Goal: Transaction & Acquisition: Purchase product/service

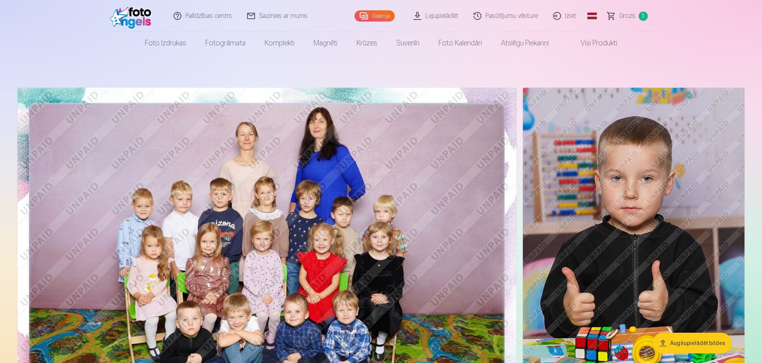
click at [630, 11] on span "Grozs" at bounding box center [628, 16] width 16 height 10
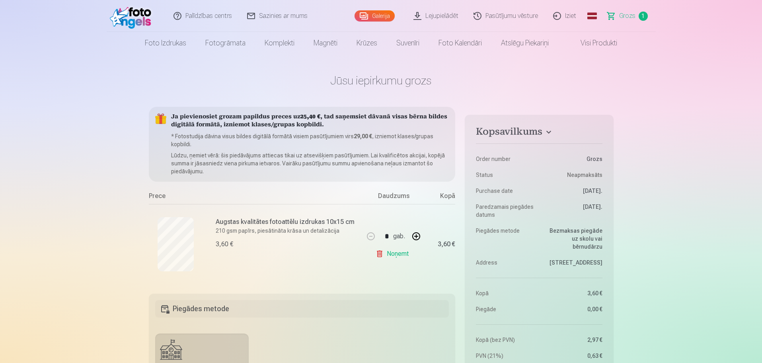
click at [590, 46] on link "Visi produkti" at bounding box center [593, 43] width 68 height 22
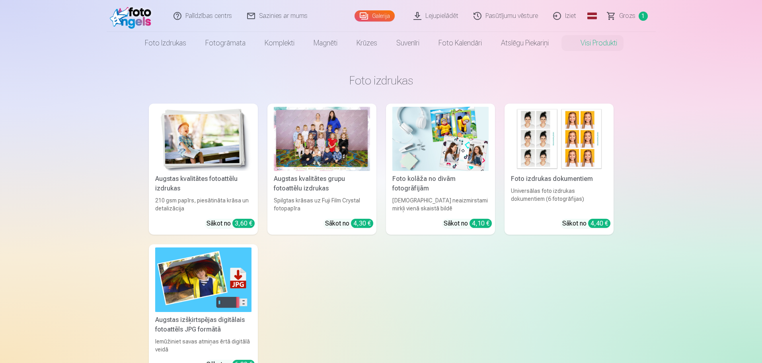
click at [317, 132] on div at bounding box center [322, 139] width 96 height 64
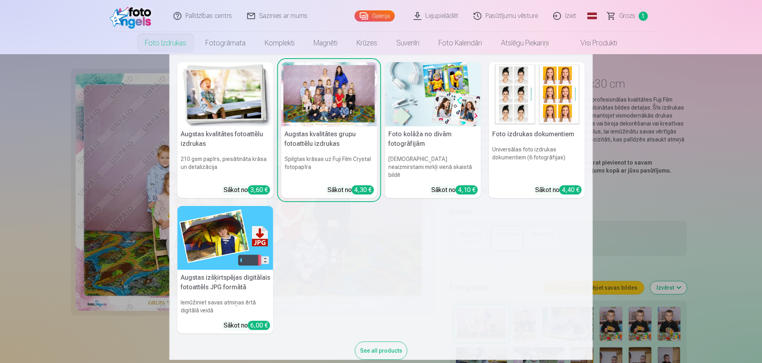
click at [172, 42] on link "Foto izdrukas" at bounding box center [165, 43] width 61 height 22
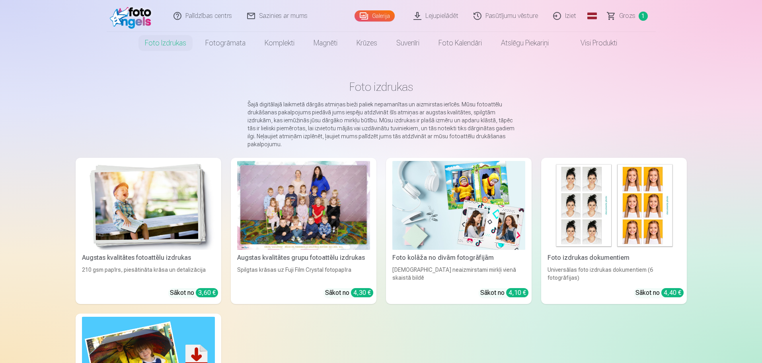
click at [376, 15] on link "Galerija" at bounding box center [375, 15] width 40 height 11
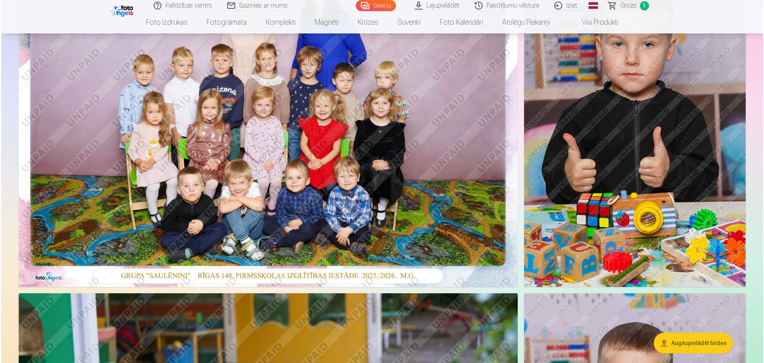
scroll to position [40, 0]
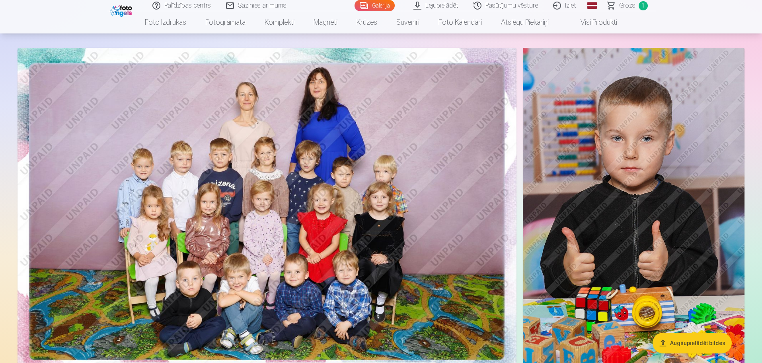
click at [286, 251] on img at bounding box center [267, 214] width 499 height 333
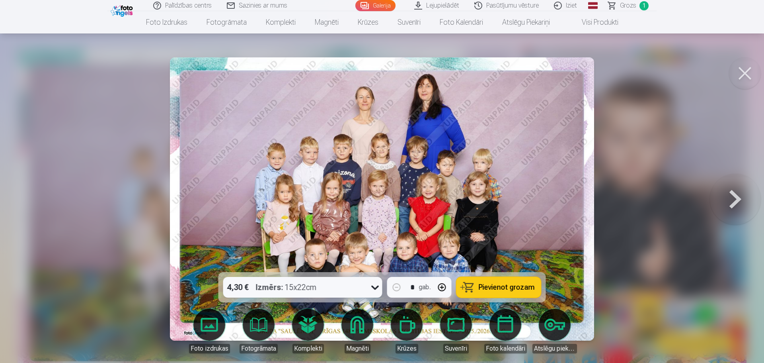
click at [372, 286] on icon at bounding box center [375, 287] width 13 height 13
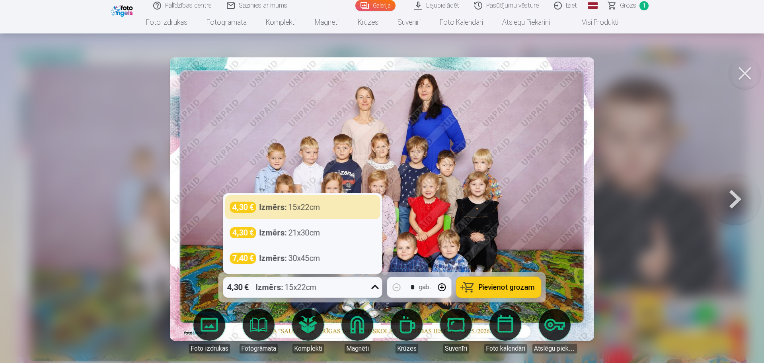
click at [372, 286] on icon at bounding box center [375, 287] width 13 height 13
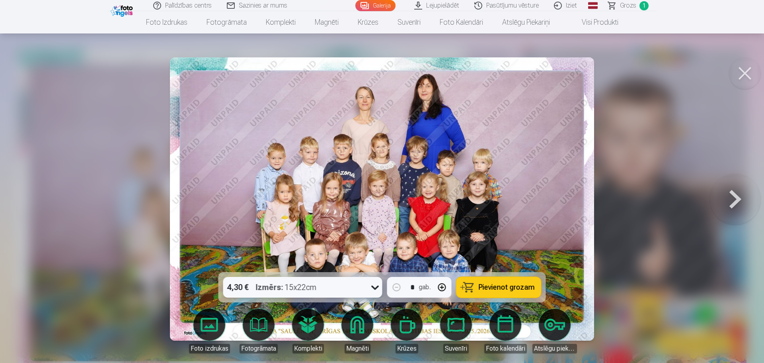
click at [372, 286] on icon at bounding box center [375, 287] width 13 height 13
click at [522, 285] on span "Pievienot grozam" at bounding box center [507, 286] width 56 height 7
click at [202, 323] on body "Palīdzības centrs Sazinies ar mums Galerija Lejupielādēt Pasūtījumu vēsture Izi…" at bounding box center [382, 141] width 764 height 363
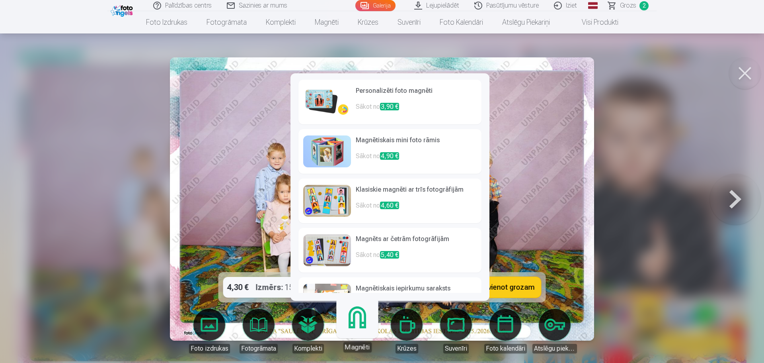
click at [363, 194] on h6 "Klasiskie magnēti ar trīs fotogrāfijām" at bounding box center [416, 193] width 121 height 16
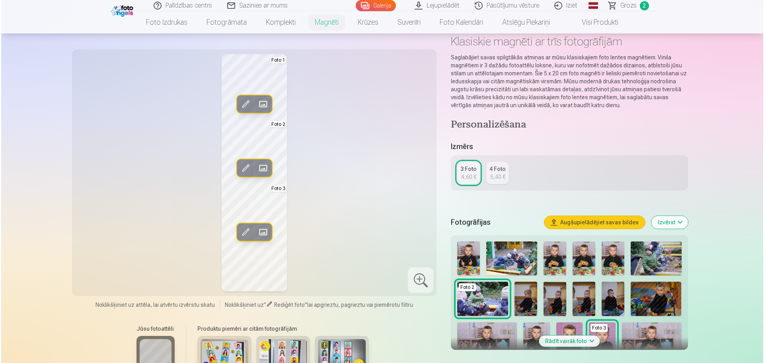
scroll to position [80, 0]
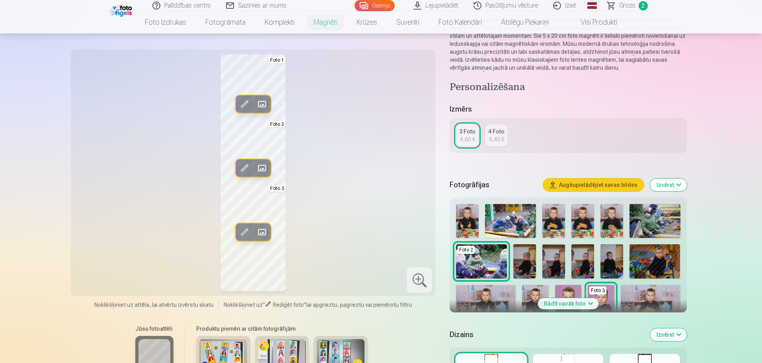
click at [263, 101] on span at bounding box center [262, 104] width 13 height 13
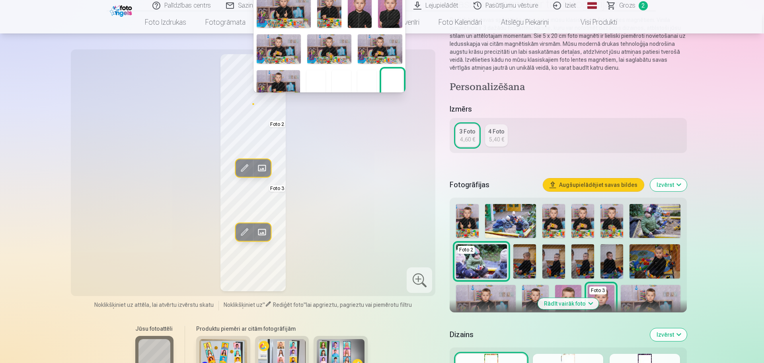
scroll to position [158, 0]
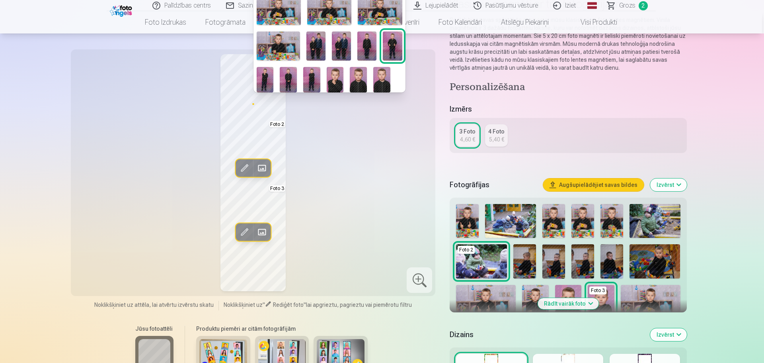
click at [312, 43] on img at bounding box center [316, 45] width 19 height 29
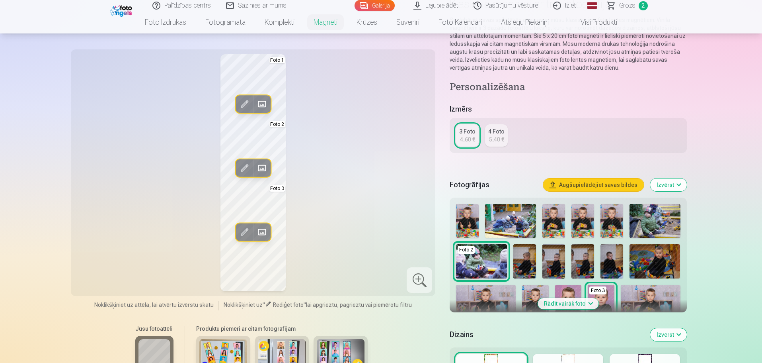
click at [263, 169] on span at bounding box center [262, 168] width 13 height 13
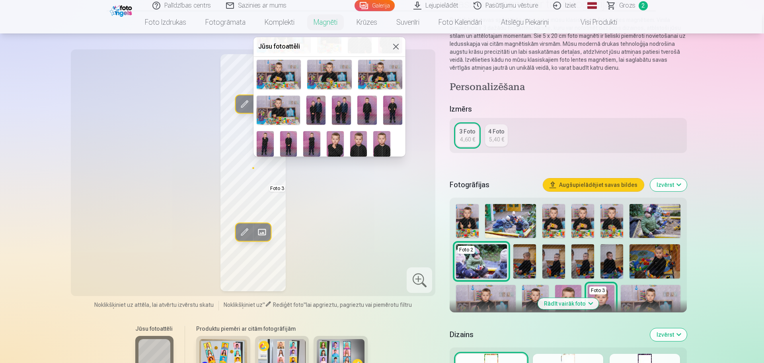
click at [340, 108] on img at bounding box center [341, 110] width 19 height 29
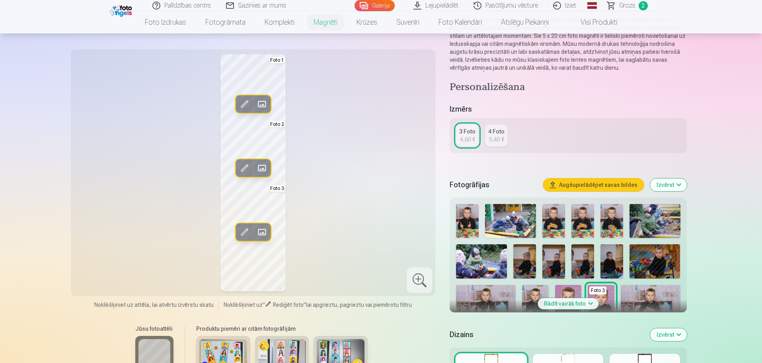
click at [262, 228] on span at bounding box center [262, 231] width 13 height 13
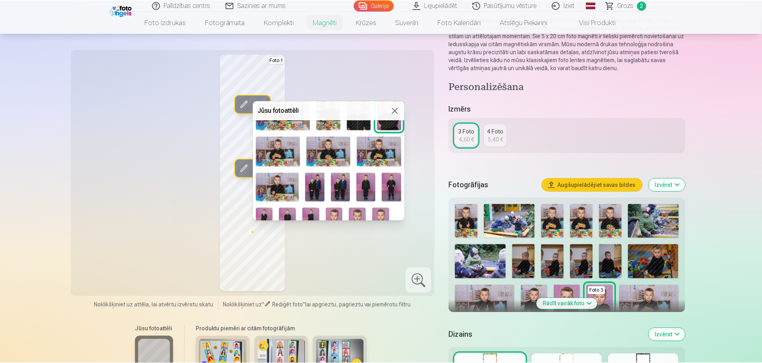
scroll to position [158, 0]
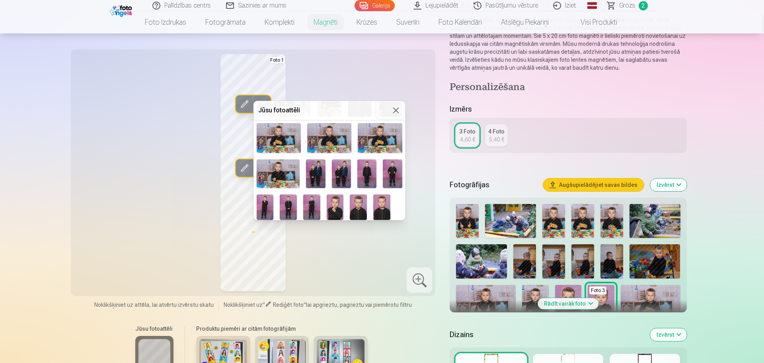
click at [332, 201] on img at bounding box center [335, 206] width 17 height 25
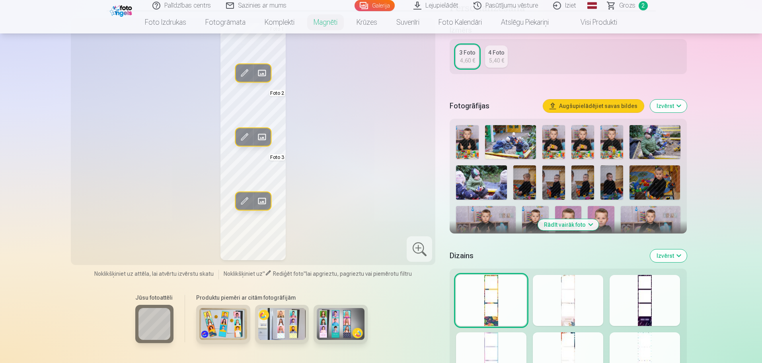
scroll to position [159, 0]
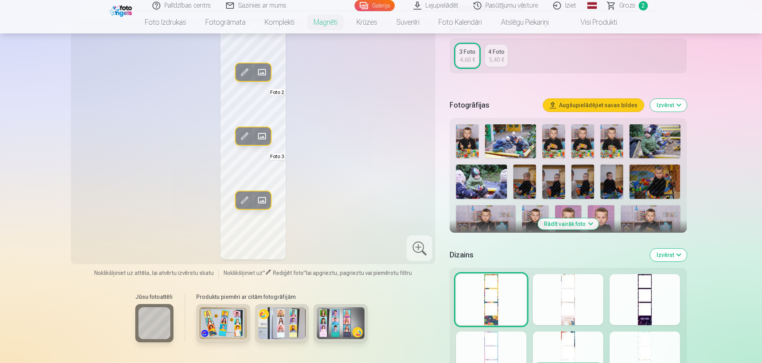
click at [563, 301] on div at bounding box center [568, 299] width 70 height 51
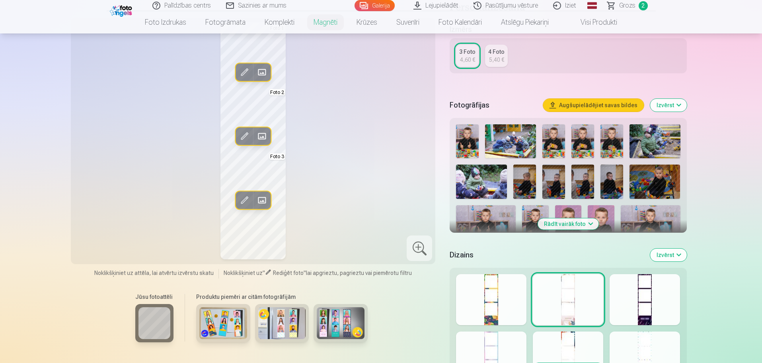
click at [649, 301] on div at bounding box center [645, 299] width 70 height 51
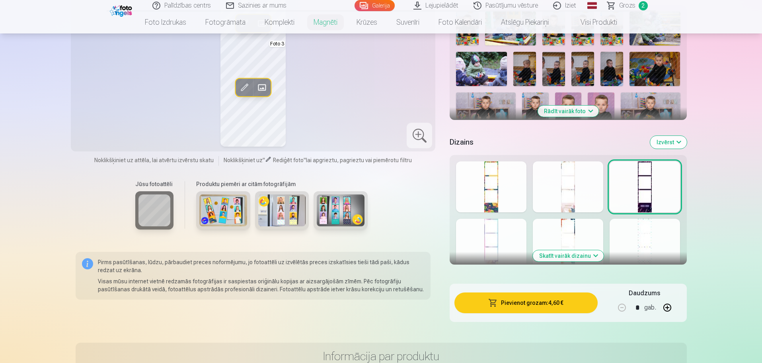
scroll to position [279, 0]
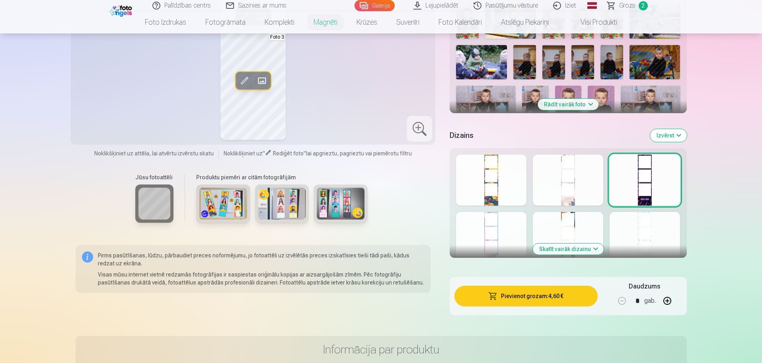
click at [581, 252] on button "Skatīt vairāk dizainu" at bounding box center [568, 248] width 71 height 11
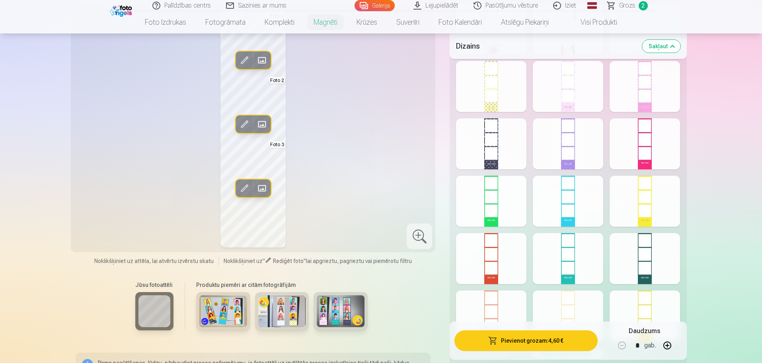
scroll to position [478, 0]
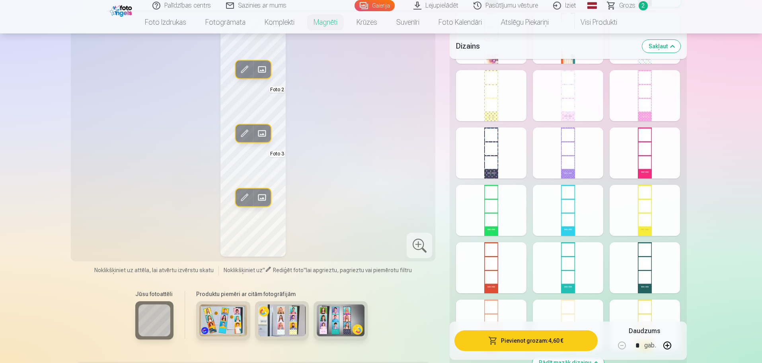
click at [232, 311] on img at bounding box center [223, 320] width 48 height 32
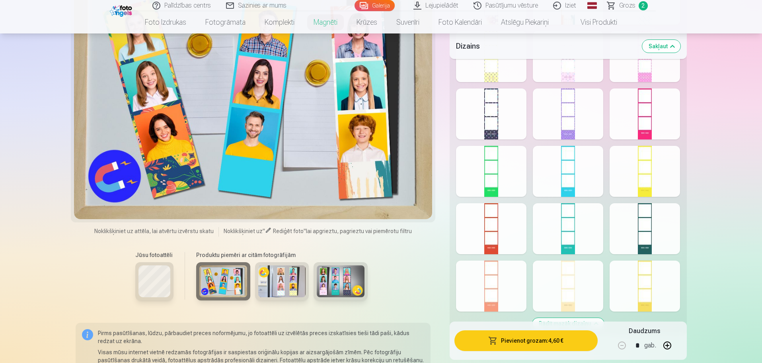
scroll to position [518, 0]
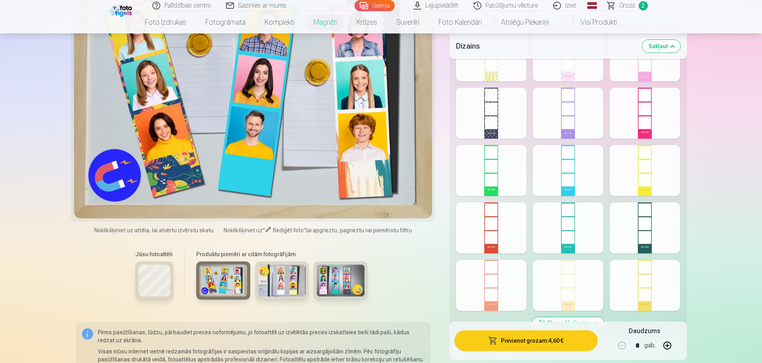
click at [266, 261] on div "Produktu piemēri ar citām fotogrāfijām" at bounding box center [282, 278] width 188 height 67
click at [278, 279] on img at bounding box center [282, 280] width 48 height 32
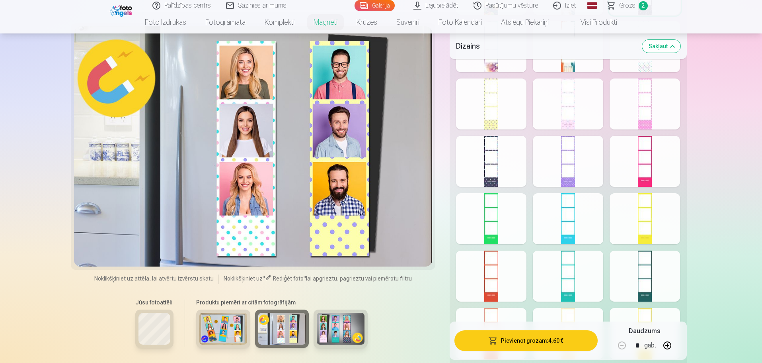
scroll to position [478, 0]
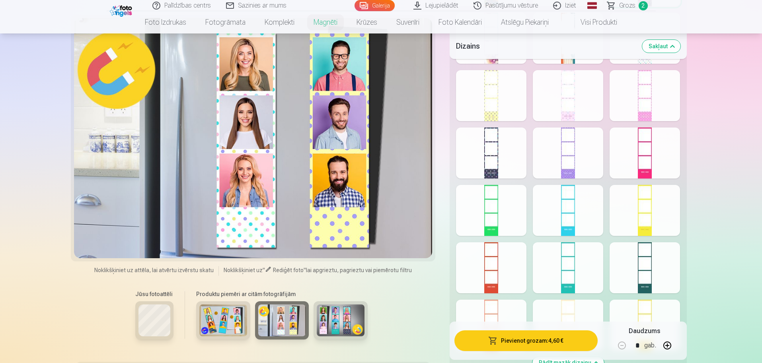
click at [337, 311] on img at bounding box center [341, 320] width 48 height 32
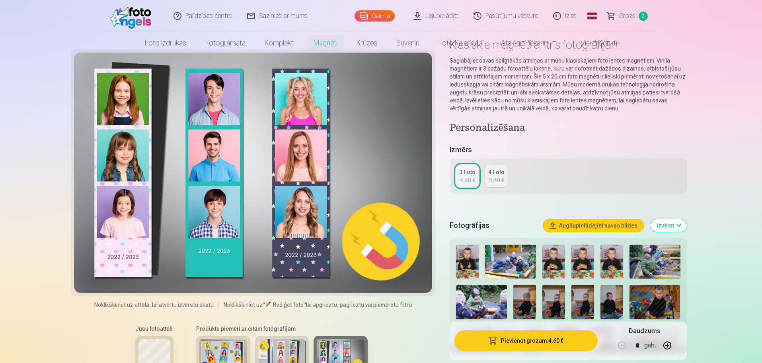
scroll to position [0, 0]
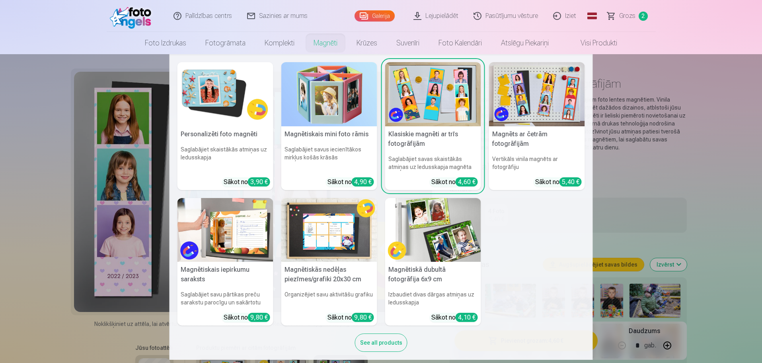
click at [459, 240] on img at bounding box center [433, 230] width 96 height 64
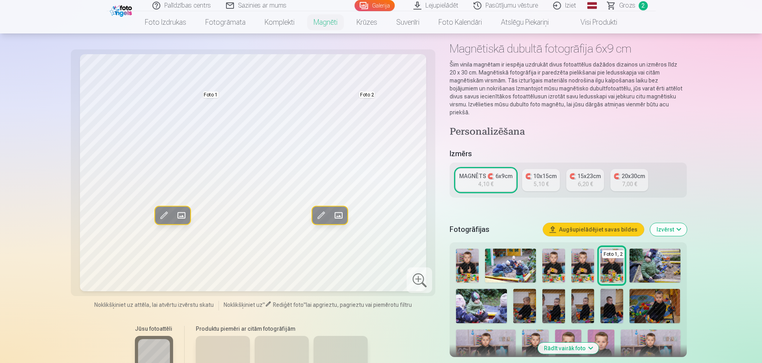
scroll to position [80, 0]
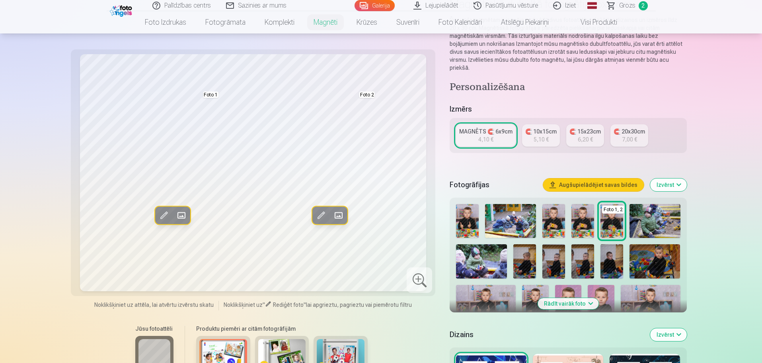
click at [222, 351] on img at bounding box center [223, 355] width 48 height 32
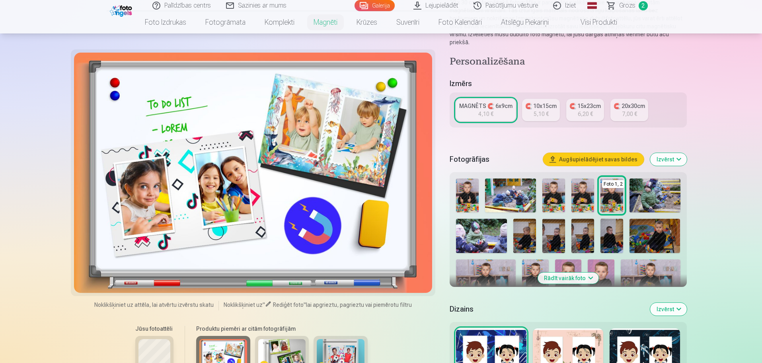
scroll to position [119, 0]
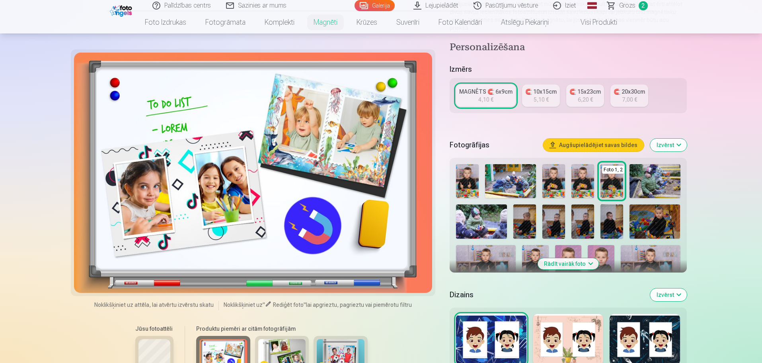
click at [281, 348] on img at bounding box center [282, 355] width 48 height 32
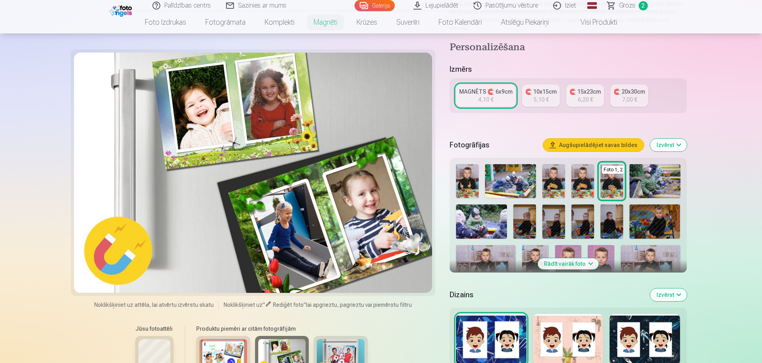
click at [348, 348] on img at bounding box center [341, 355] width 48 height 32
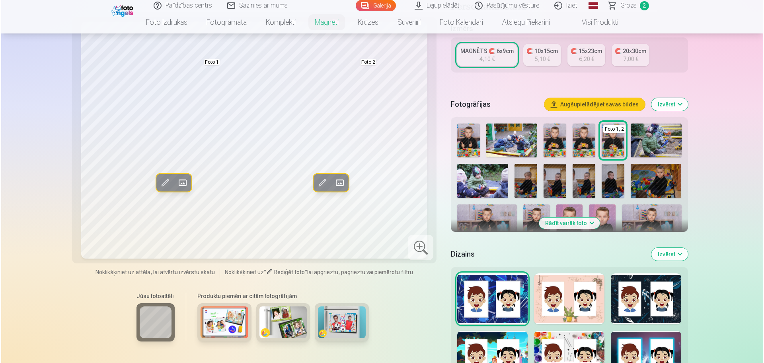
scroll to position [40, 0]
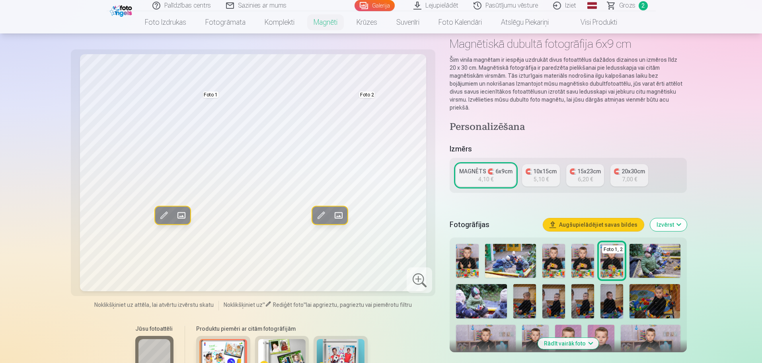
click at [185, 219] on span at bounding box center [181, 215] width 13 height 13
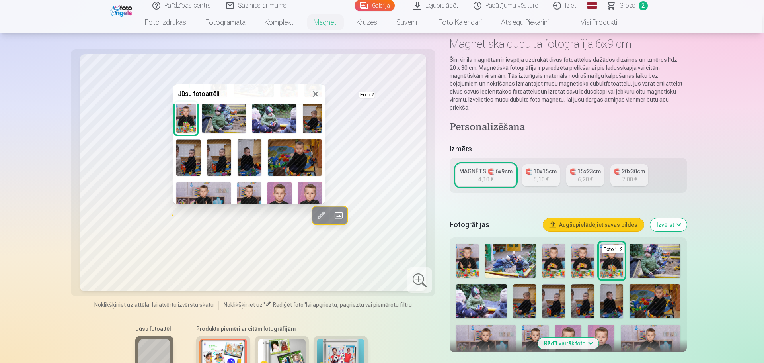
scroll to position [119, 0]
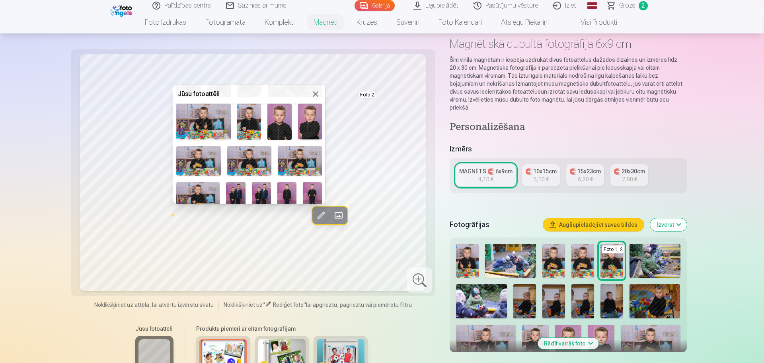
click at [234, 191] on img at bounding box center [235, 196] width 19 height 29
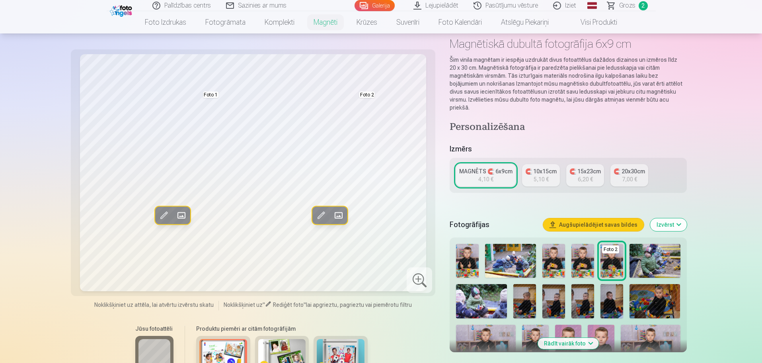
click at [338, 213] on span at bounding box center [338, 215] width 13 height 13
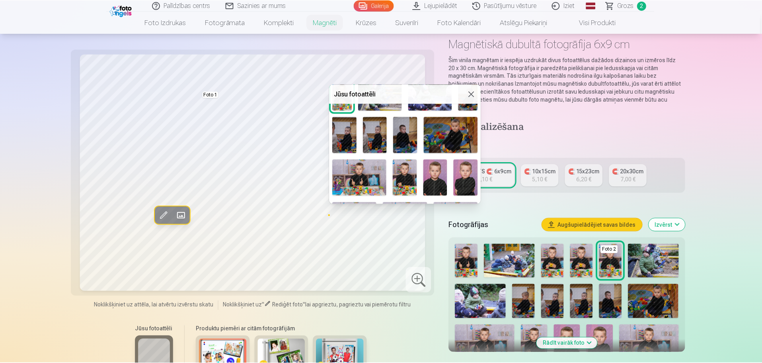
scroll to position [158, 0]
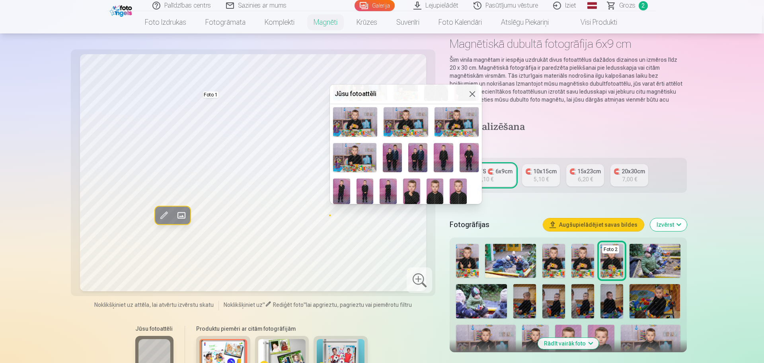
click at [418, 147] on img at bounding box center [418, 157] width 19 height 29
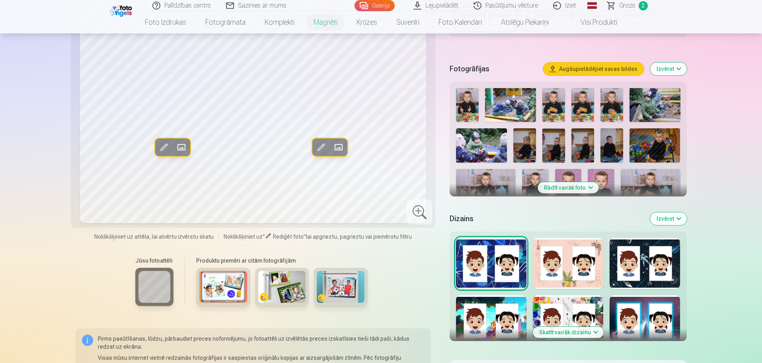
scroll to position [199, 0]
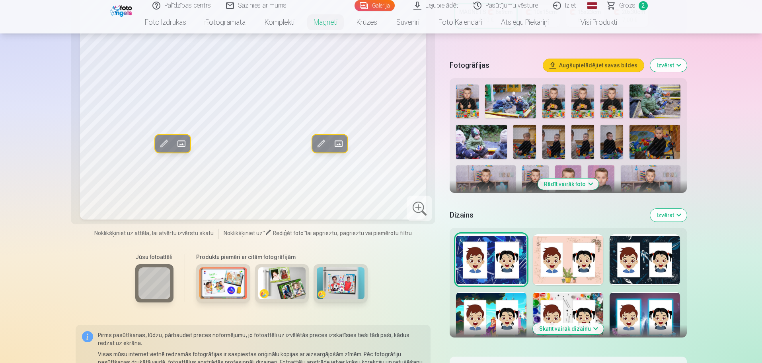
click at [569, 246] on div at bounding box center [568, 259] width 70 height 51
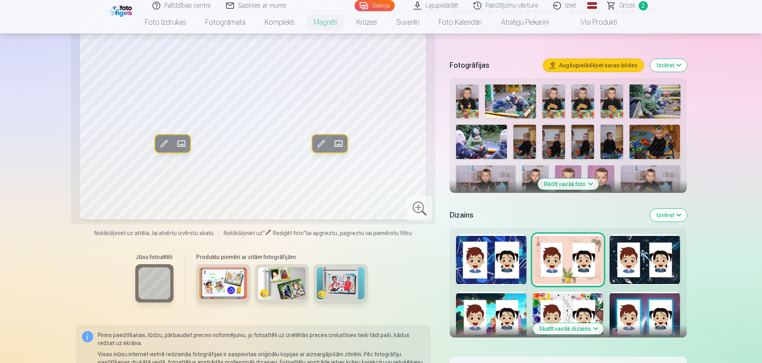
click at [587, 323] on button "Skatīt vairāk dizainu" at bounding box center [568, 328] width 71 height 11
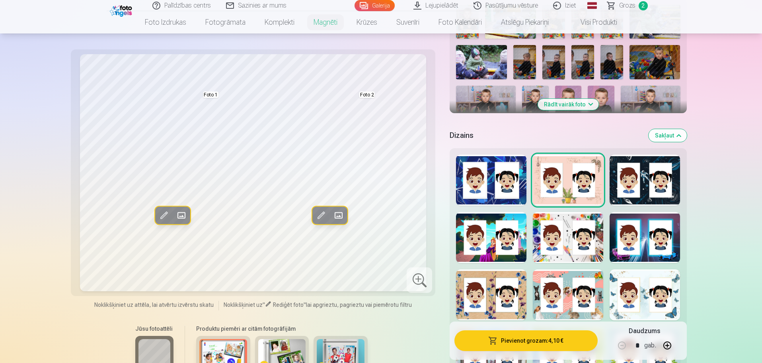
scroll to position [319, 0]
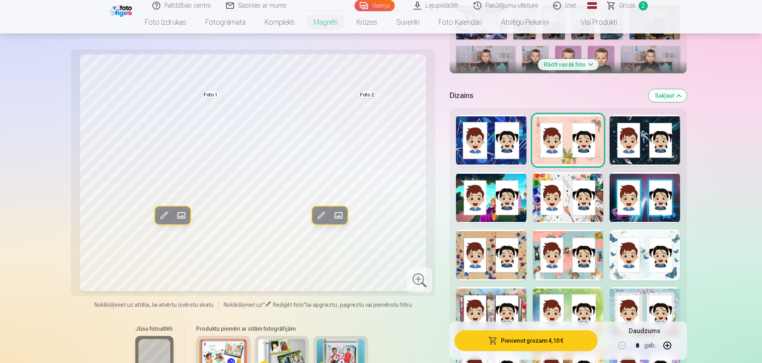
click at [568, 259] on div at bounding box center [568, 254] width 70 height 51
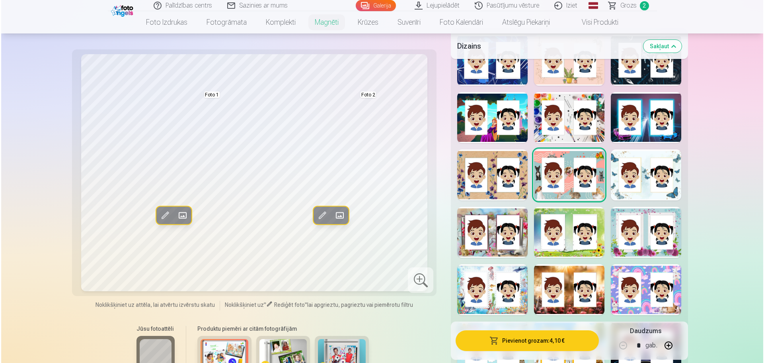
scroll to position [398, 0]
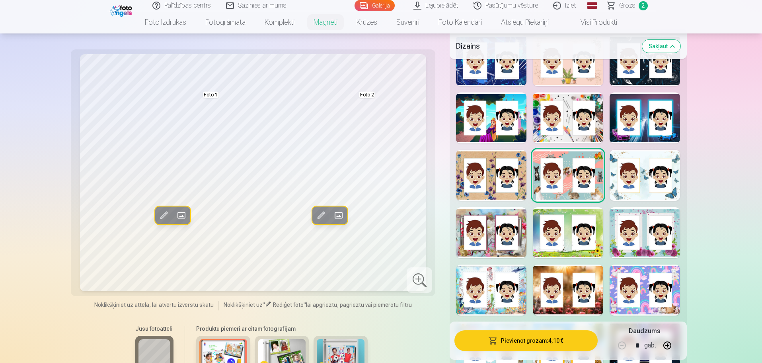
click at [181, 212] on span at bounding box center [181, 215] width 13 height 13
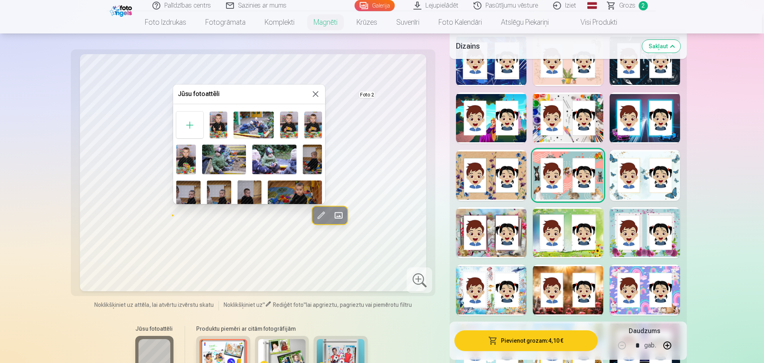
scroll to position [158, 0]
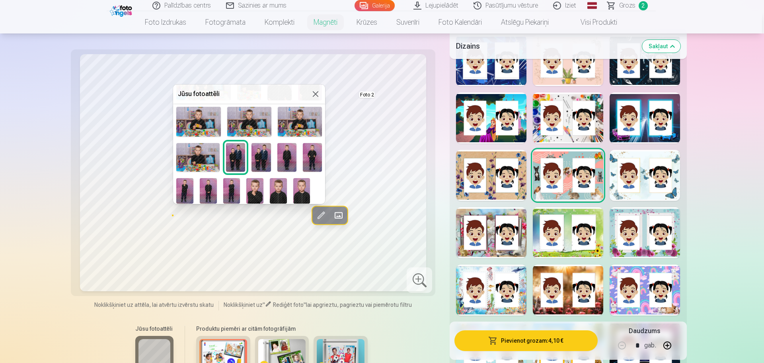
click at [258, 151] on img at bounding box center [261, 157] width 19 height 29
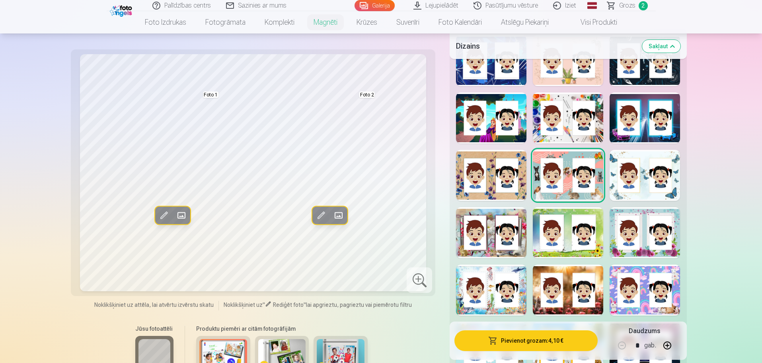
click at [341, 213] on span at bounding box center [338, 215] width 13 height 13
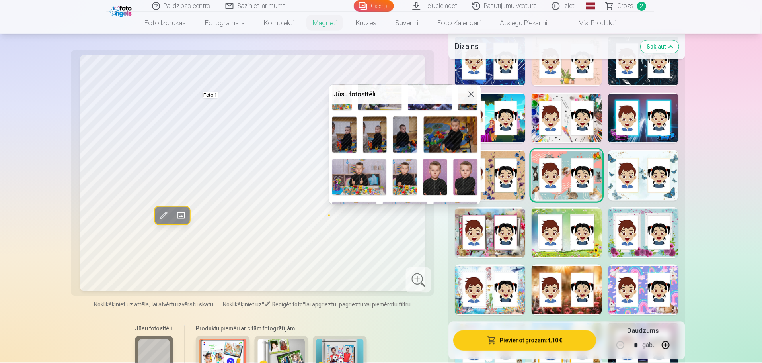
scroll to position [158, 0]
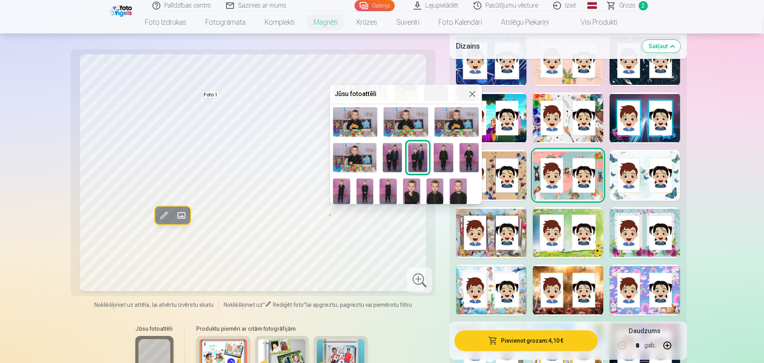
click at [393, 154] on img at bounding box center [392, 157] width 19 height 29
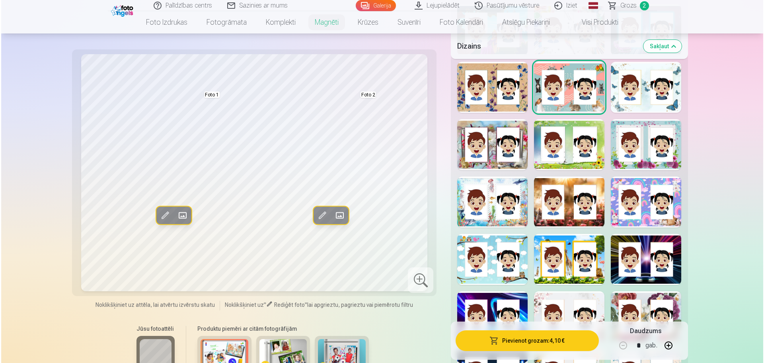
scroll to position [398, 0]
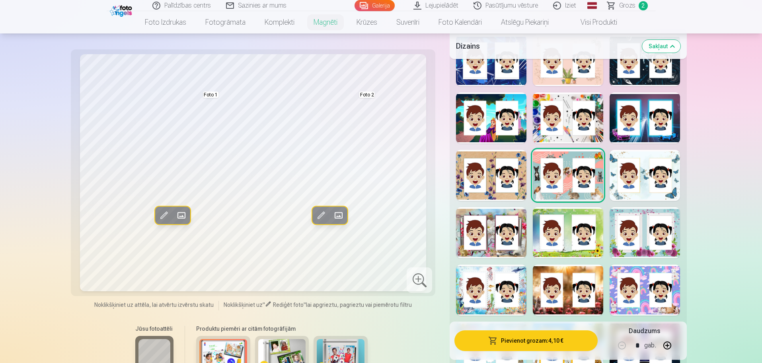
click at [537, 339] on button "Pievienot grozam : 4,10 €" at bounding box center [526, 340] width 143 height 21
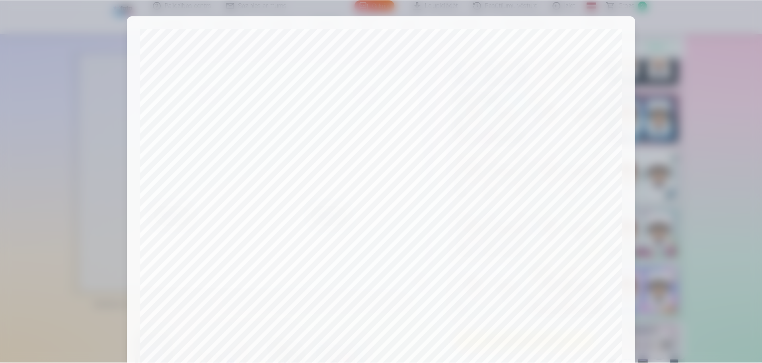
scroll to position [199, 0]
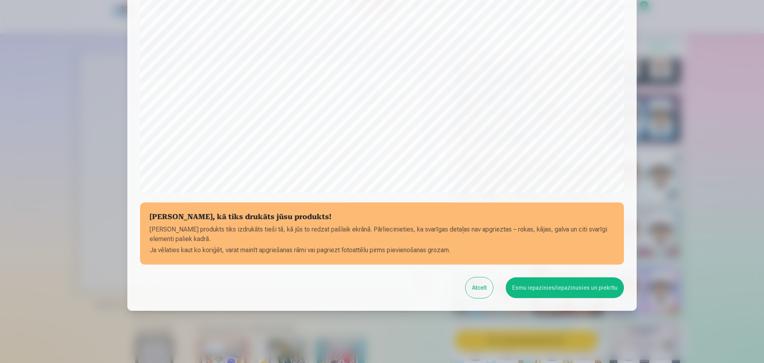
click at [566, 287] on button "Esmu iepazinies/iepazinusies un piekrītu" at bounding box center [565, 287] width 118 height 21
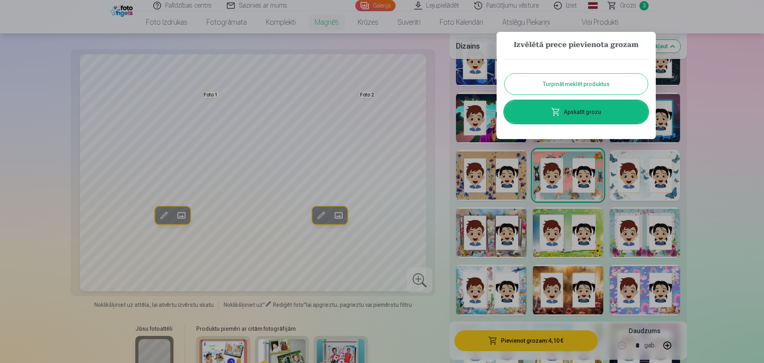
click at [579, 83] on button "Turpināt meklēt produktus" at bounding box center [576, 84] width 143 height 21
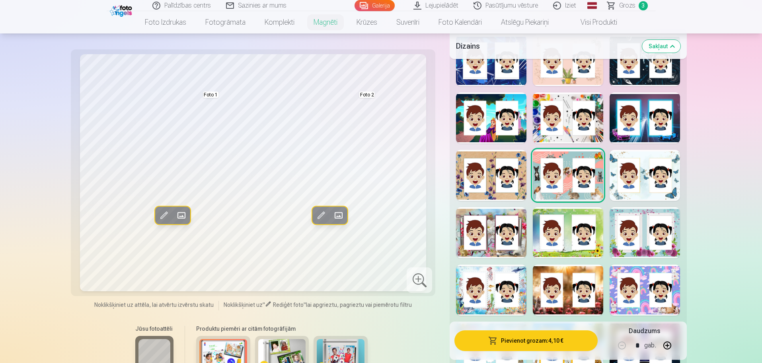
click at [631, 4] on span "Grozs" at bounding box center [628, 6] width 16 height 10
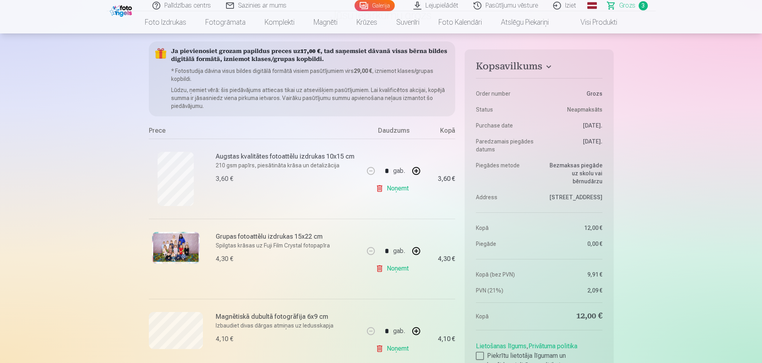
scroll to position [80, 0]
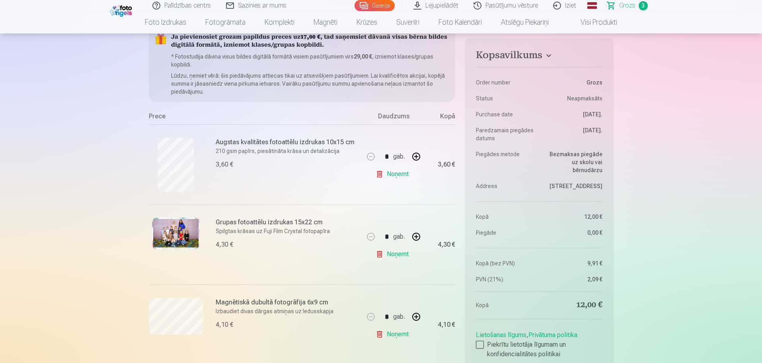
click at [393, 174] on link "Noņemt" at bounding box center [394, 174] width 36 height 16
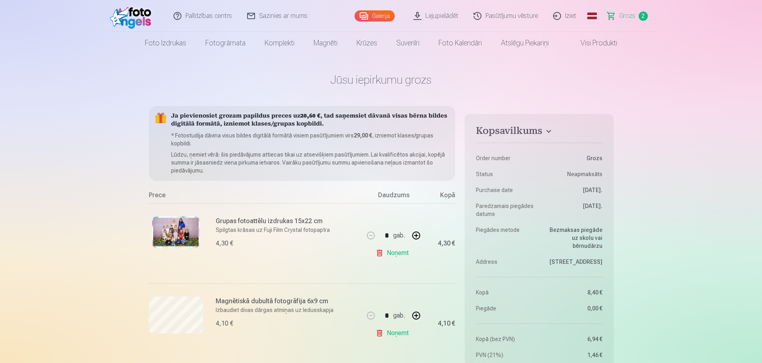
scroll to position [0, 0]
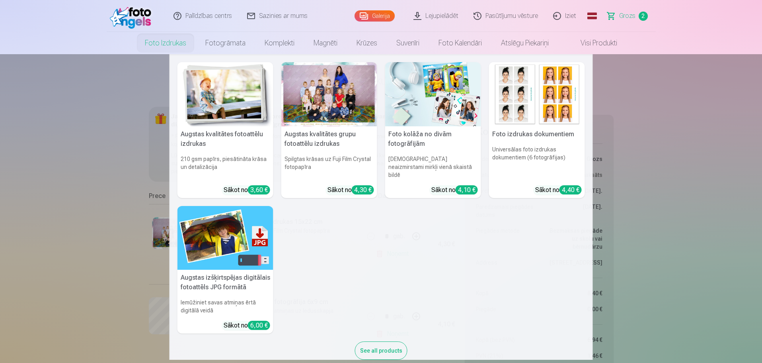
click at [545, 97] on img at bounding box center [537, 94] width 96 height 64
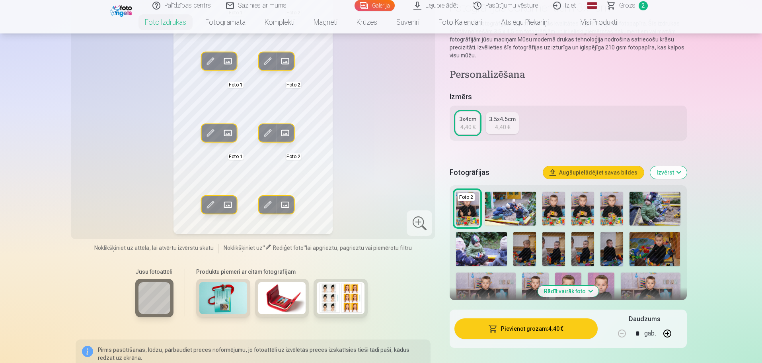
scroll to position [80, 0]
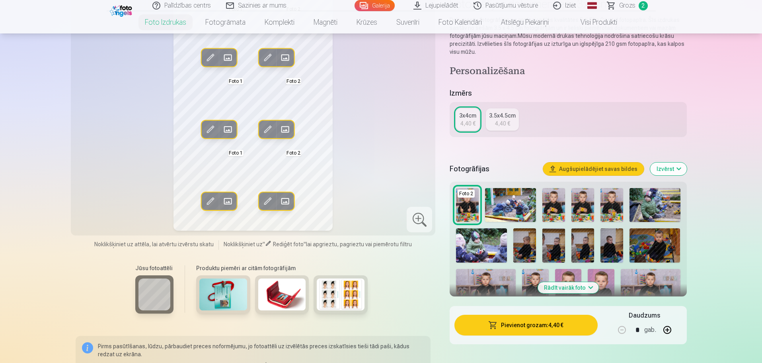
click at [353, 297] on img at bounding box center [341, 294] width 48 height 32
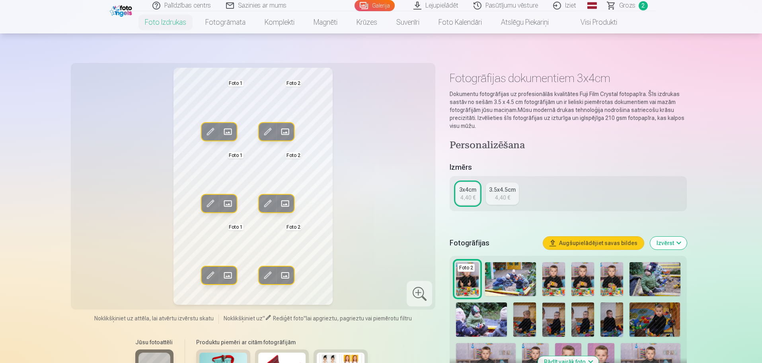
scroll to position [0, 0]
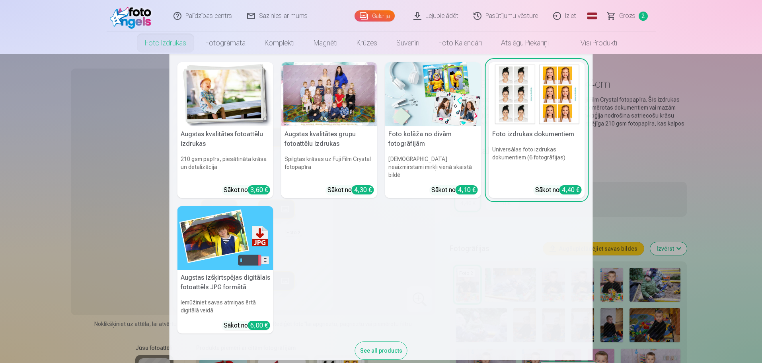
click at [316, 95] on div at bounding box center [329, 94] width 96 height 64
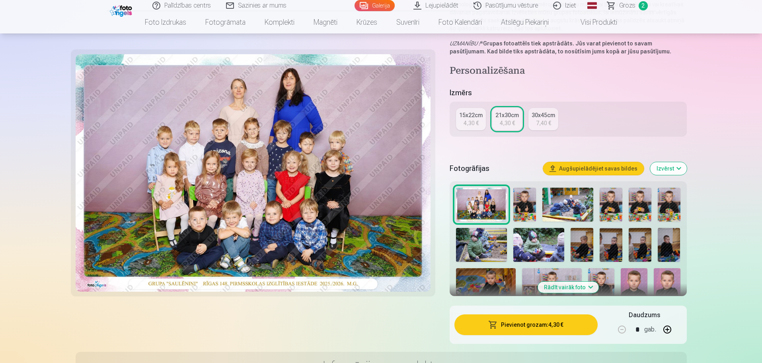
scroll to position [119, 0]
click at [568, 289] on button "Rādīt vairāk foto" at bounding box center [568, 286] width 61 height 11
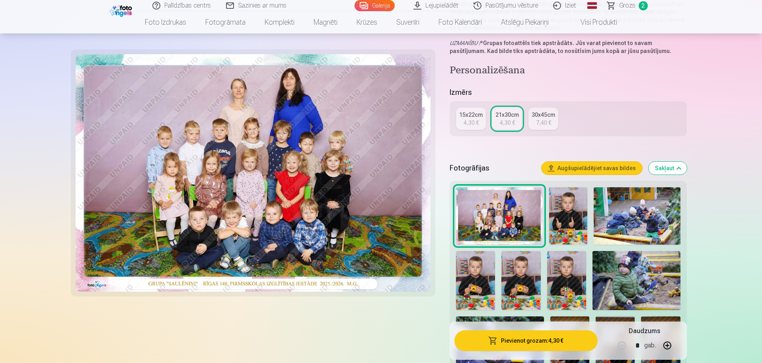
click at [570, 203] on img at bounding box center [568, 216] width 39 height 58
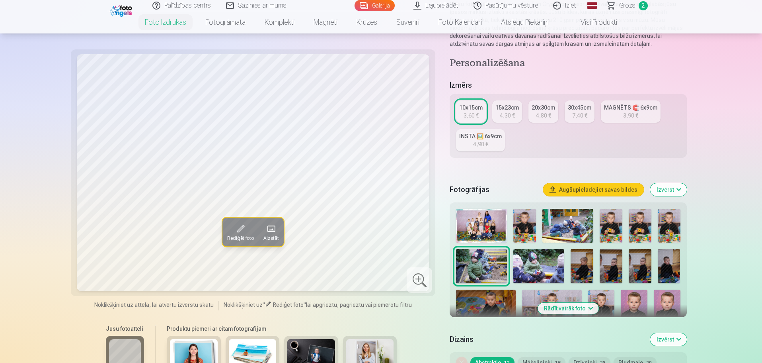
scroll to position [119, 0]
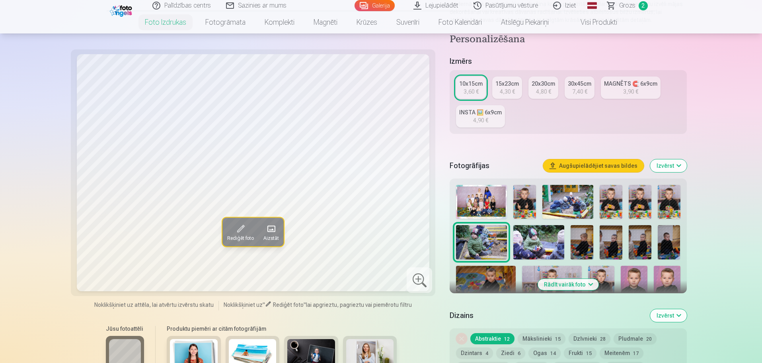
click at [524, 195] on img at bounding box center [525, 202] width 23 height 34
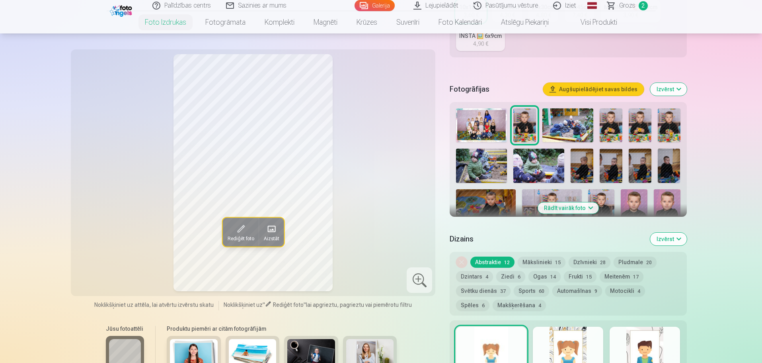
scroll to position [199, 0]
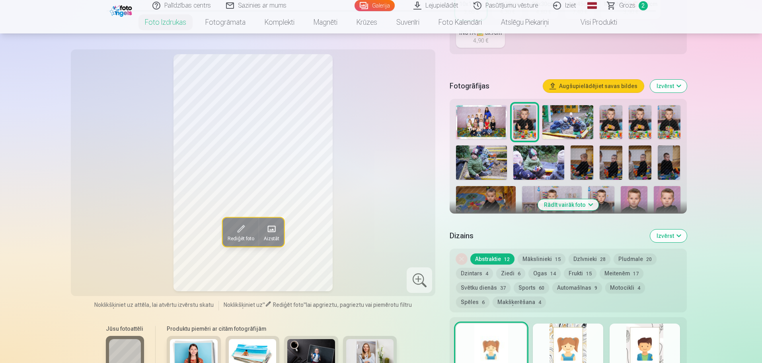
click at [564, 205] on button "Rādīt vairāk foto" at bounding box center [568, 204] width 61 height 11
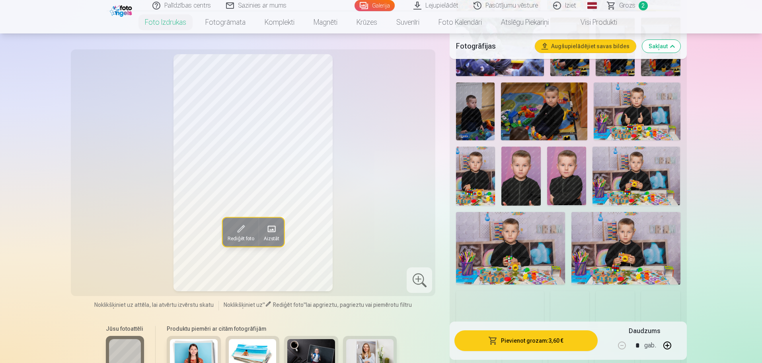
scroll to position [478, 0]
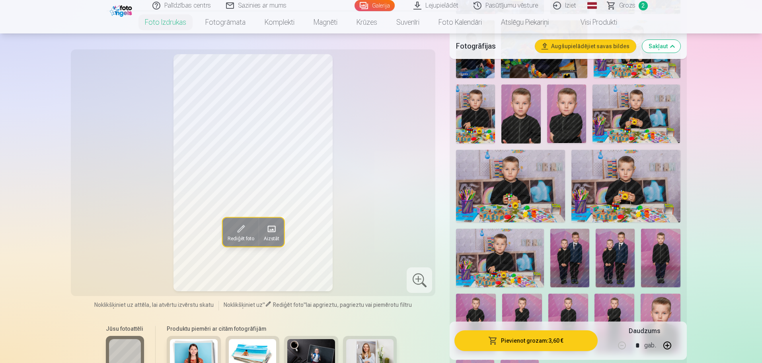
click at [516, 110] on img at bounding box center [521, 113] width 39 height 59
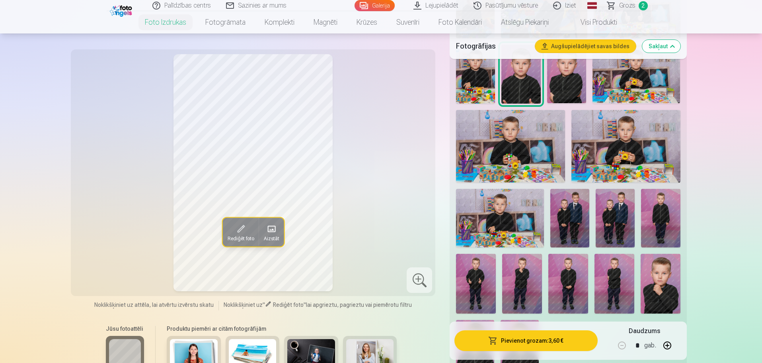
scroll to position [557, 0]
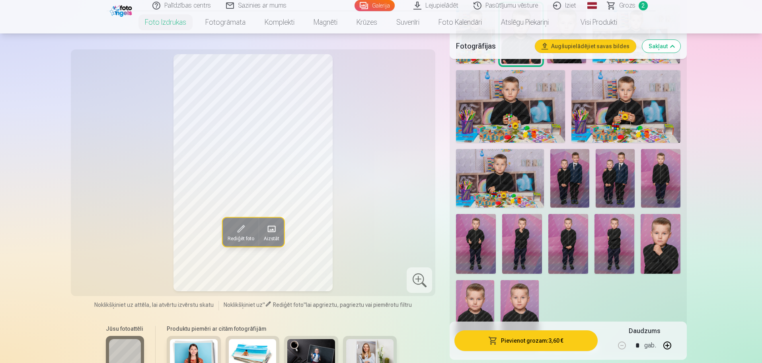
click at [661, 248] on img at bounding box center [661, 244] width 40 height 60
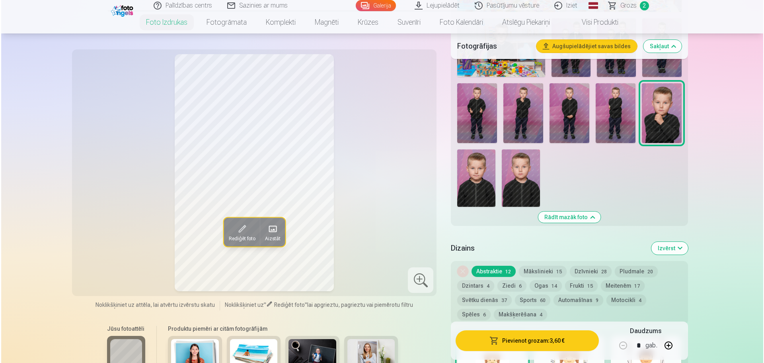
scroll to position [756, 0]
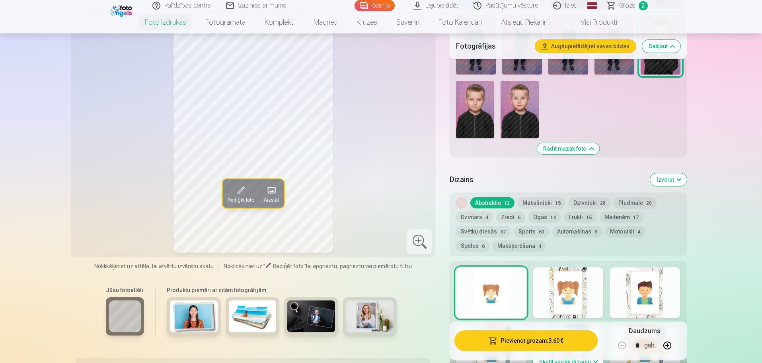
click at [537, 342] on button "Pievienot grozam : 3,60 €" at bounding box center [526, 340] width 143 height 21
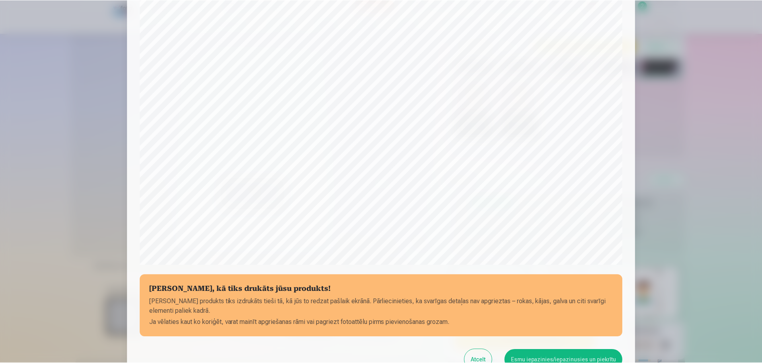
scroll to position [159, 0]
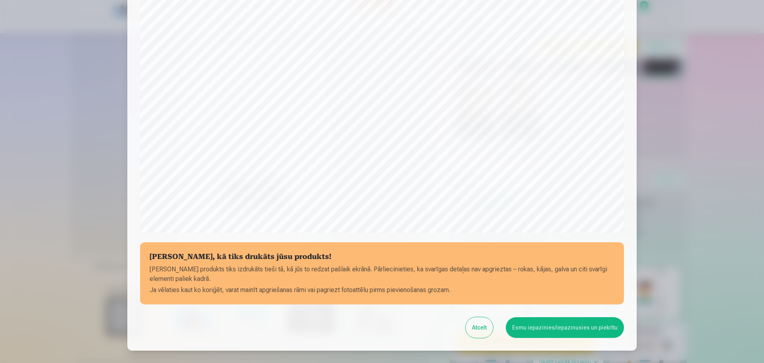
click at [567, 332] on button "Esmu iepazinies/iepazinusies un piekrītu" at bounding box center [565, 327] width 118 height 21
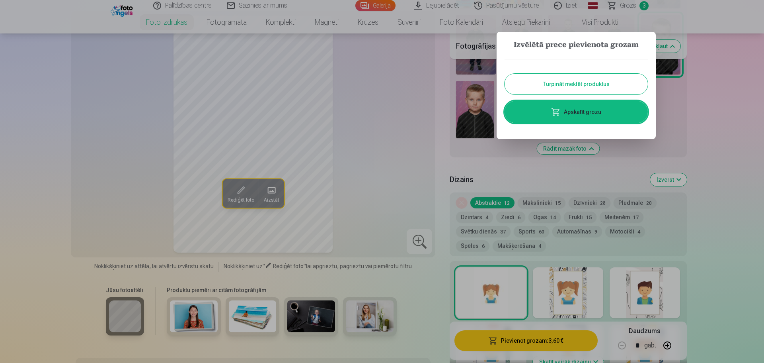
click at [583, 82] on button "Turpināt meklēt produktus" at bounding box center [576, 84] width 143 height 21
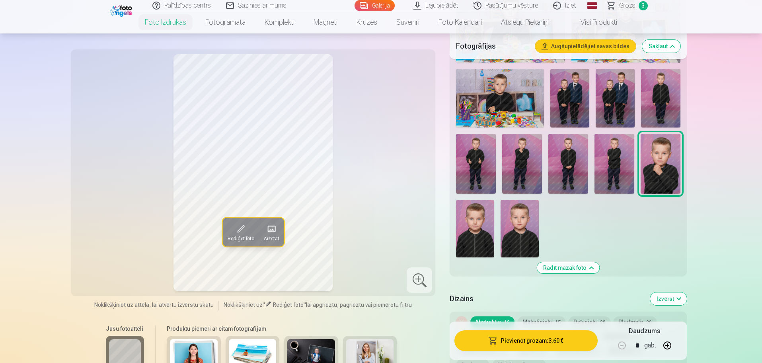
scroll to position [637, 0]
click at [512, 230] on img at bounding box center [520, 228] width 38 height 57
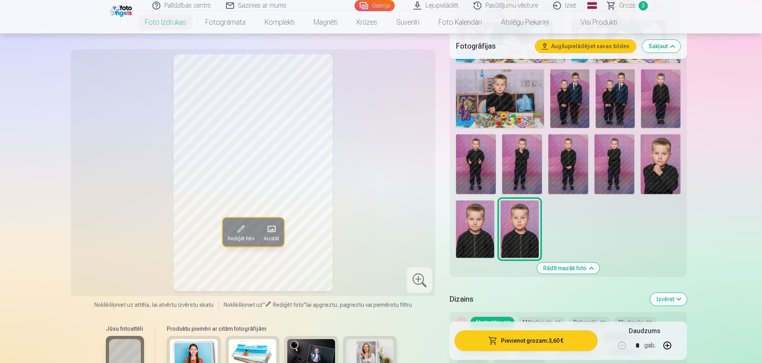
click at [470, 233] on img at bounding box center [475, 228] width 38 height 57
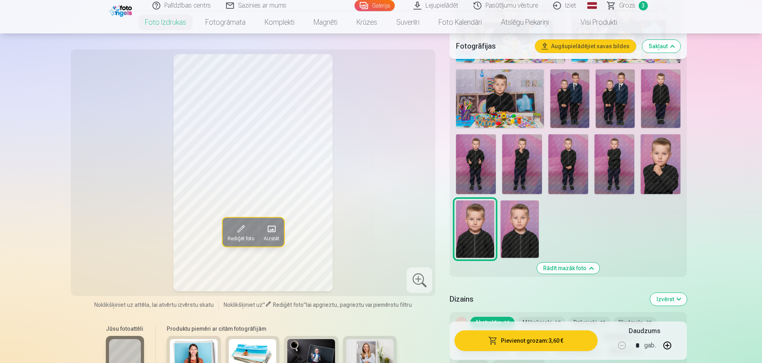
click at [519, 230] on img at bounding box center [520, 228] width 38 height 57
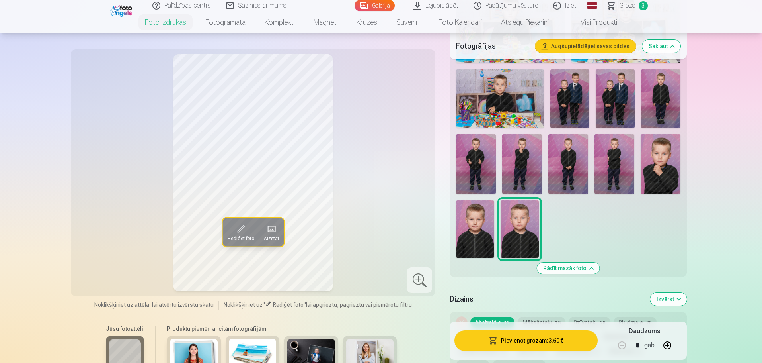
click at [463, 233] on img at bounding box center [475, 228] width 38 height 57
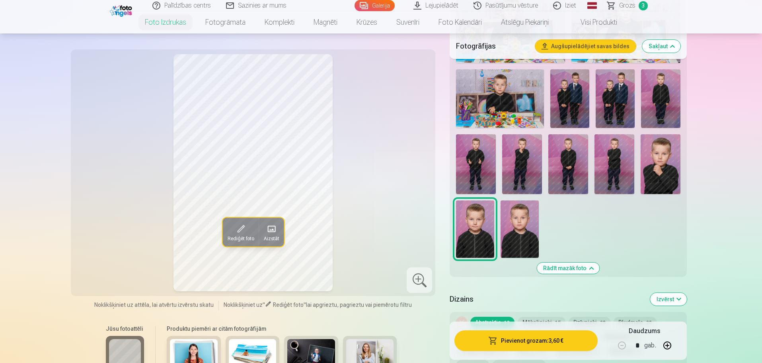
click at [627, 159] on img at bounding box center [615, 164] width 40 height 60
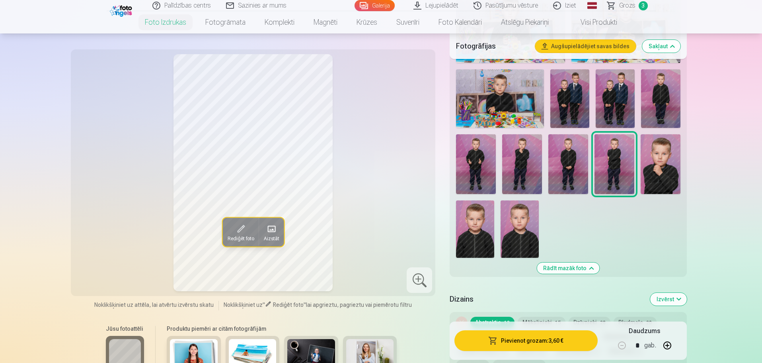
click at [573, 158] on img at bounding box center [569, 164] width 40 height 60
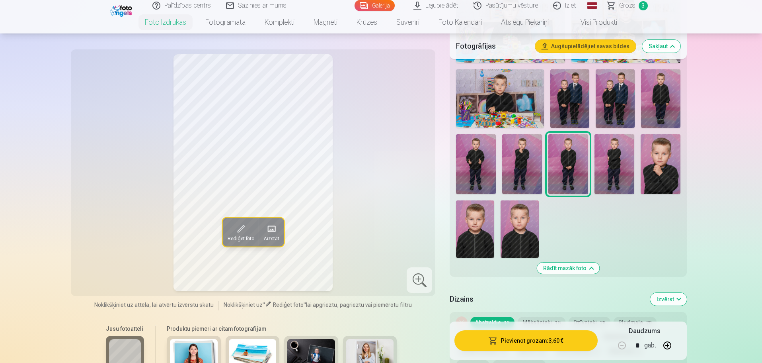
click at [517, 168] on img at bounding box center [522, 164] width 40 height 60
click at [472, 171] on img at bounding box center [476, 164] width 40 height 60
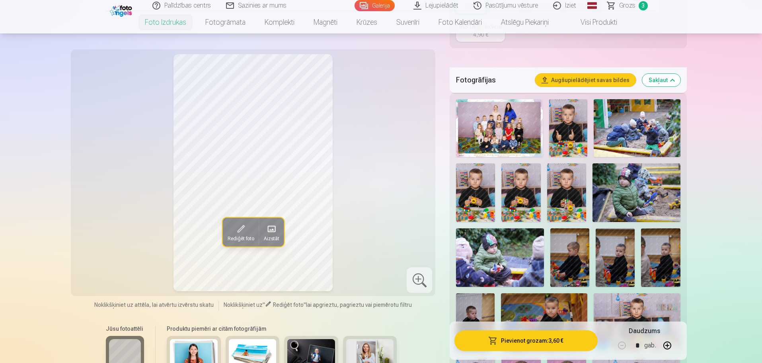
scroll to position [80, 0]
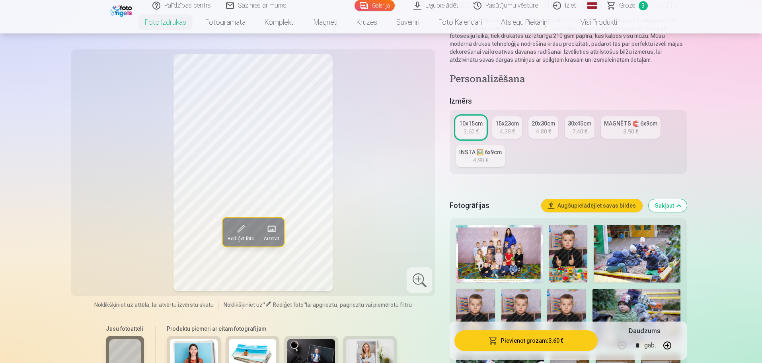
click at [483, 155] on div "INSTA 🖼️ 6x9cm" at bounding box center [480, 152] width 43 height 8
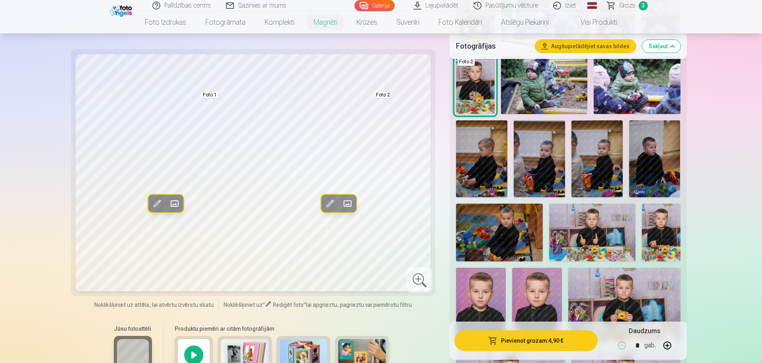
scroll to position [279, 0]
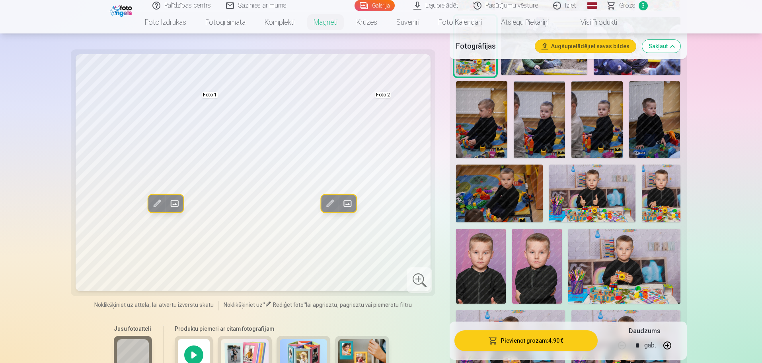
click at [188, 356] on div at bounding box center [194, 355] width 38 height 38
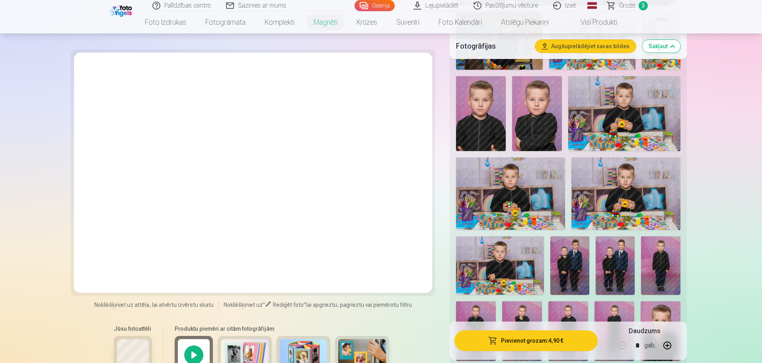
scroll to position [438, 0]
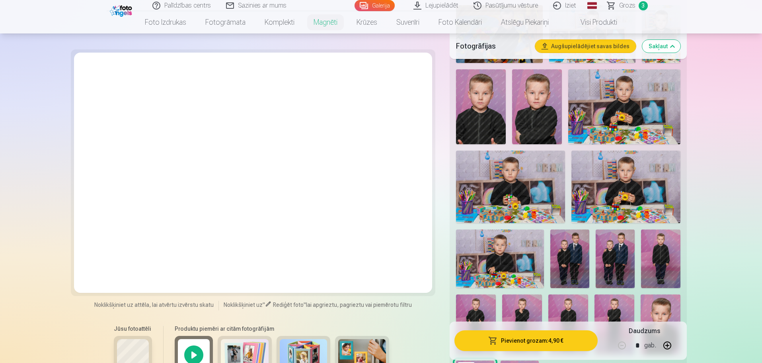
drag, startPoint x: 426, startPoint y: 324, endPoint x: 421, endPoint y: 325, distance: 4.5
click at [422, 325] on div "Jūsu fotoattēli Produktu piemēri ar citām fotogrāfijām" at bounding box center [254, 353] width 356 height 67
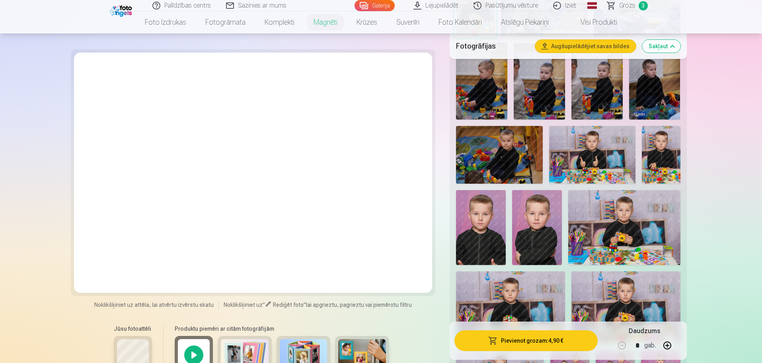
scroll to position [239, 0]
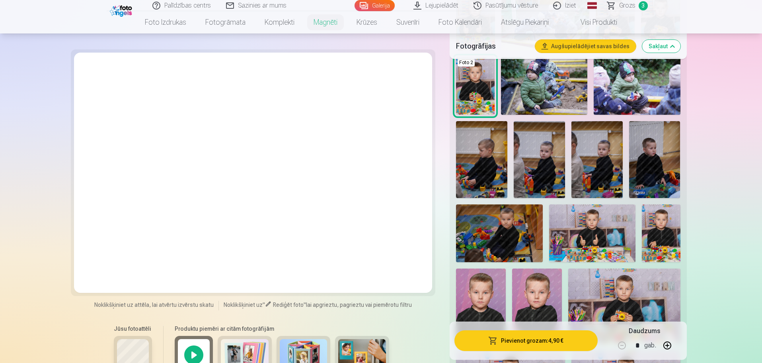
click at [623, 6] on span "Grozs" at bounding box center [628, 6] width 16 height 10
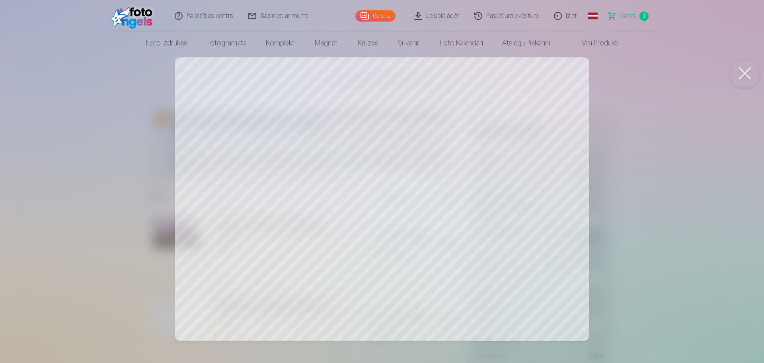
click at [744, 73] on button at bounding box center [745, 73] width 32 height 32
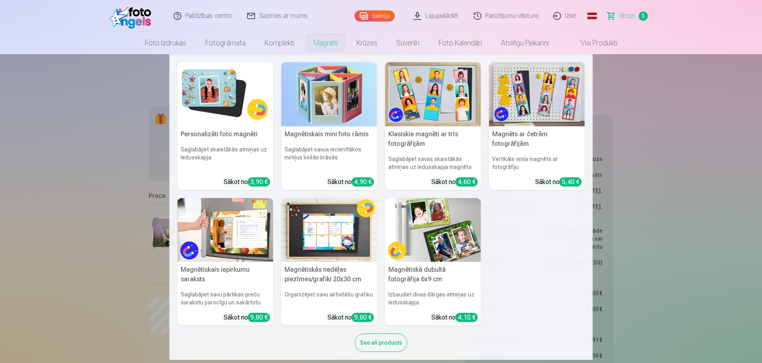
click at [211, 93] on img at bounding box center [226, 94] width 96 height 64
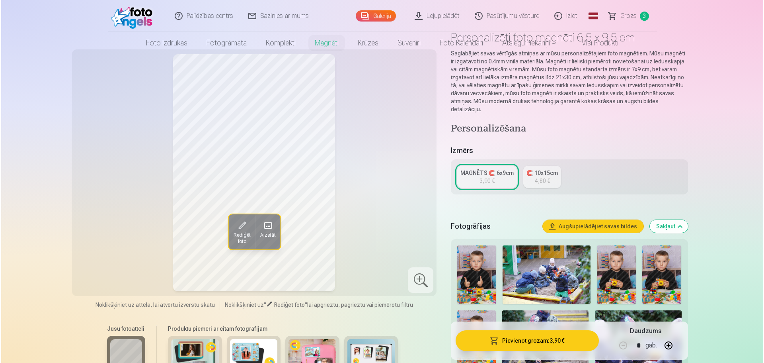
scroll to position [119, 0]
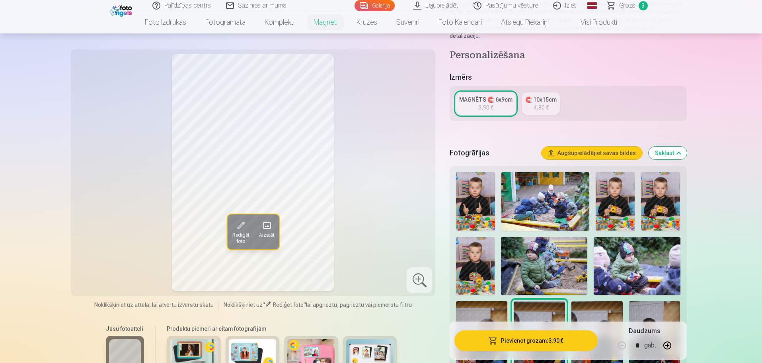
click at [269, 221] on span at bounding box center [266, 225] width 13 height 13
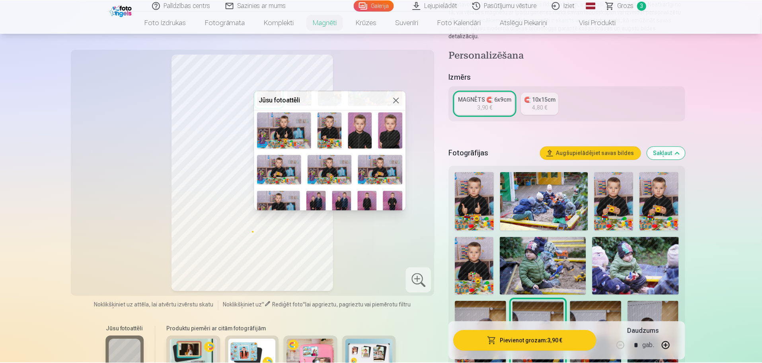
scroll to position [158, 0]
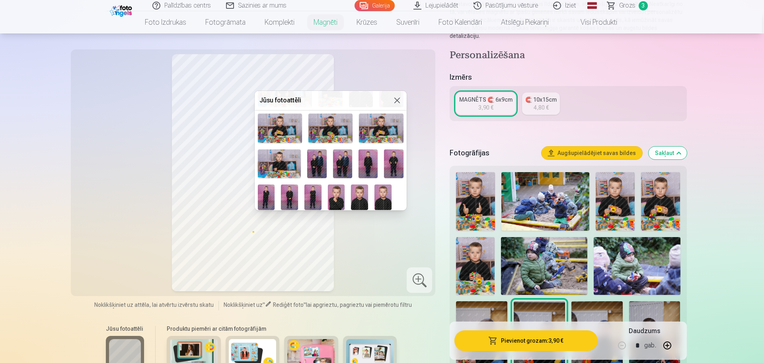
click at [345, 158] on img at bounding box center [342, 163] width 19 height 29
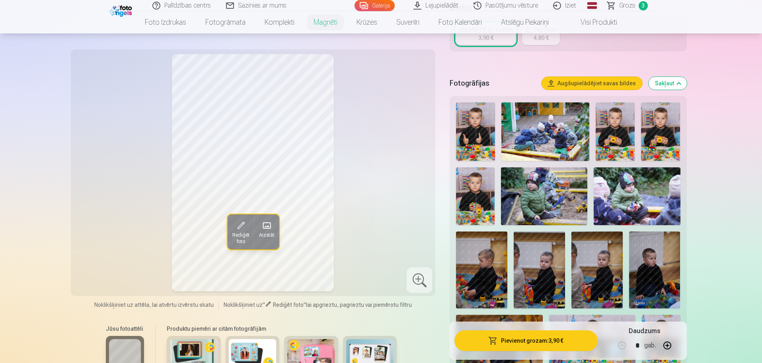
scroll to position [199, 0]
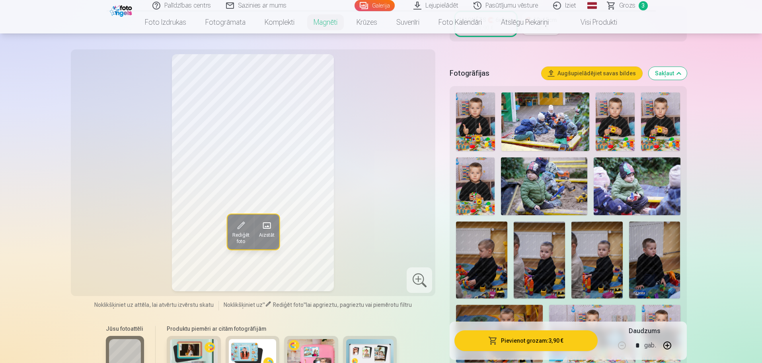
click at [195, 342] on img at bounding box center [194, 355] width 48 height 32
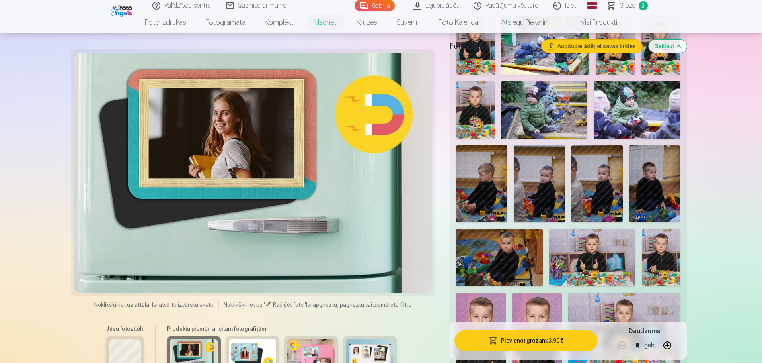
scroll to position [358, 0]
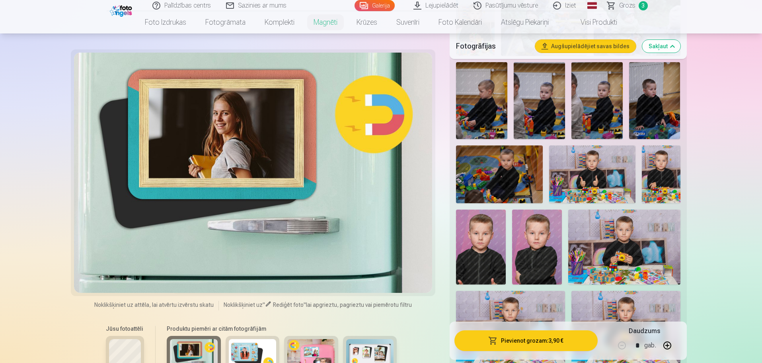
click at [248, 352] on img at bounding box center [253, 355] width 48 height 32
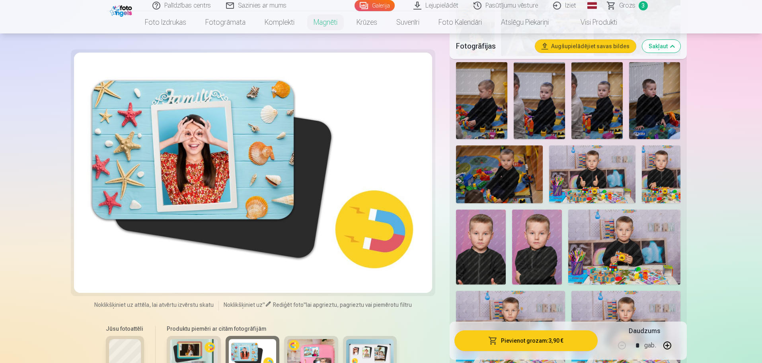
click at [307, 351] on img at bounding box center [311, 355] width 48 height 32
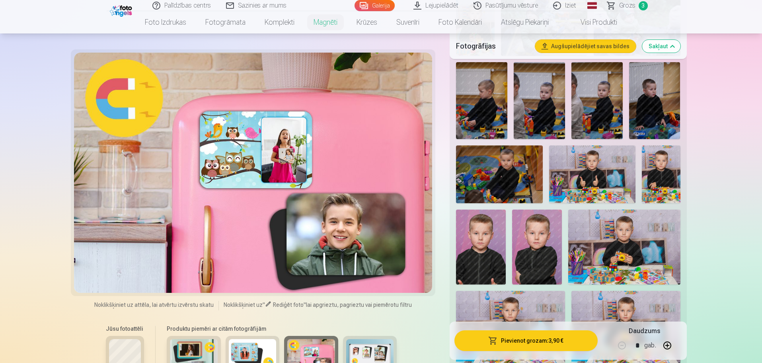
click at [377, 340] on img at bounding box center [370, 355] width 48 height 32
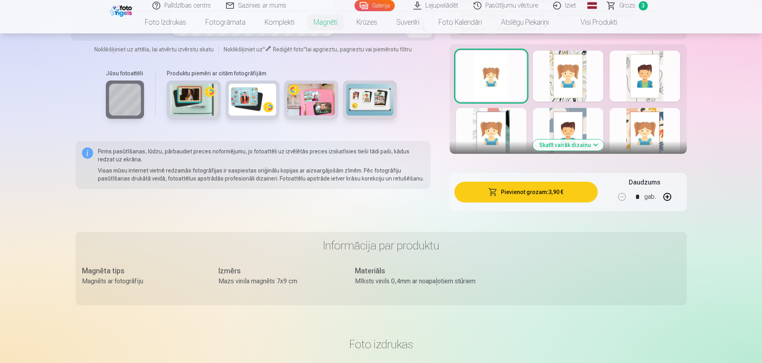
scroll to position [995, 0]
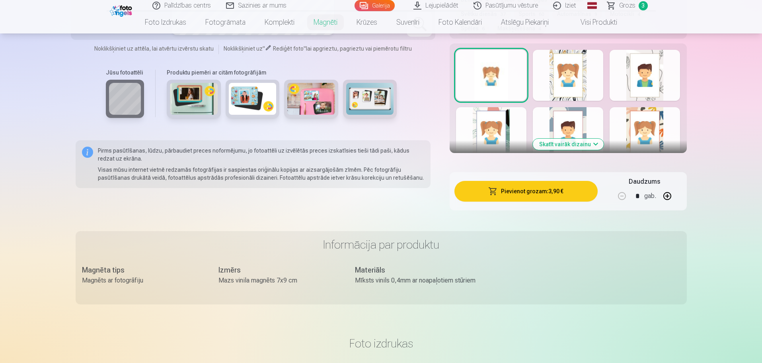
click at [565, 139] on button "Skatīt vairāk dizainu" at bounding box center [568, 144] width 71 height 11
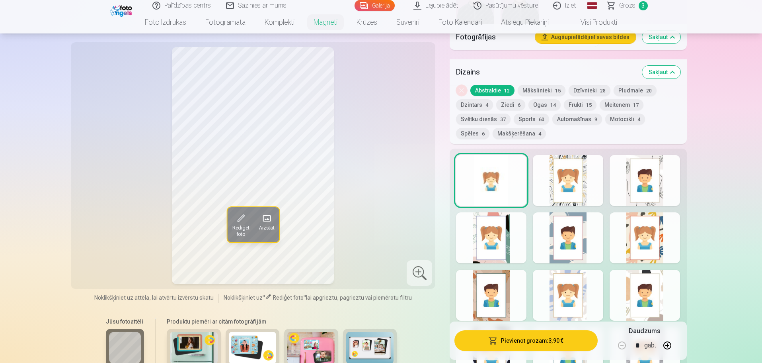
scroll to position [756, 0]
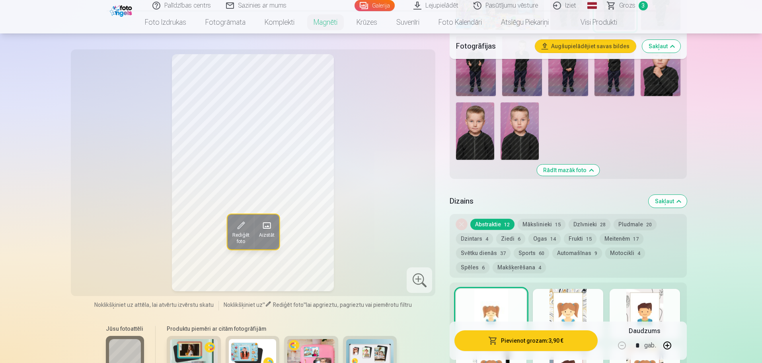
click at [564, 247] on button "Automašīnas 9" at bounding box center [578, 252] width 50 height 11
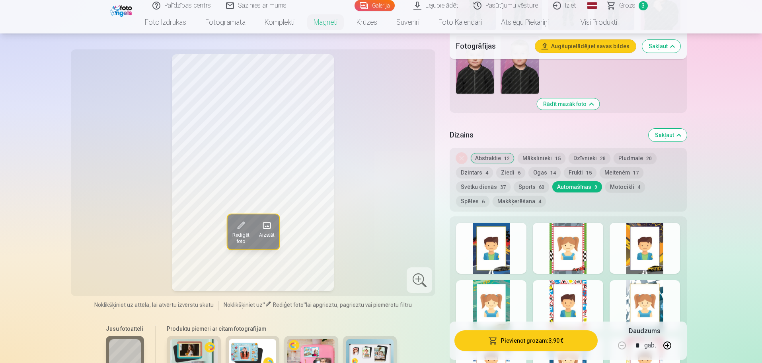
scroll to position [836, 0]
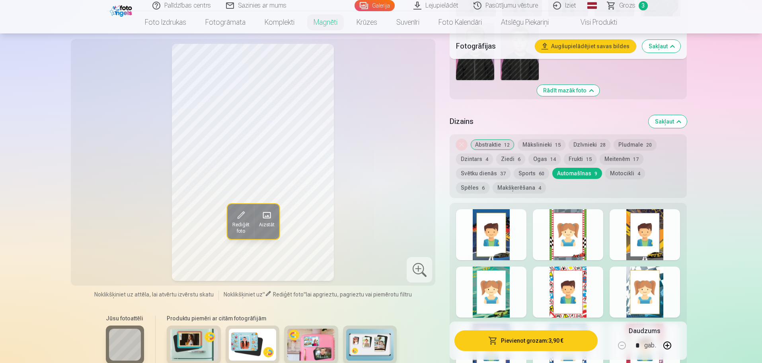
click at [549, 219] on div at bounding box center [568, 234] width 70 height 51
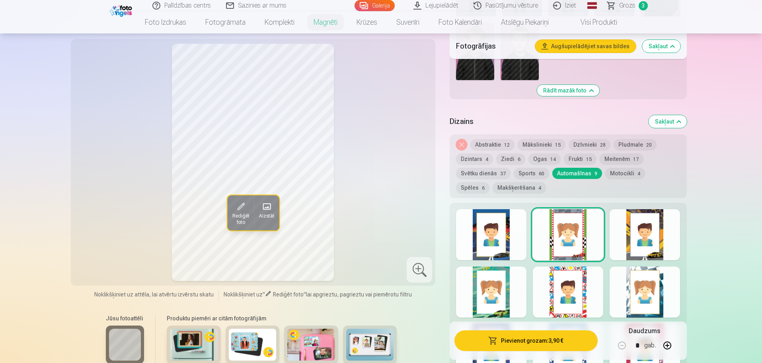
click at [508, 285] on div at bounding box center [491, 291] width 70 height 51
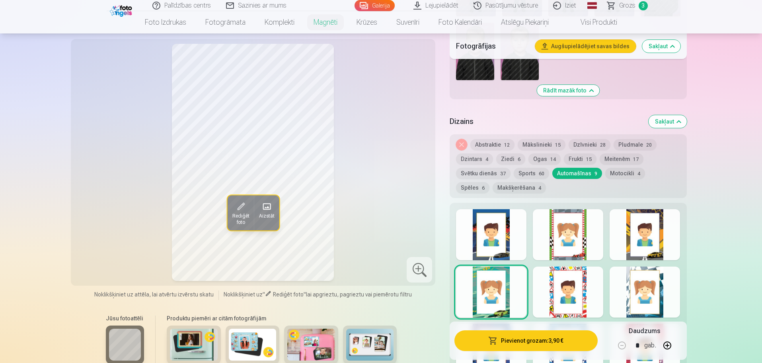
click at [654, 228] on div at bounding box center [645, 234] width 70 height 51
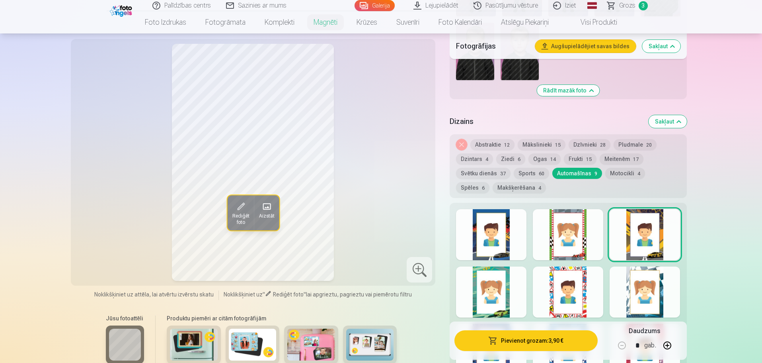
click at [502, 246] on div at bounding box center [491, 234] width 70 height 51
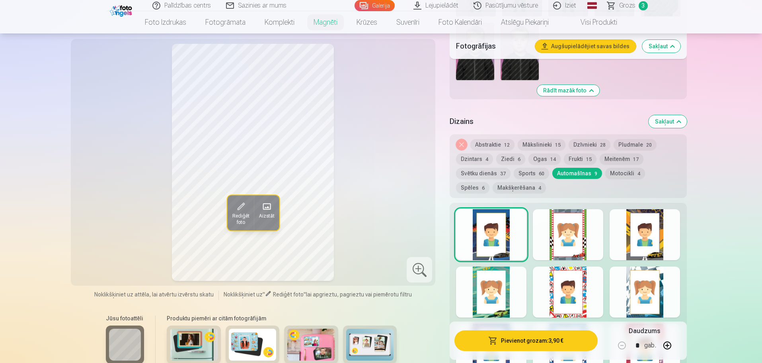
click at [652, 301] on div at bounding box center [645, 291] width 70 height 51
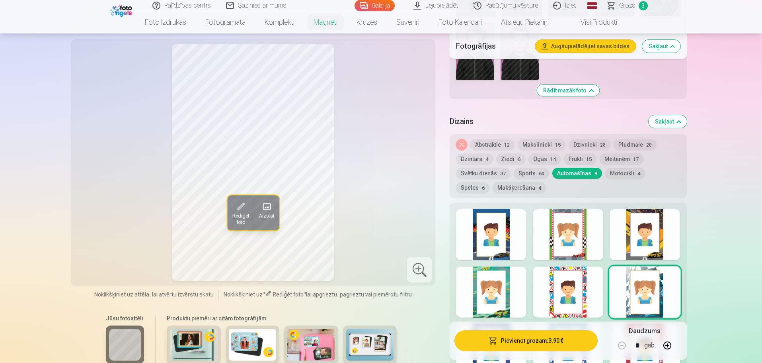
click at [579, 287] on div at bounding box center [568, 291] width 70 height 51
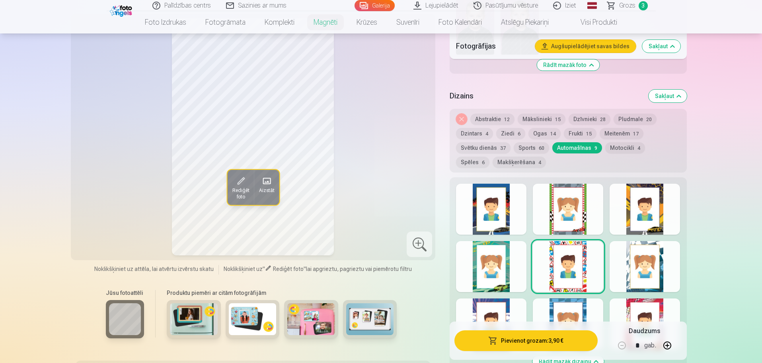
scroll to position [876, 0]
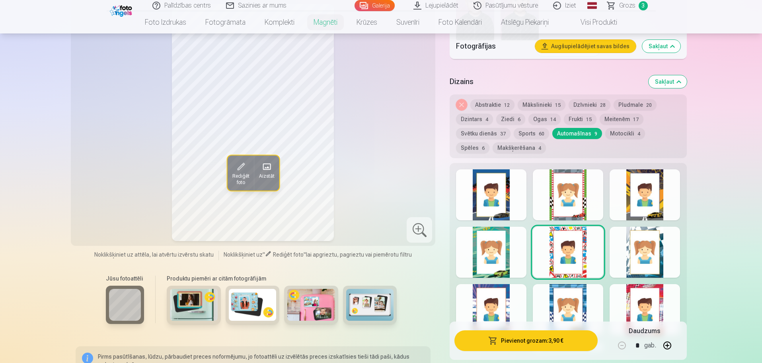
click at [575, 293] on div at bounding box center [568, 309] width 70 height 51
click at [500, 302] on div at bounding box center [491, 309] width 70 height 51
click at [472, 192] on div at bounding box center [491, 194] width 70 height 51
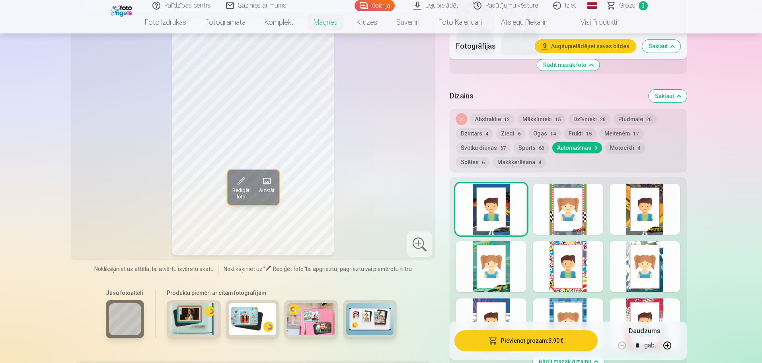
scroll to position [916, 0]
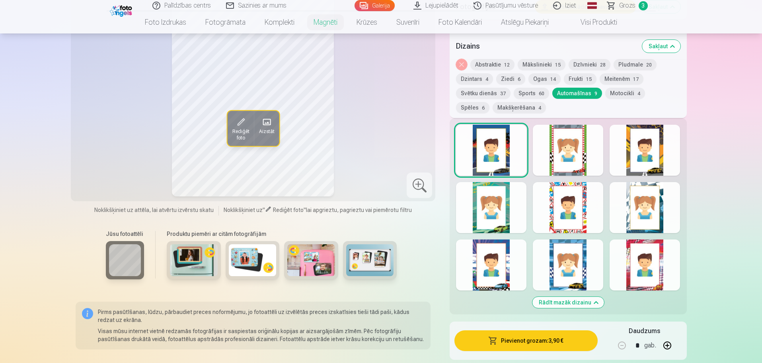
click at [636, 274] on div at bounding box center [645, 264] width 70 height 51
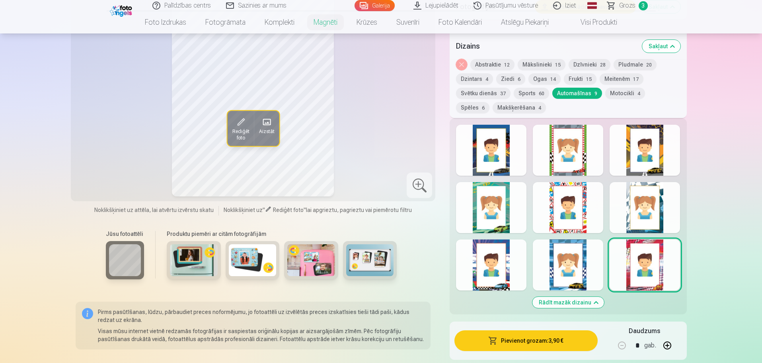
click at [578, 252] on div at bounding box center [568, 264] width 70 height 51
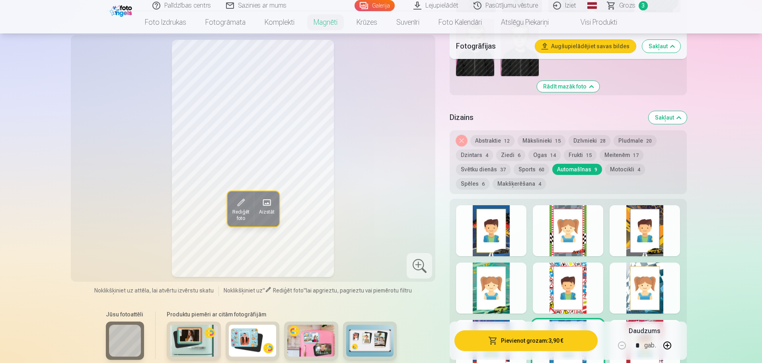
scroll to position [756, 0]
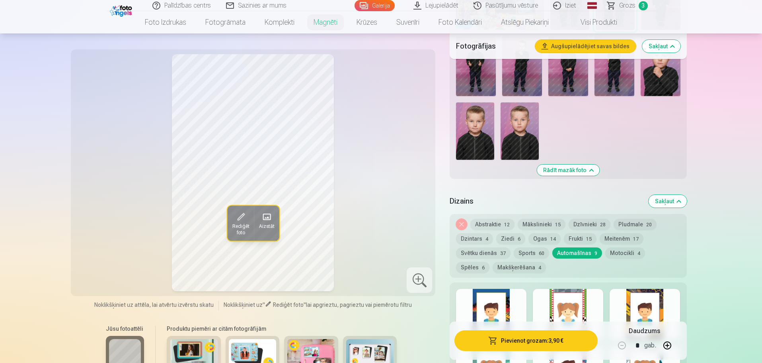
click at [508, 303] on div at bounding box center [491, 314] width 70 height 51
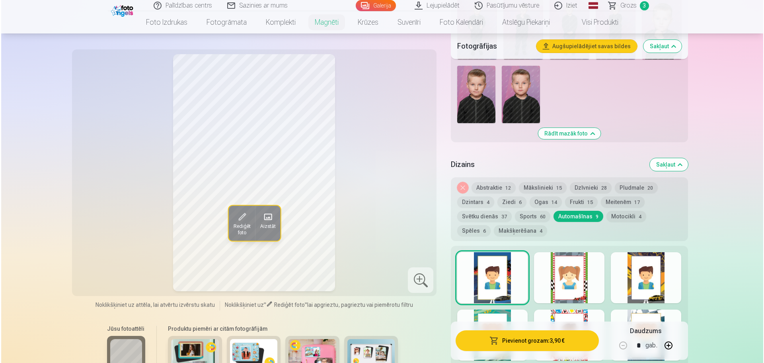
scroll to position [836, 0]
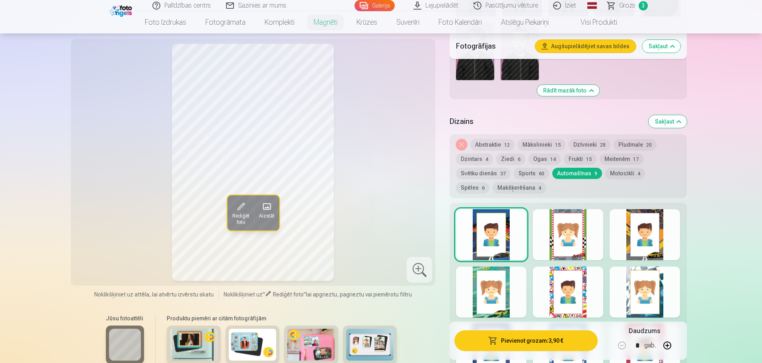
click at [528, 339] on button "Pievienot grozam : 3,90 €" at bounding box center [526, 340] width 143 height 21
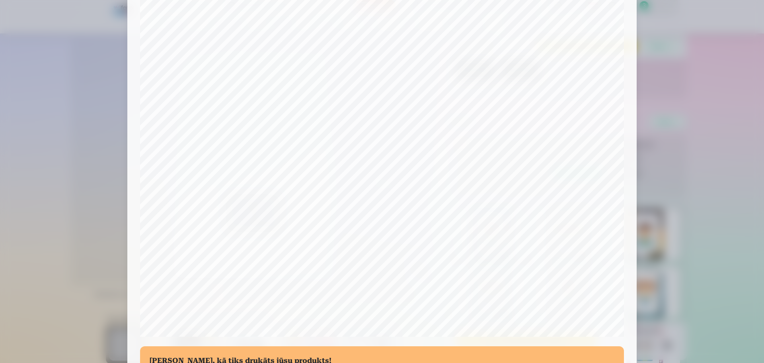
scroll to position [159, 0]
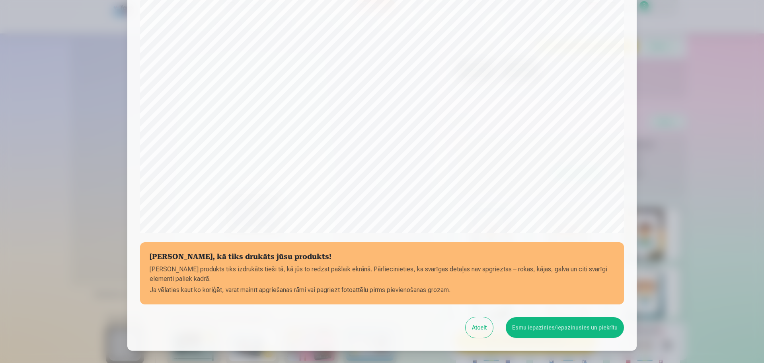
click at [564, 328] on button "Esmu iepazinies/iepazinusies un piekrītu" at bounding box center [565, 327] width 118 height 21
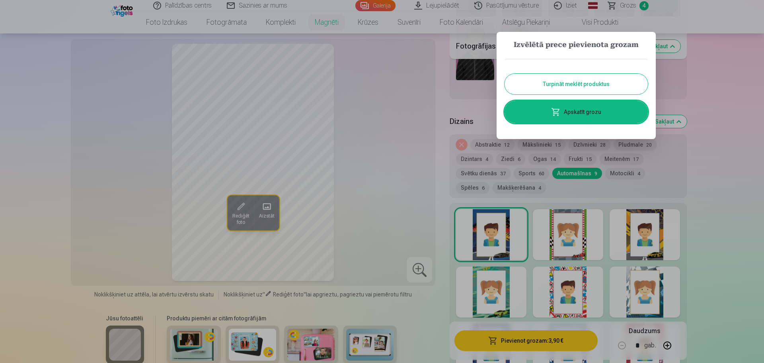
click at [573, 115] on link "Apskatīt grozu" at bounding box center [576, 112] width 143 height 22
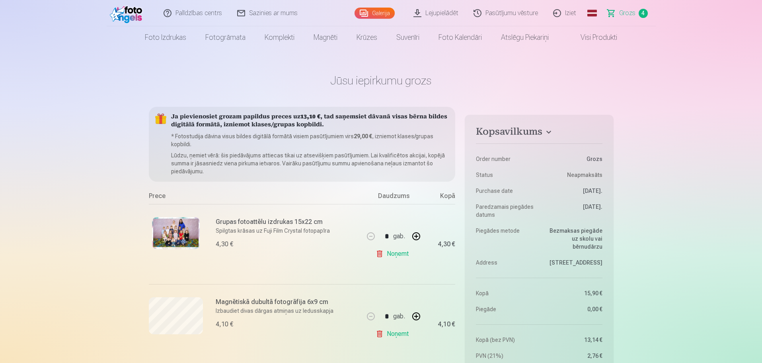
scroll to position [119, 0]
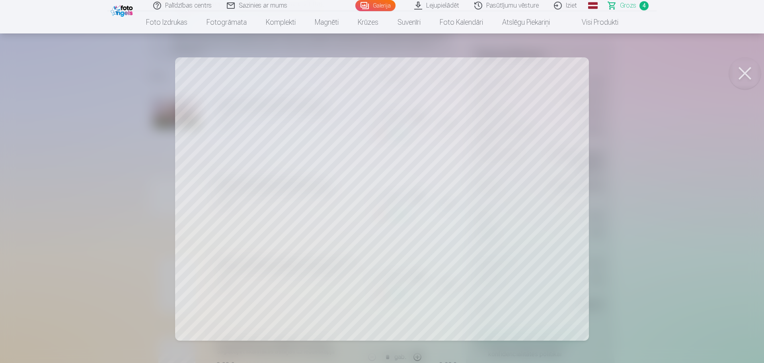
click at [748, 71] on button at bounding box center [745, 73] width 32 height 32
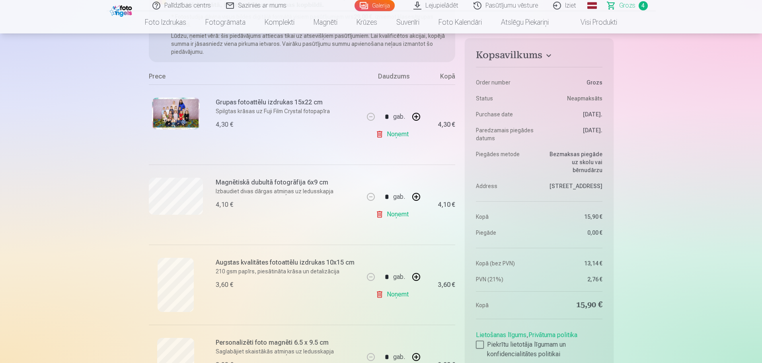
click at [401, 214] on link "Noņemt" at bounding box center [394, 214] width 36 height 16
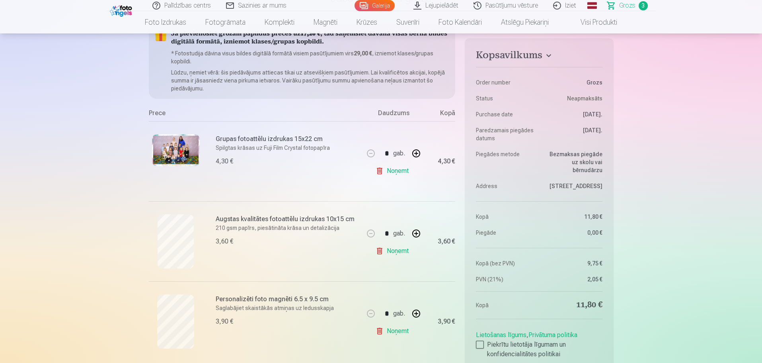
scroll to position [0, 0]
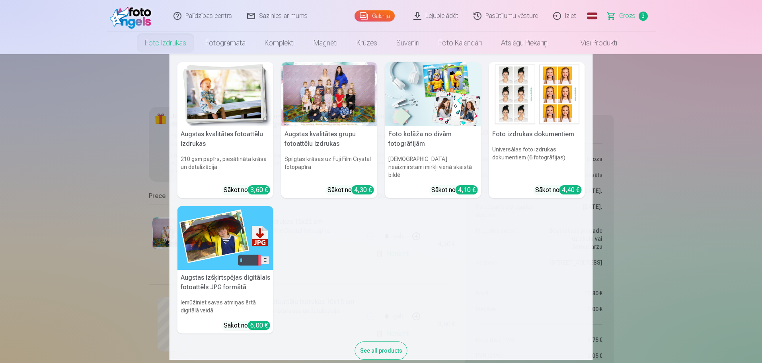
click at [167, 41] on link "Foto izdrukas" at bounding box center [165, 43] width 61 height 22
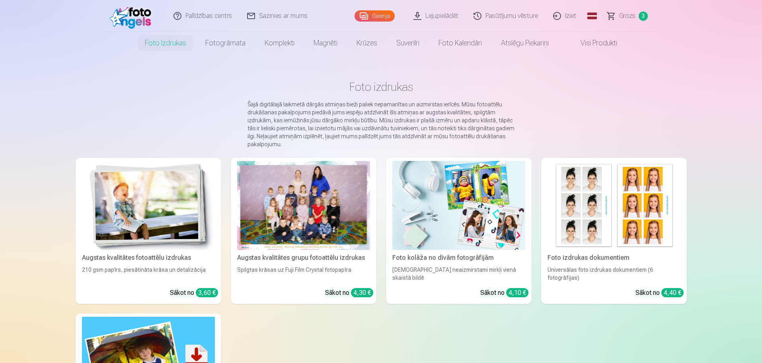
click at [324, 218] on div at bounding box center [303, 205] width 133 height 89
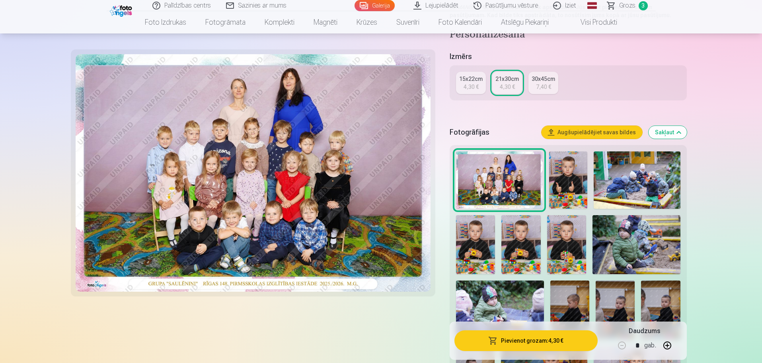
scroll to position [159, 0]
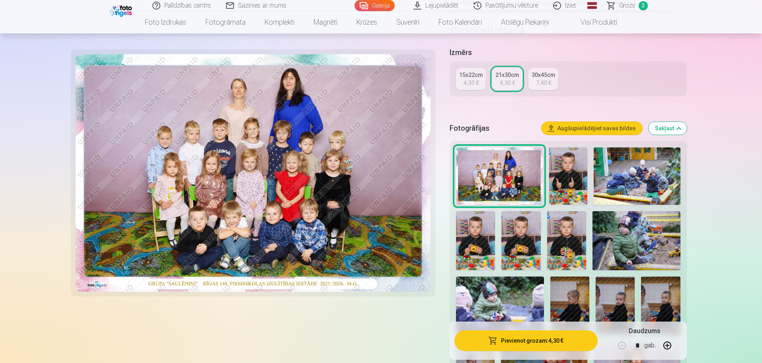
click at [572, 178] on img at bounding box center [568, 176] width 39 height 58
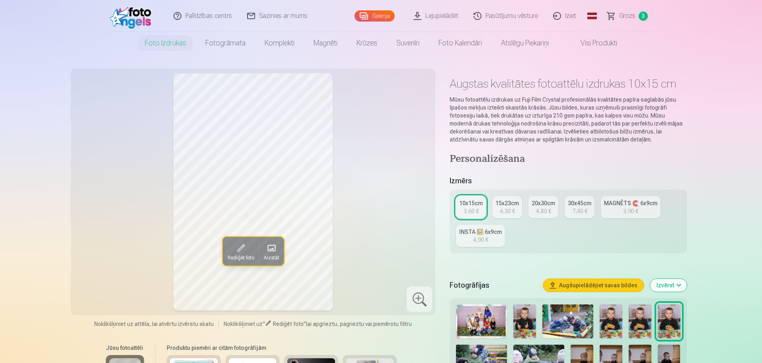
click at [520, 319] on img at bounding box center [525, 321] width 23 height 34
click at [414, 295] on div at bounding box center [419, 298] width 25 height 25
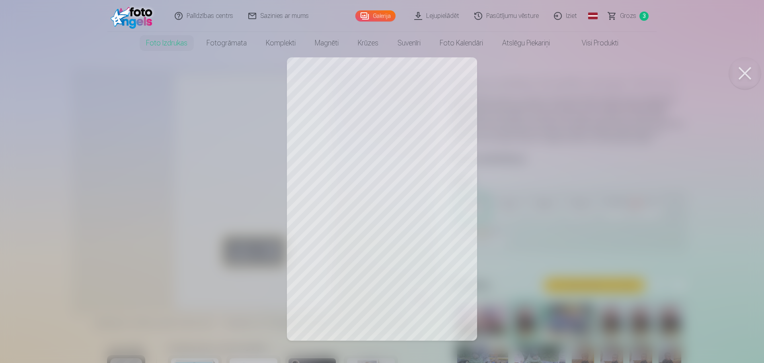
click at [368, 203] on div at bounding box center [382, 181] width 764 height 363
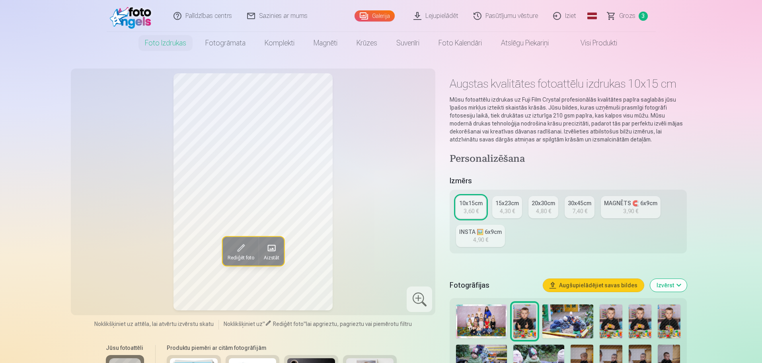
click at [571, 318] on img at bounding box center [568, 321] width 51 height 34
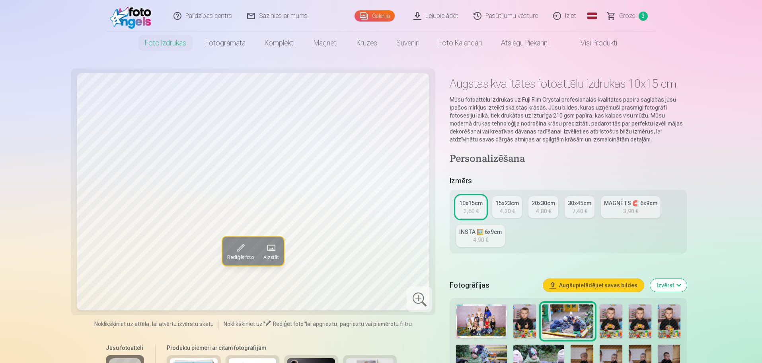
click at [614, 321] on img at bounding box center [611, 321] width 23 height 34
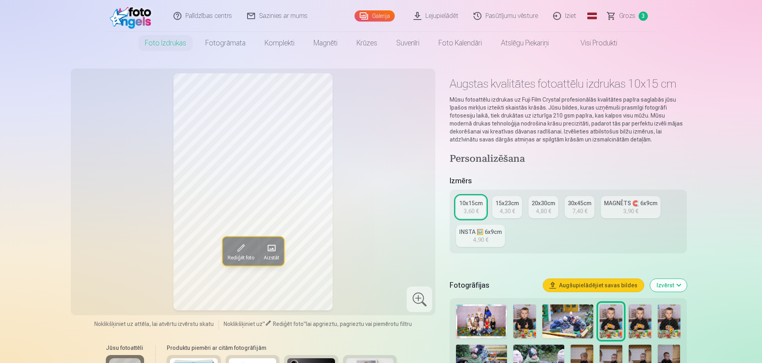
click at [640, 319] on img at bounding box center [640, 321] width 23 height 34
click at [673, 328] on img at bounding box center [669, 321] width 23 height 34
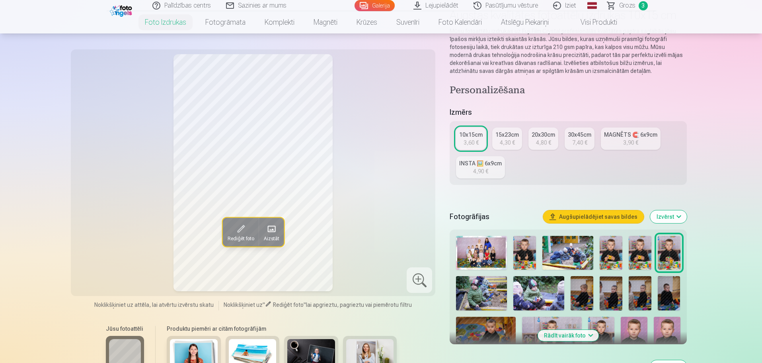
scroll to position [80, 0]
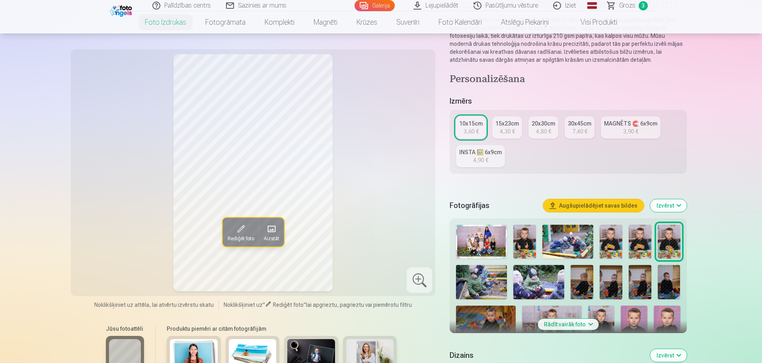
click at [467, 272] on img at bounding box center [481, 282] width 51 height 34
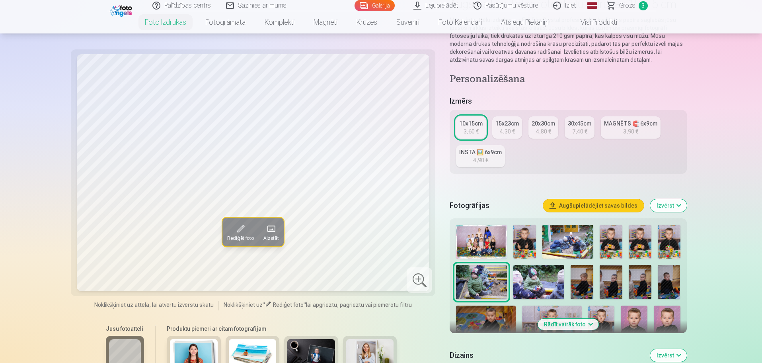
click at [551, 278] on img at bounding box center [539, 282] width 51 height 34
click at [586, 280] on img at bounding box center [582, 282] width 23 height 34
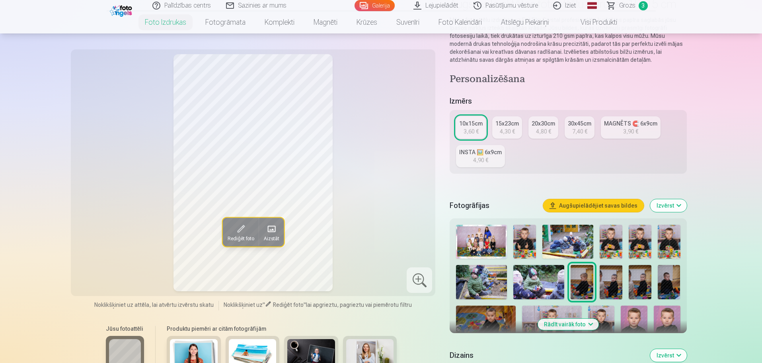
click at [619, 276] on img at bounding box center [611, 282] width 23 height 34
click at [639, 289] on img at bounding box center [640, 282] width 23 height 34
click at [669, 289] on img at bounding box center [669, 282] width 23 height 34
click at [493, 317] on img at bounding box center [486, 325] width 60 height 40
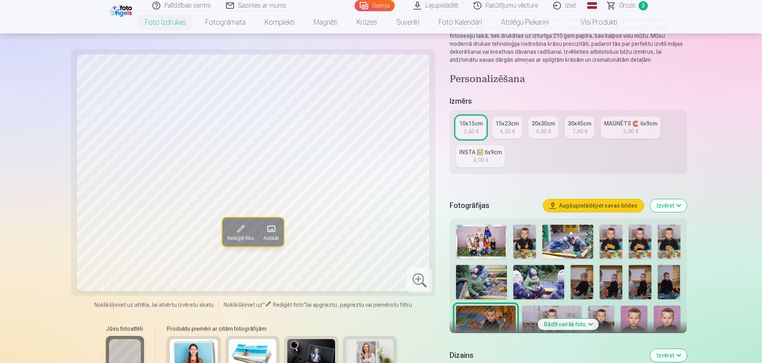
click at [541, 309] on img at bounding box center [552, 325] width 60 height 40
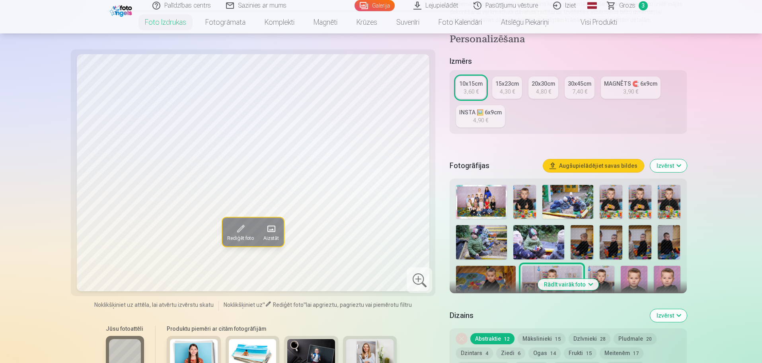
click at [606, 274] on img at bounding box center [601, 286] width 27 height 40
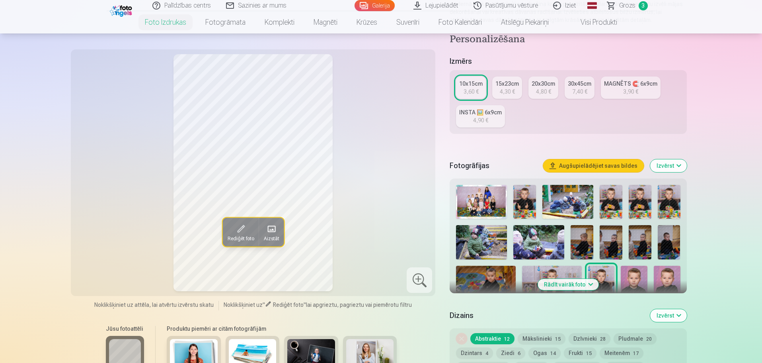
click at [635, 281] on img at bounding box center [634, 286] width 27 height 40
click at [680, 276] on div at bounding box center [568, 305] width 231 height 246
click at [664, 275] on img at bounding box center [667, 286] width 27 height 40
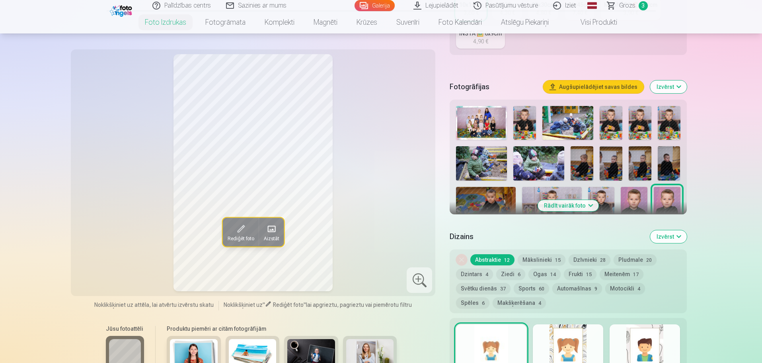
scroll to position [199, 0]
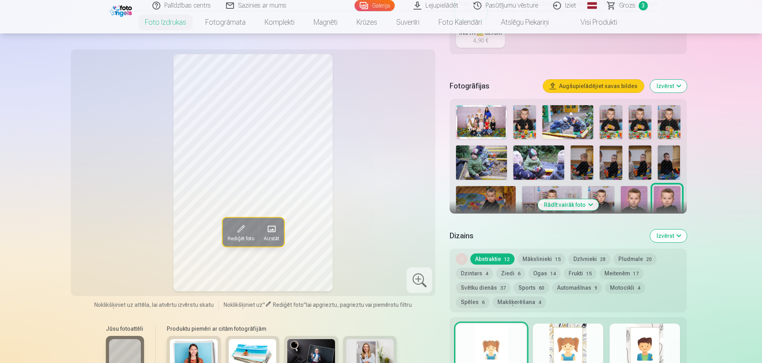
click at [579, 198] on img at bounding box center [552, 206] width 60 height 40
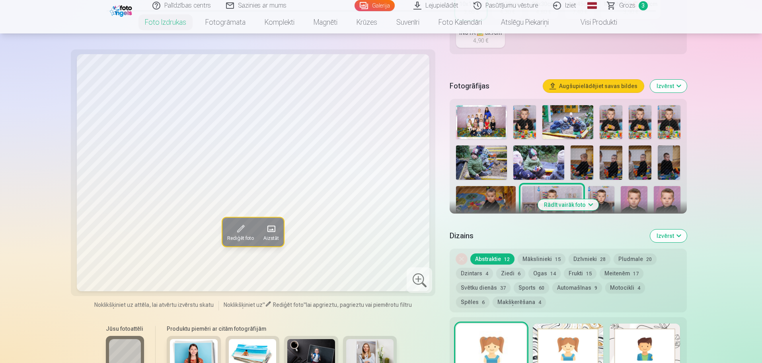
click at [561, 209] on button "Rādīt vairāk foto" at bounding box center [568, 204] width 61 height 11
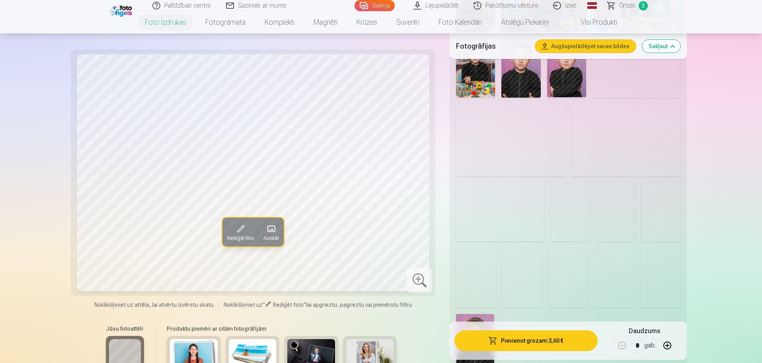
scroll to position [597, 0]
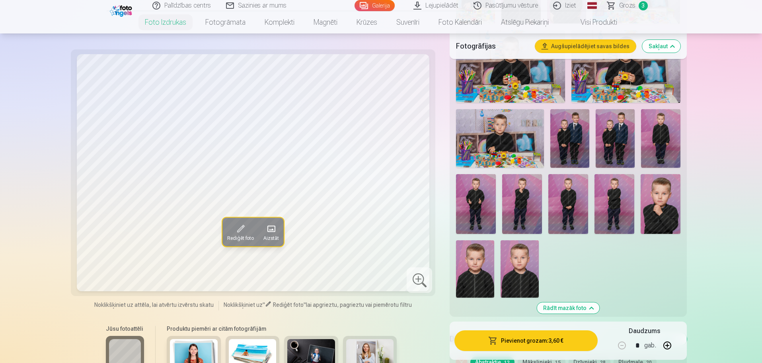
click at [522, 134] on img at bounding box center [500, 138] width 88 height 59
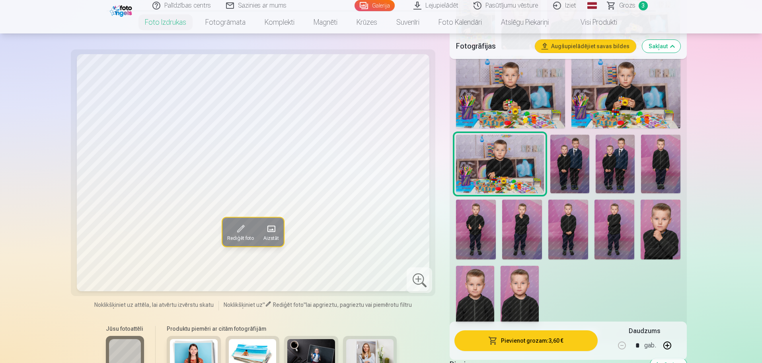
scroll to position [557, 0]
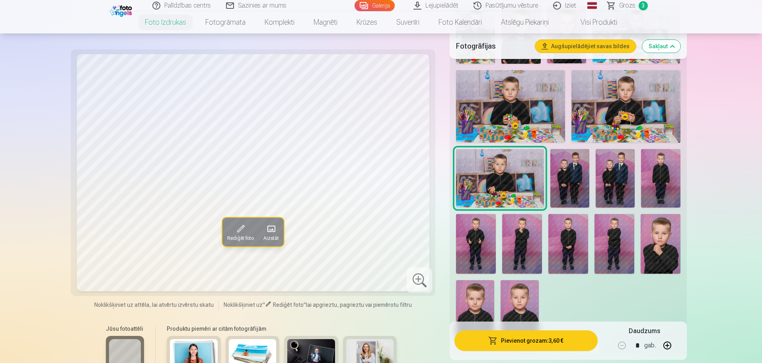
click at [636, 98] on img at bounding box center [626, 106] width 109 height 72
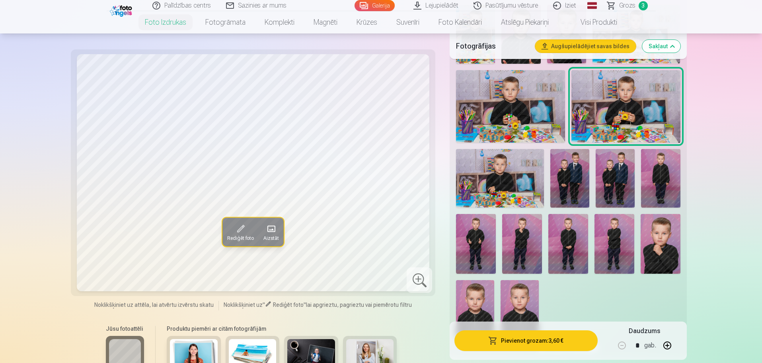
click at [659, 187] on img at bounding box center [660, 178] width 39 height 59
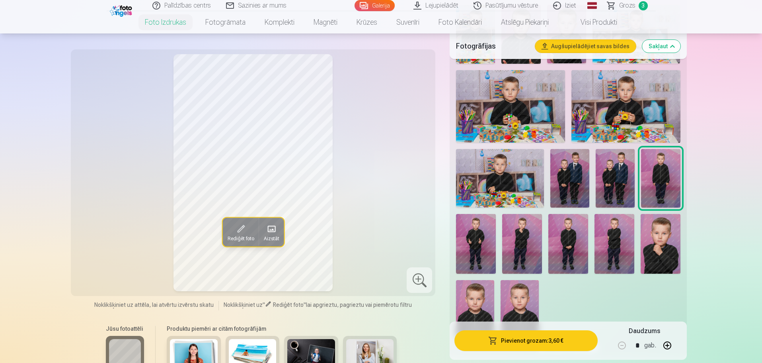
click at [482, 241] on img at bounding box center [476, 244] width 40 height 60
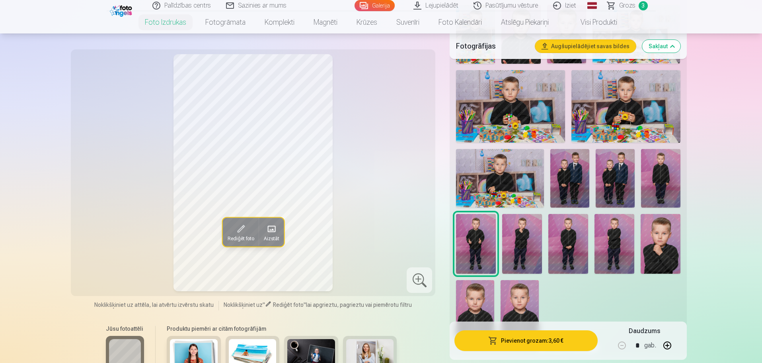
click at [531, 243] on img at bounding box center [522, 244] width 40 height 60
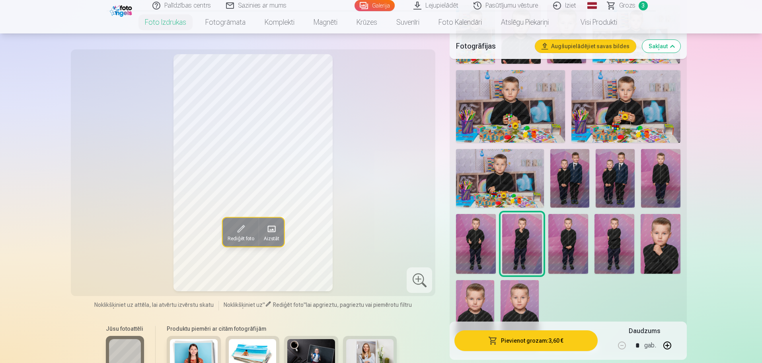
click at [585, 239] on img at bounding box center [569, 244] width 40 height 60
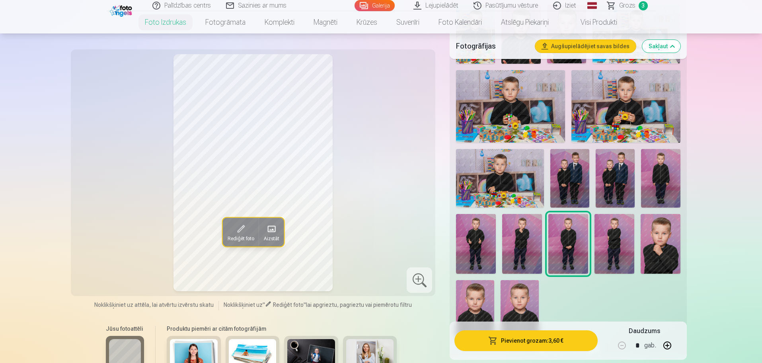
click at [616, 249] on img at bounding box center [615, 244] width 40 height 60
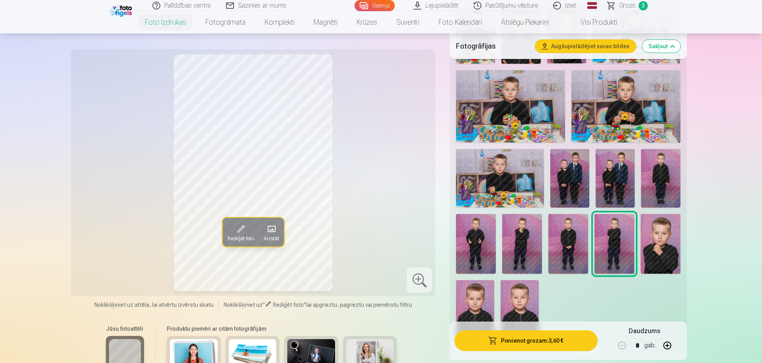
click at [476, 291] on img at bounding box center [475, 308] width 38 height 57
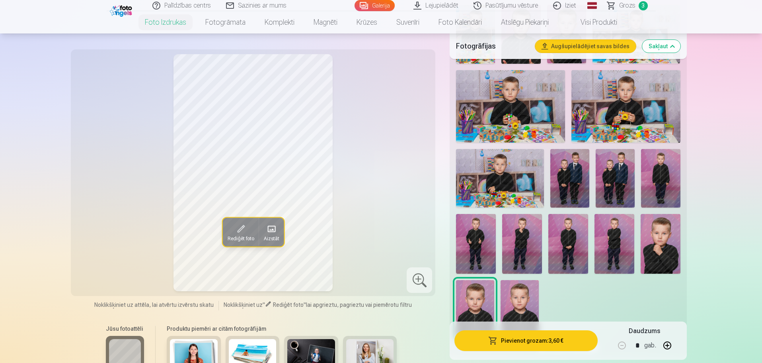
click at [530, 295] on img at bounding box center [520, 308] width 38 height 57
click at [469, 301] on img at bounding box center [475, 308] width 38 height 57
click at [526, 303] on img at bounding box center [520, 308] width 38 height 57
click at [476, 304] on img at bounding box center [475, 308] width 38 height 57
click at [518, 320] on img at bounding box center [520, 308] width 38 height 57
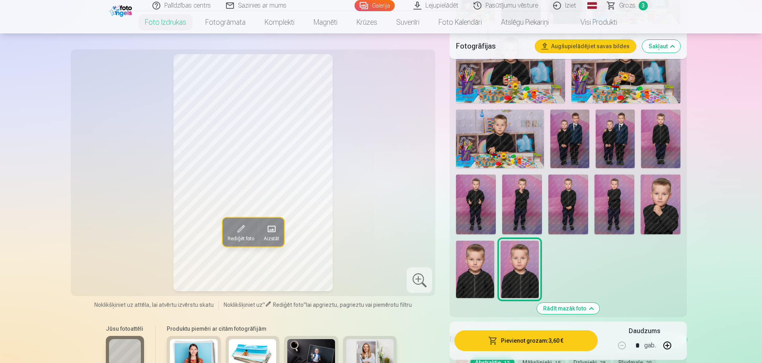
scroll to position [677, 0]
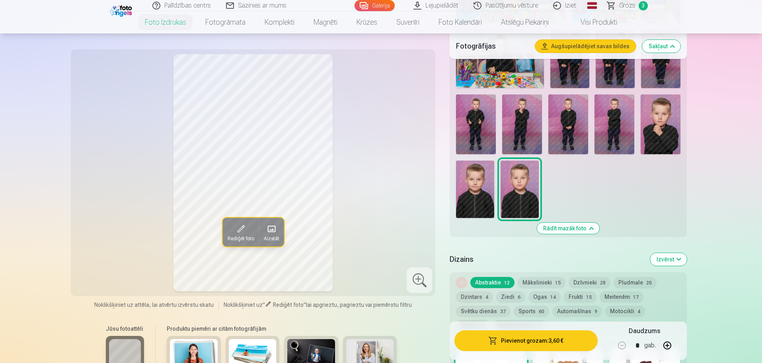
click at [473, 183] on img at bounding box center [475, 188] width 38 height 57
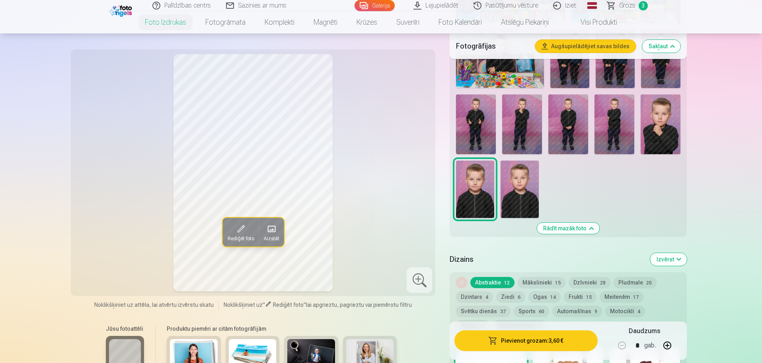
click at [515, 188] on img at bounding box center [520, 188] width 38 height 57
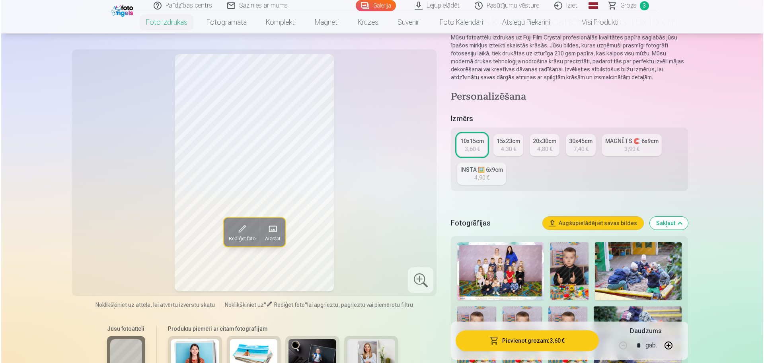
scroll to position [40, 0]
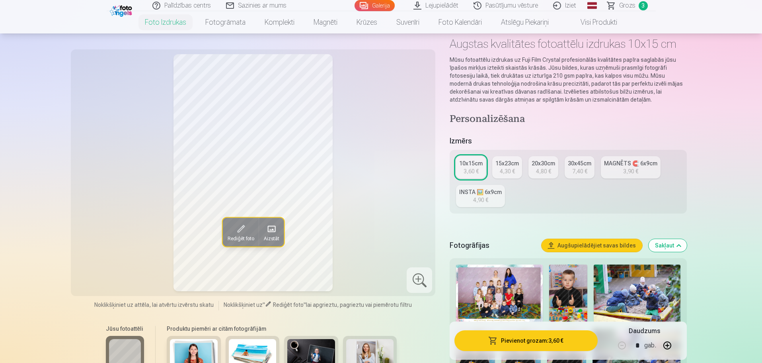
click at [546, 339] on button "Pievienot grozam : 3,60 €" at bounding box center [526, 340] width 143 height 21
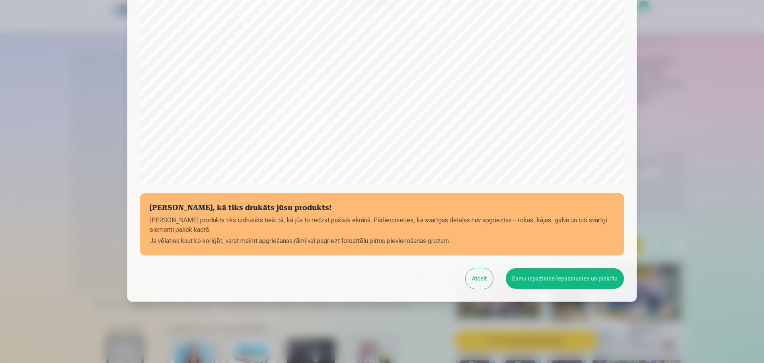
scroll to position [211, 0]
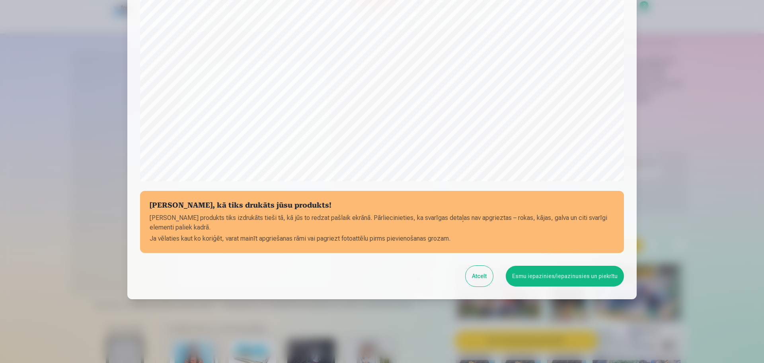
click at [526, 274] on button "Esmu iepazinies/iepazinusies un piekrītu" at bounding box center [565, 276] width 118 height 21
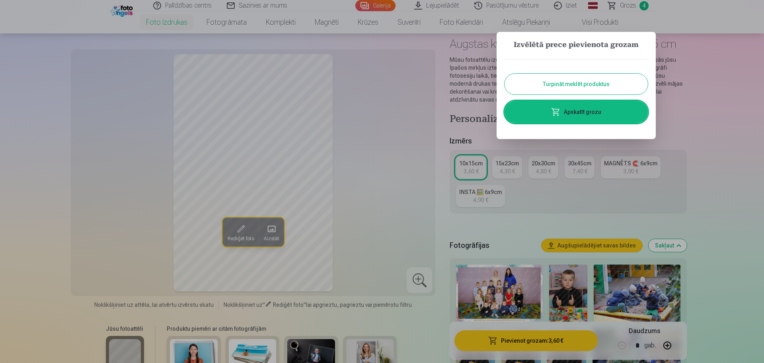
click at [576, 114] on link "Apskatīt grozu" at bounding box center [576, 112] width 143 height 22
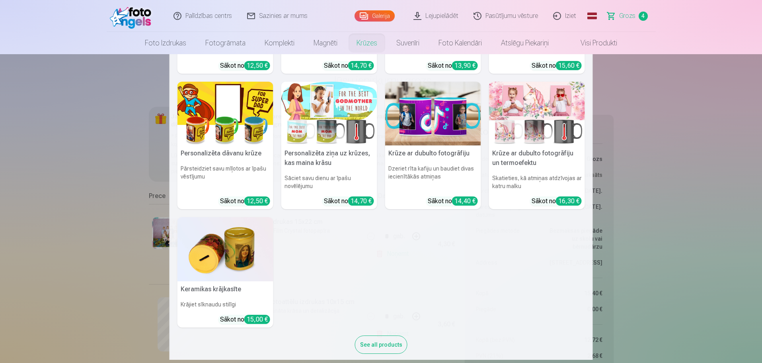
scroll to position [119, 0]
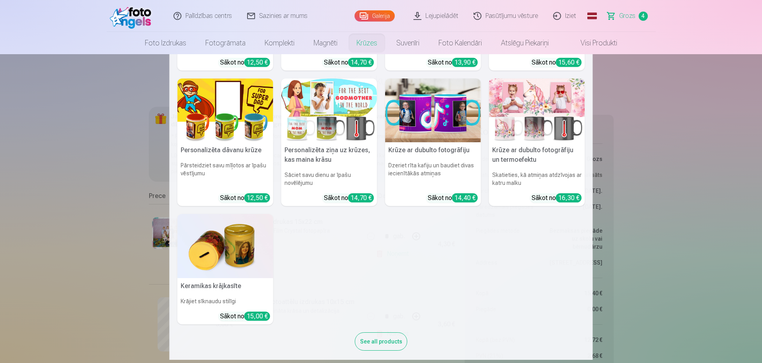
click at [227, 241] on img at bounding box center [226, 246] width 96 height 64
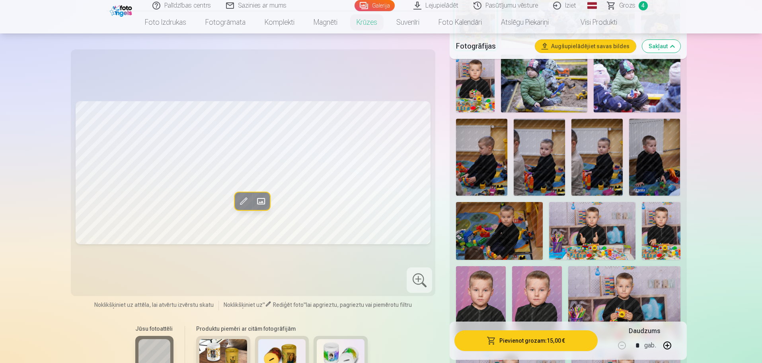
scroll to position [239, 0]
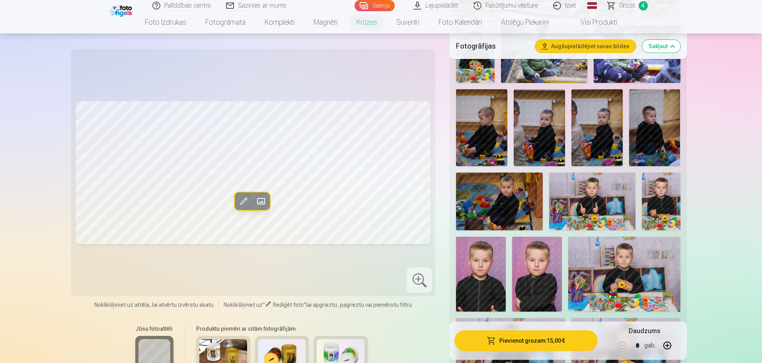
click at [227, 349] on img at bounding box center [223, 355] width 48 height 32
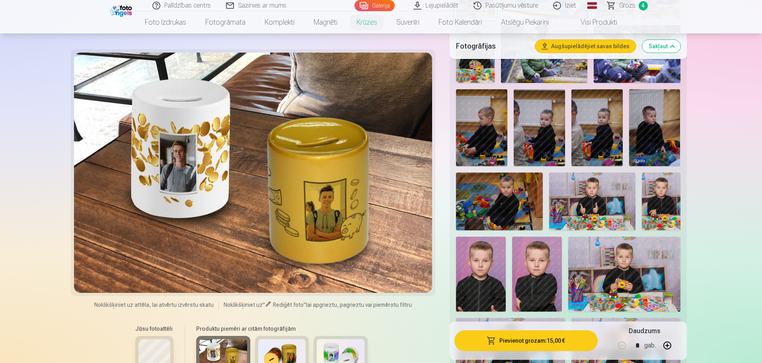
click at [283, 351] on img at bounding box center [282, 355] width 48 height 32
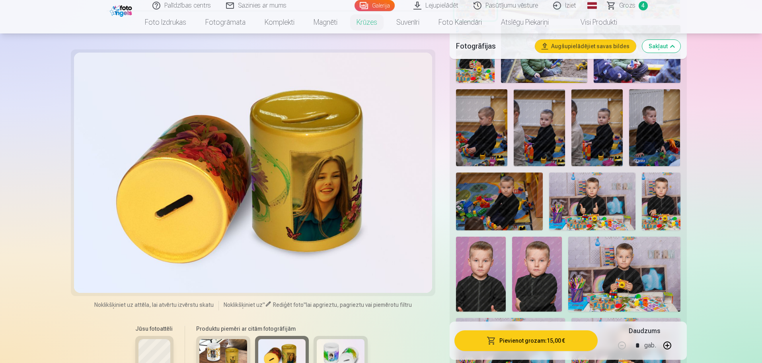
click at [358, 344] on img at bounding box center [341, 355] width 48 height 32
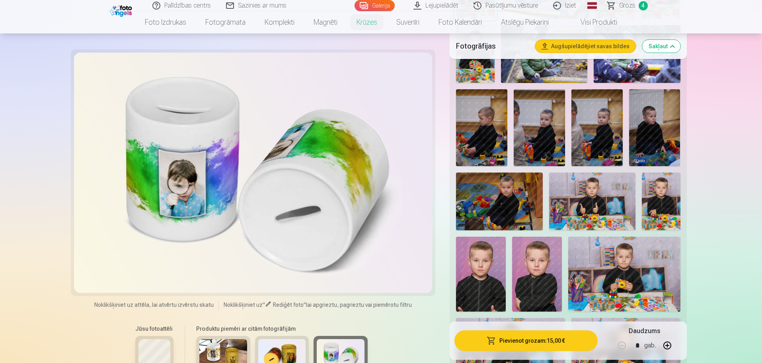
drag, startPoint x: 283, startPoint y: 344, endPoint x: 274, endPoint y: 344, distance: 9.2
click at [281, 344] on img at bounding box center [282, 355] width 48 height 32
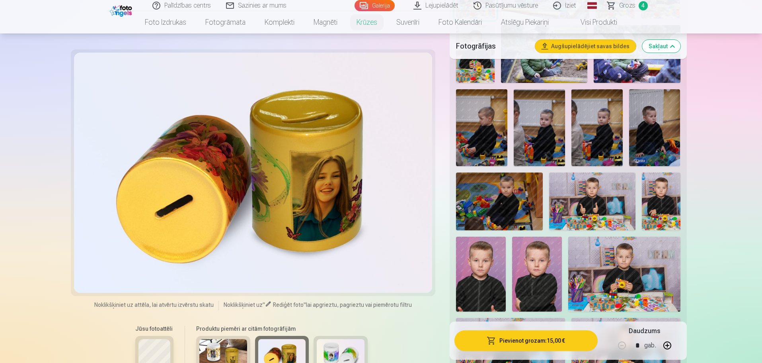
click at [214, 344] on img at bounding box center [223, 355] width 48 height 32
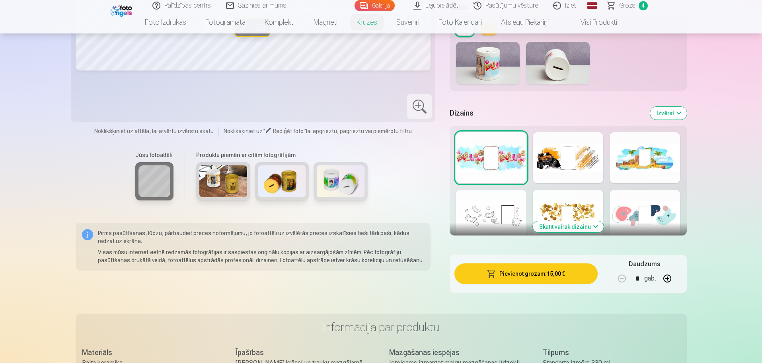
scroll to position [836, 0]
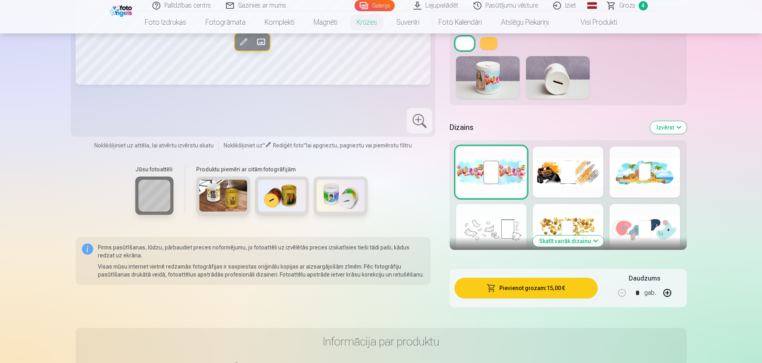
click at [579, 172] on div at bounding box center [568, 172] width 70 height 51
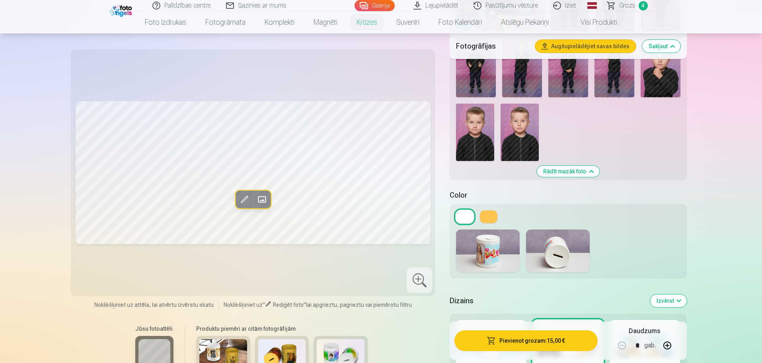
scroll to position [677, 0]
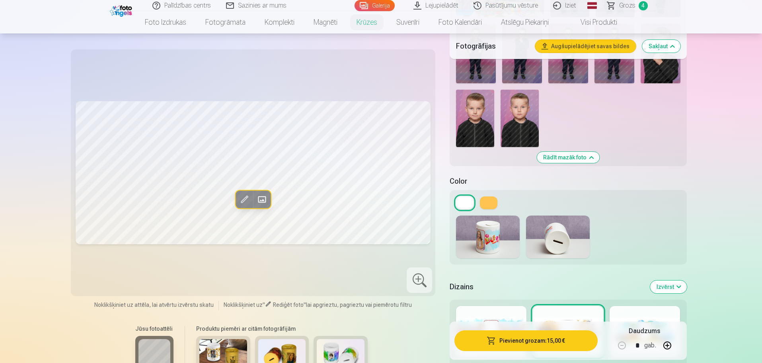
click at [224, 346] on img at bounding box center [223, 355] width 48 height 32
drag, startPoint x: 226, startPoint y: 338, endPoint x: 223, endPoint y: 355, distance: 17.9
click at [226, 338] on div at bounding box center [223, 355] width 54 height 38
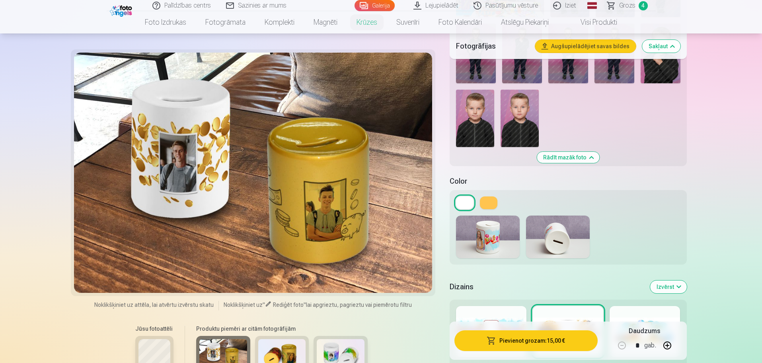
click at [285, 344] on img at bounding box center [282, 355] width 48 height 32
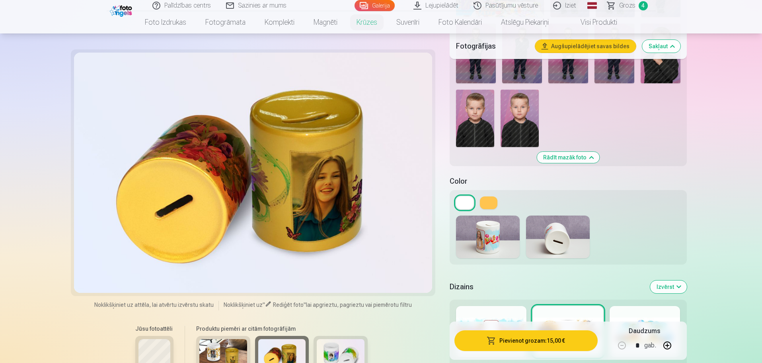
click at [349, 341] on img at bounding box center [341, 355] width 48 height 32
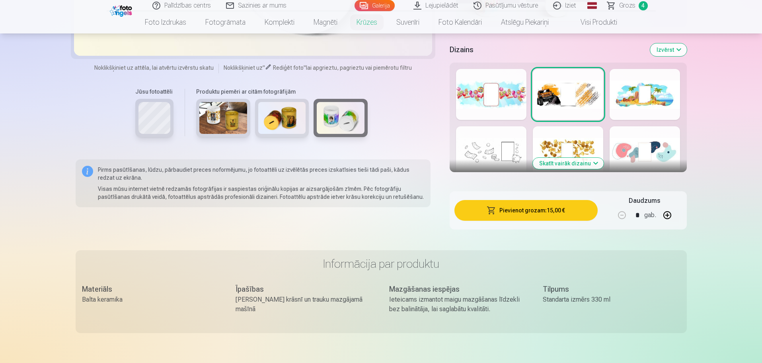
scroll to position [916, 0]
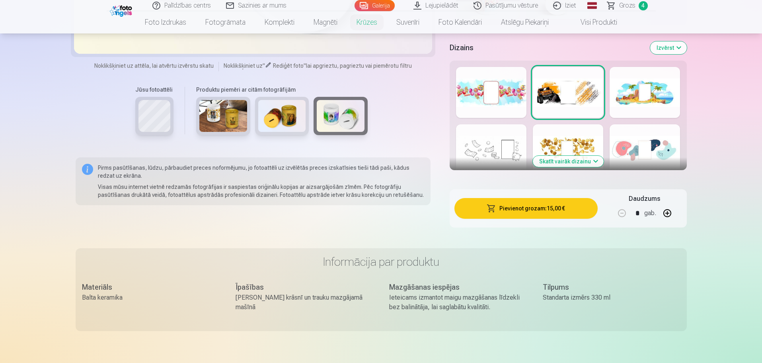
click at [580, 163] on button "Skatīt vairāk dizainu" at bounding box center [568, 161] width 71 height 11
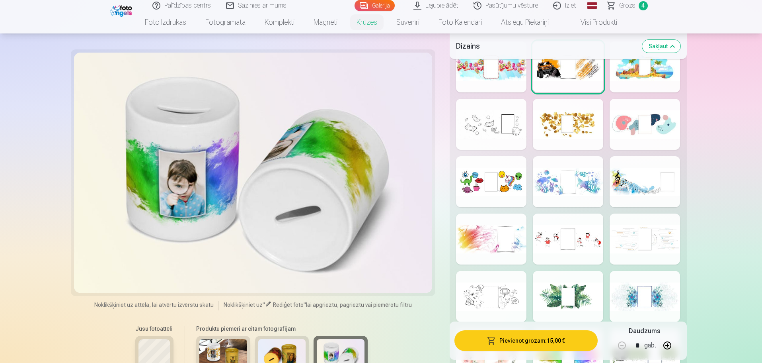
scroll to position [956, 0]
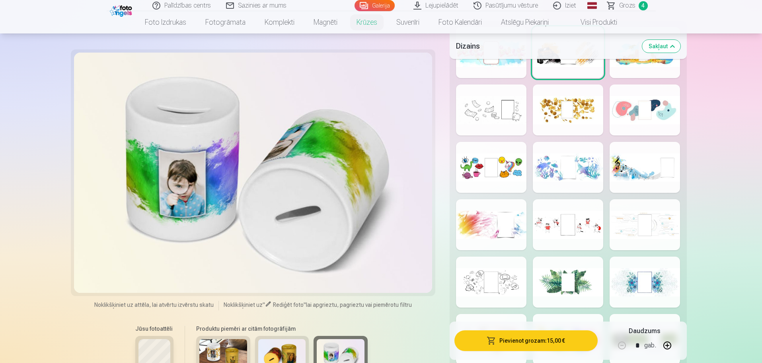
click at [667, 174] on div at bounding box center [645, 167] width 70 height 51
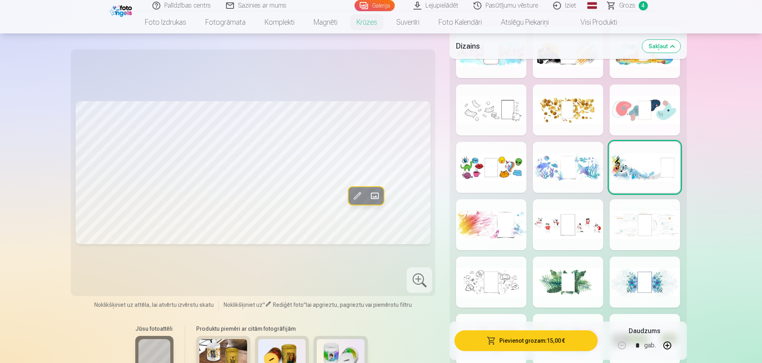
click at [491, 166] on div at bounding box center [491, 167] width 70 height 51
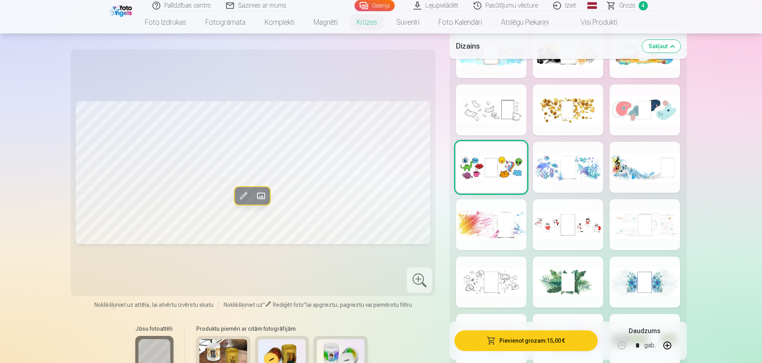
click at [585, 213] on div at bounding box center [568, 224] width 70 height 51
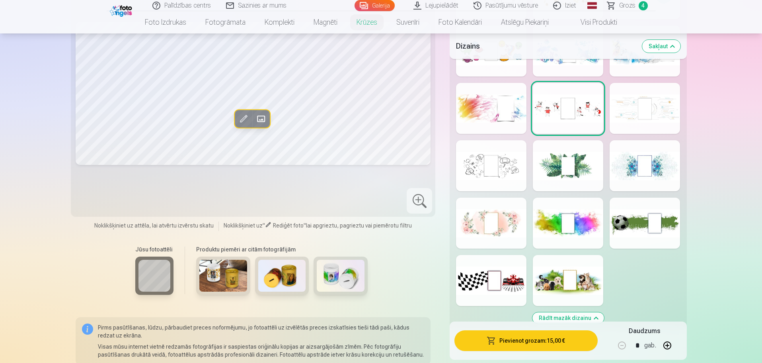
scroll to position [1075, 0]
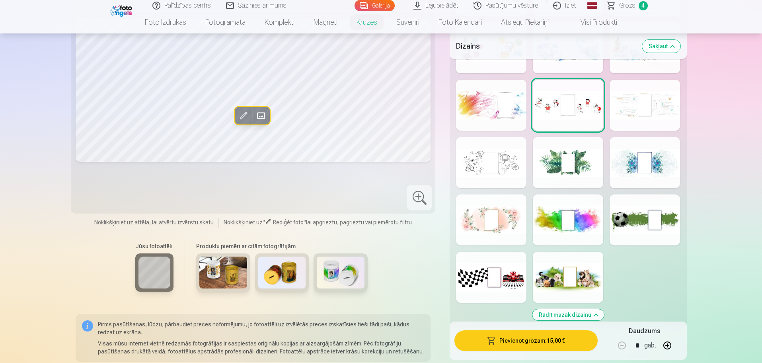
click at [573, 279] on div at bounding box center [568, 277] width 70 height 51
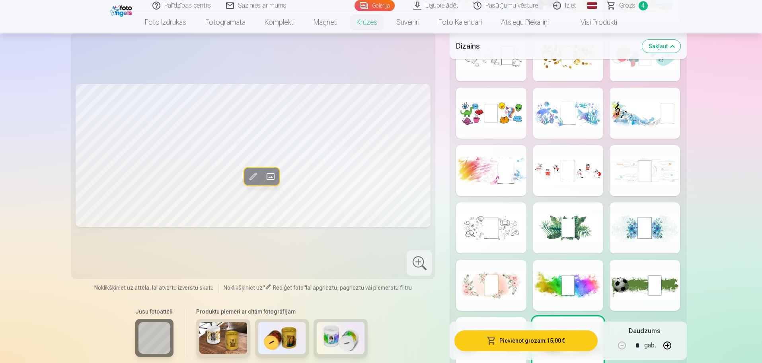
scroll to position [1035, 0]
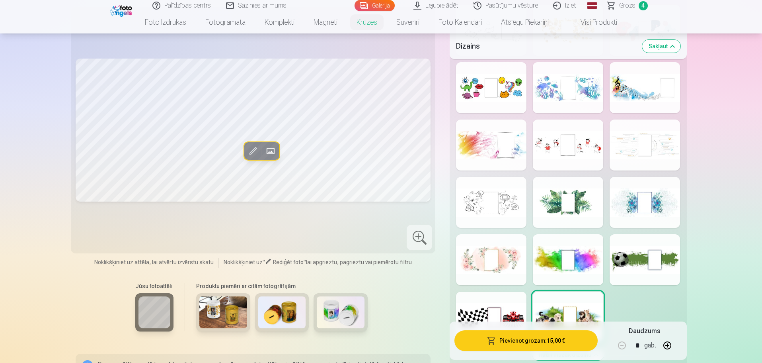
click at [500, 319] on div at bounding box center [491, 316] width 70 height 51
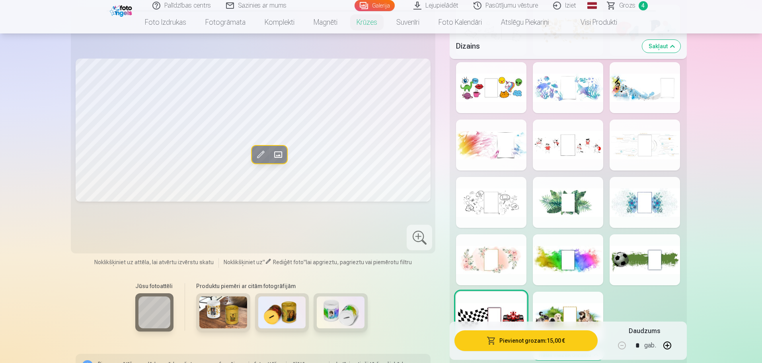
click at [647, 267] on div at bounding box center [645, 259] width 70 height 51
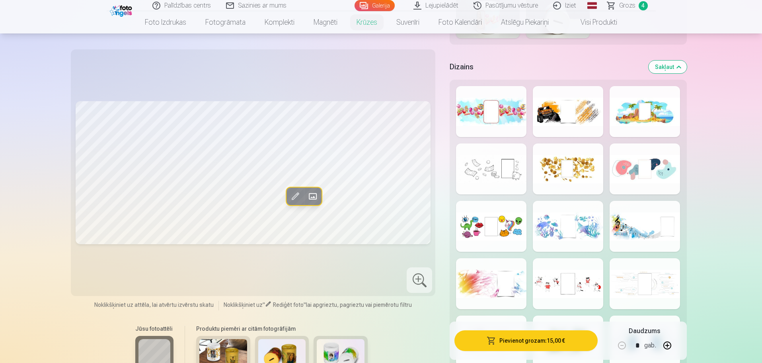
scroll to position [836, 0]
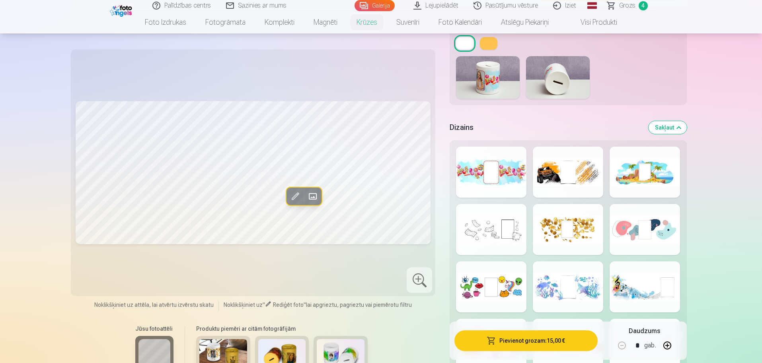
click at [535, 174] on div at bounding box center [568, 172] width 70 height 51
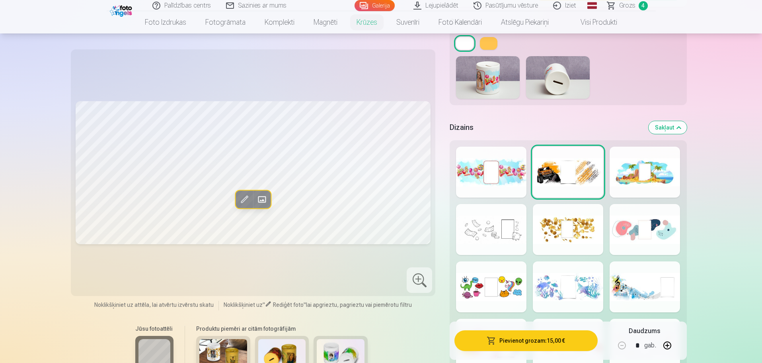
click at [233, 348] on img at bounding box center [223, 355] width 48 height 32
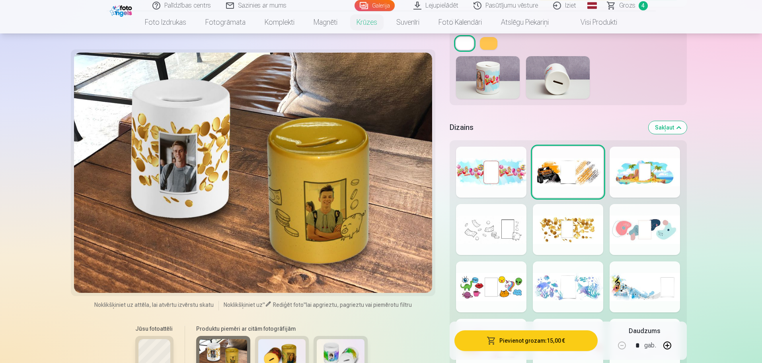
click at [279, 342] on img at bounding box center [282, 355] width 48 height 32
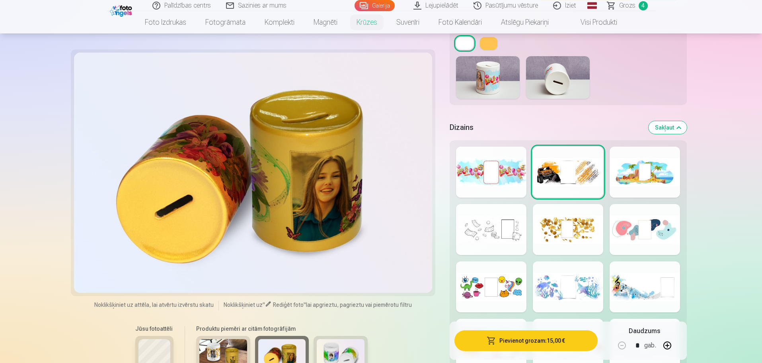
click at [331, 352] on img at bounding box center [341, 355] width 48 height 32
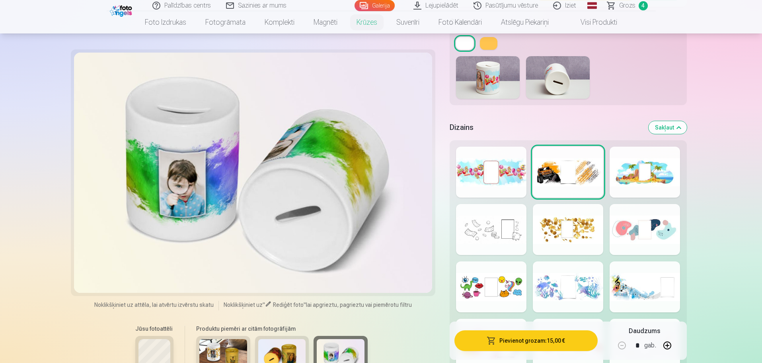
click at [269, 347] on img at bounding box center [282, 355] width 48 height 32
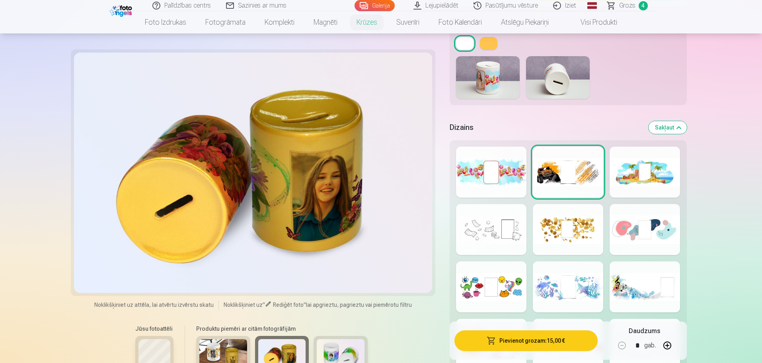
click at [234, 348] on img at bounding box center [223, 355] width 48 height 32
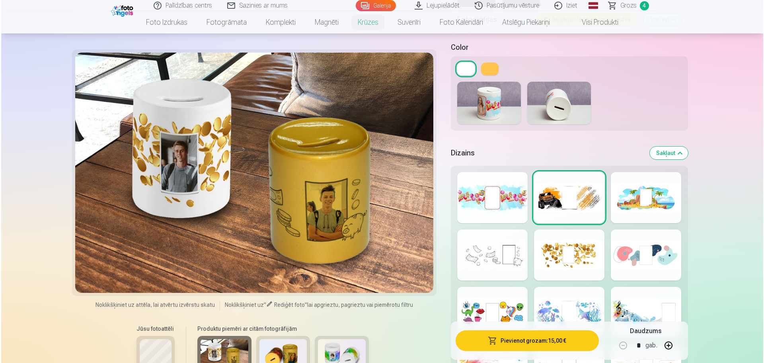
scroll to position [796, 0]
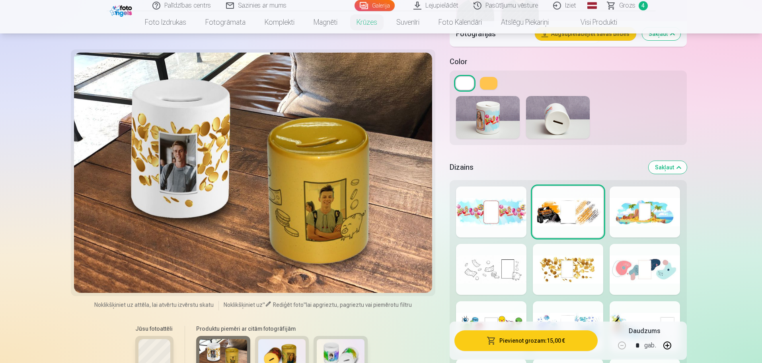
click at [504, 127] on img at bounding box center [488, 117] width 64 height 43
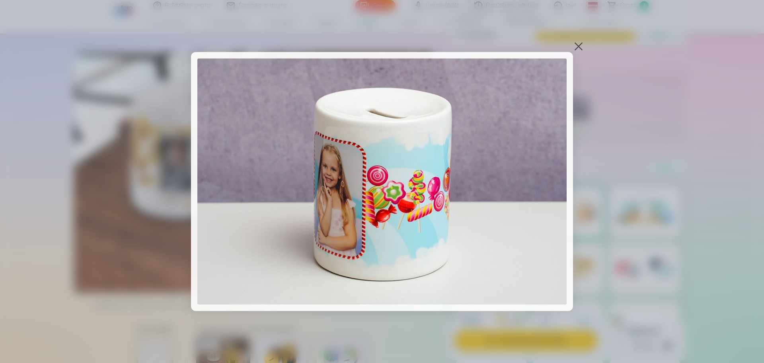
click at [578, 51] on div at bounding box center [578, 46] width 11 height 11
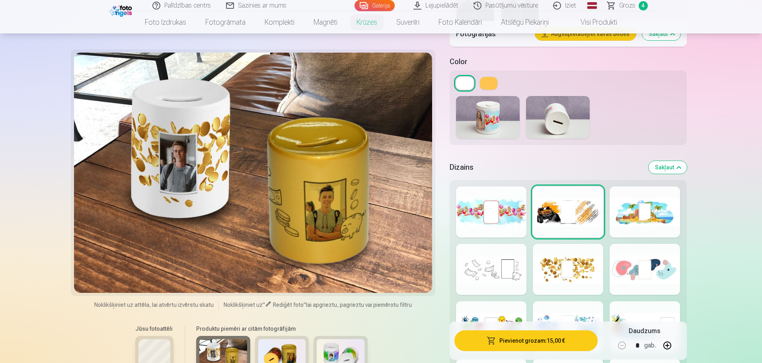
click at [546, 116] on img at bounding box center [558, 117] width 64 height 43
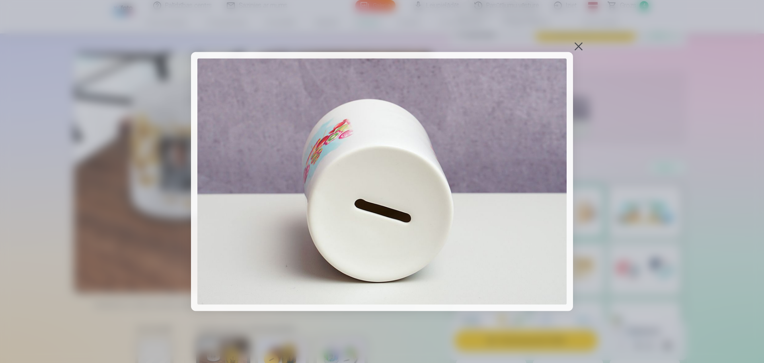
click at [579, 44] on div at bounding box center [578, 46] width 11 height 11
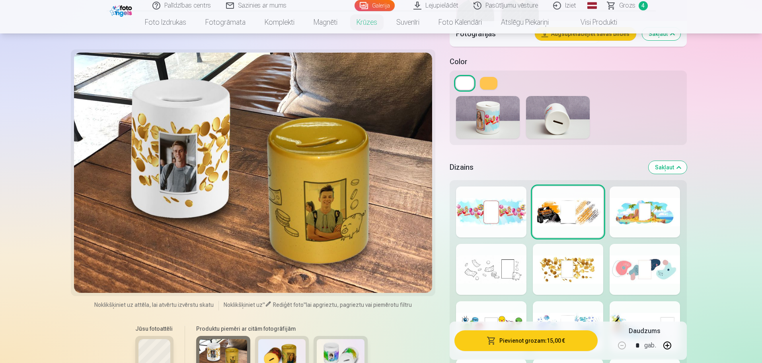
click at [488, 85] on button at bounding box center [489, 83] width 18 height 13
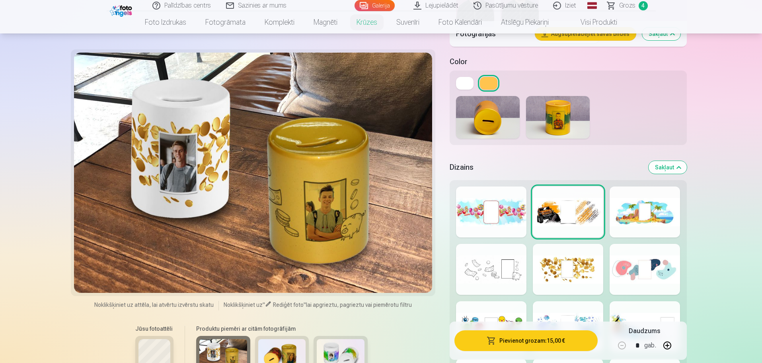
click at [488, 122] on img at bounding box center [488, 117] width 64 height 43
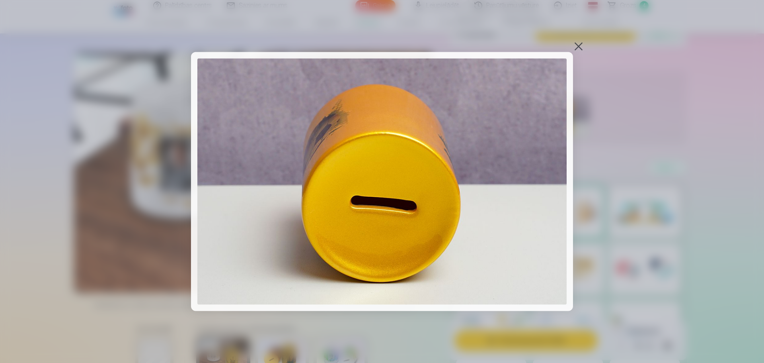
click at [580, 45] on div at bounding box center [578, 46] width 11 height 11
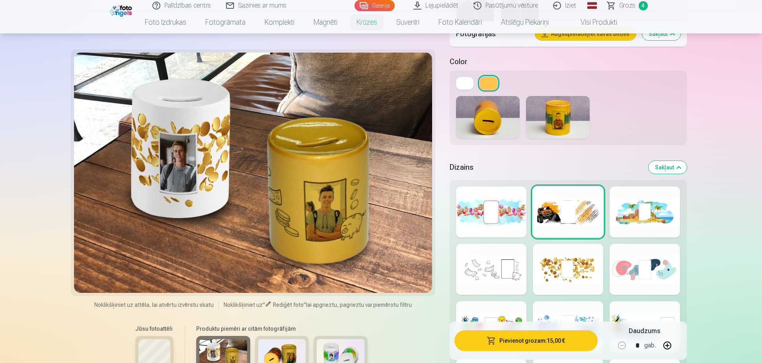
click at [574, 113] on img at bounding box center [558, 117] width 64 height 43
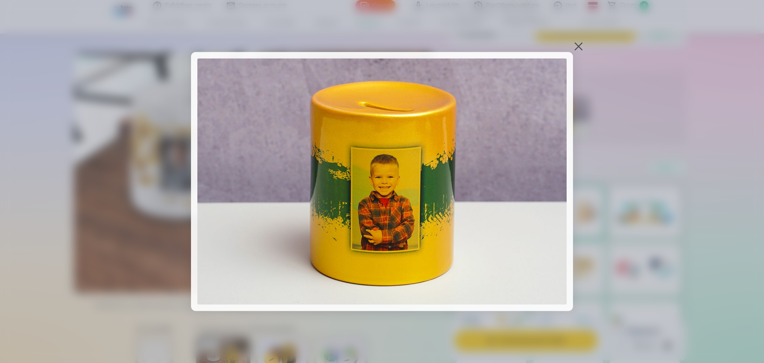
click at [581, 45] on div at bounding box center [578, 46] width 11 height 11
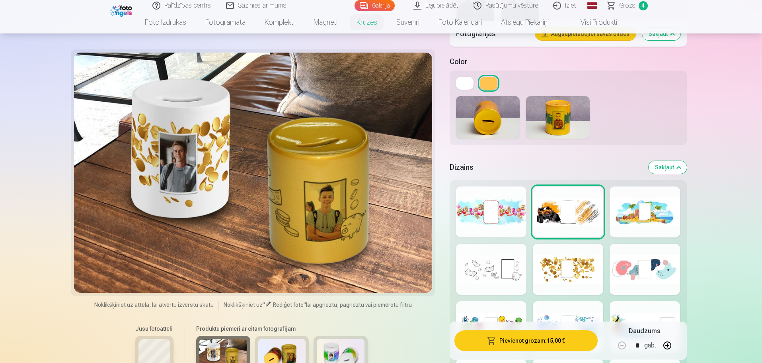
click at [466, 82] on button at bounding box center [465, 83] width 18 height 13
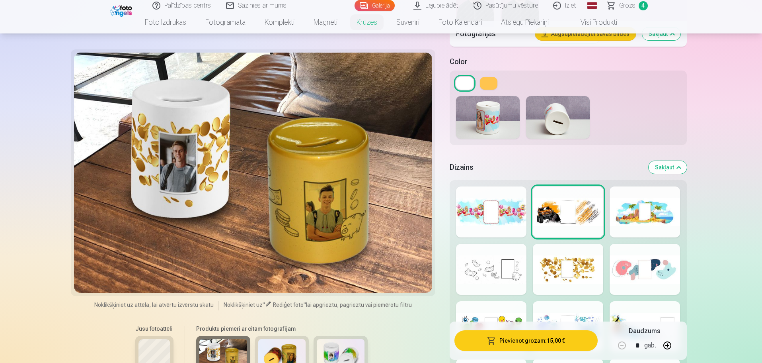
click at [575, 273] on div at bounding box center [568, 269] width 70 height 51
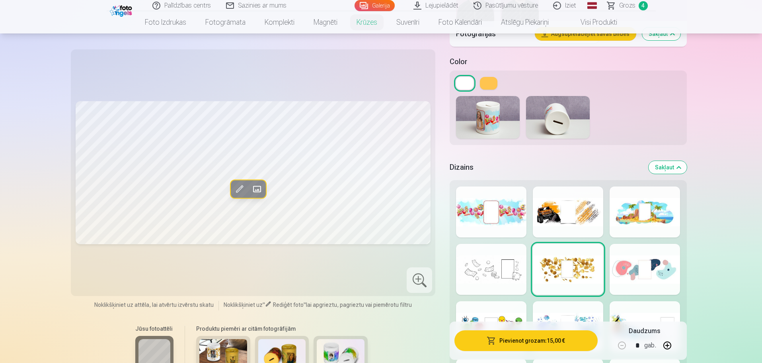
click at [495, 270] on div at bounding box center [491, 269] width 70 height 51
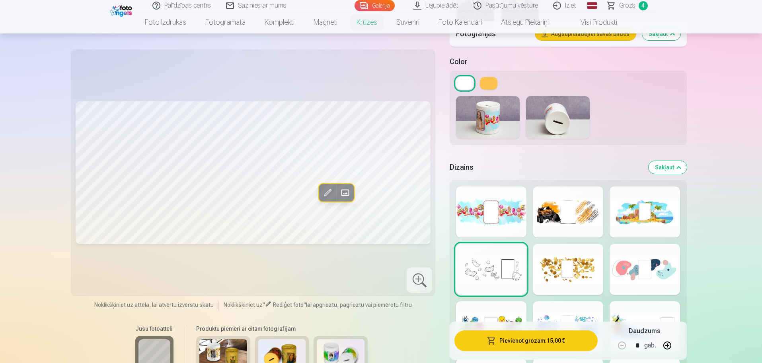
click at [346, 188] on span at bounding box center [345, 192] width 13 height 13
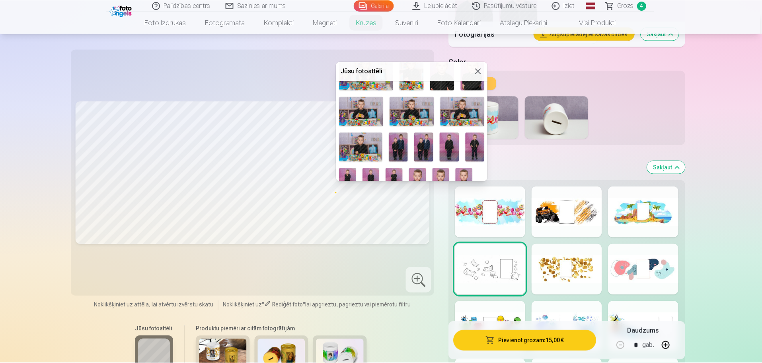
scroll to position [158, 0]
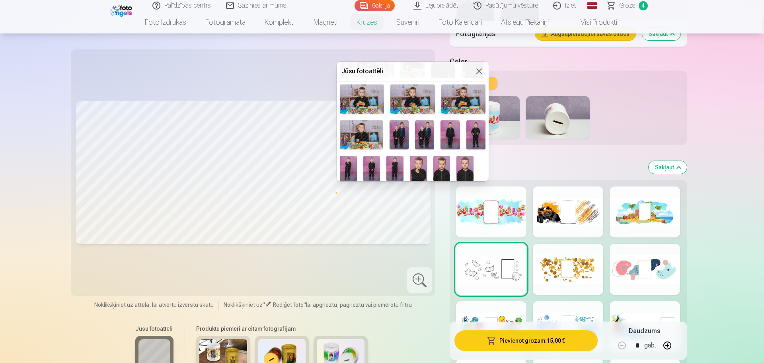
click at [416, 166] on img at bounding box center [418, 168] width 17 height 25
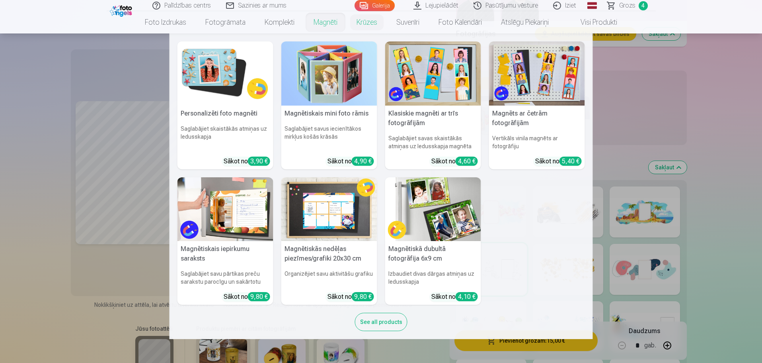
click at [330, 65] on img at bounding box center [329, 73] width 96 height 64
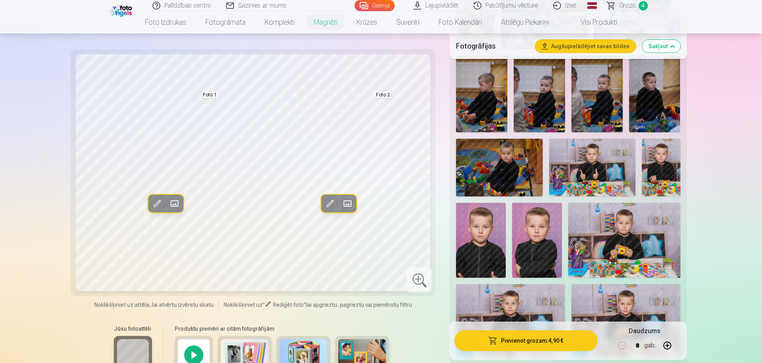
scroll to position [319, 0]
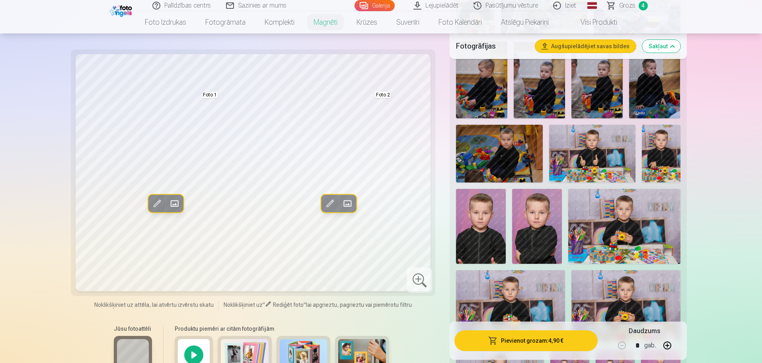
click at [203, 342] on div at bounding box center [194, 355] width 38 height 38
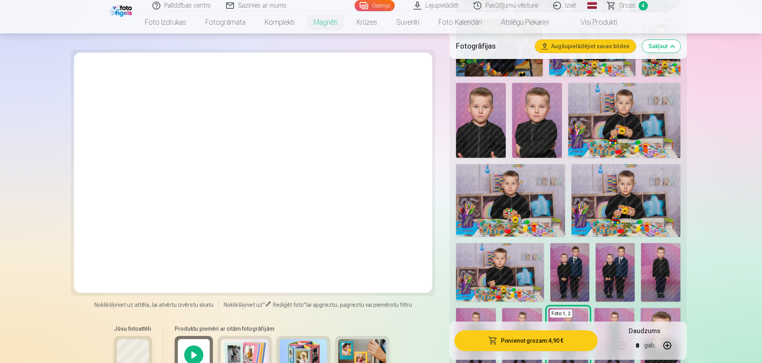
scroll to position [438, 0]
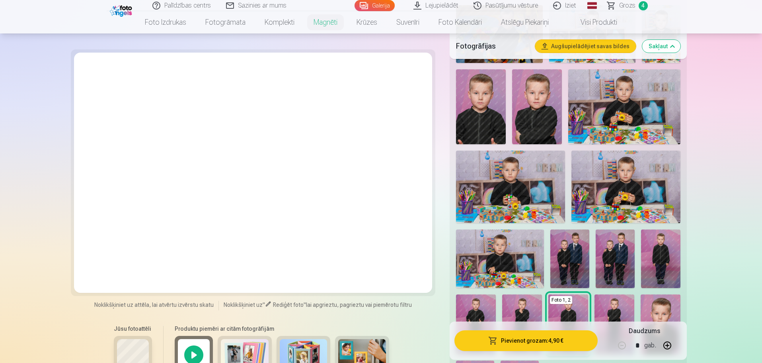
drag, startPoint x: 4, startPoint y: 246, endPoint x: 9, endPoint y: 244, distance: 4.7
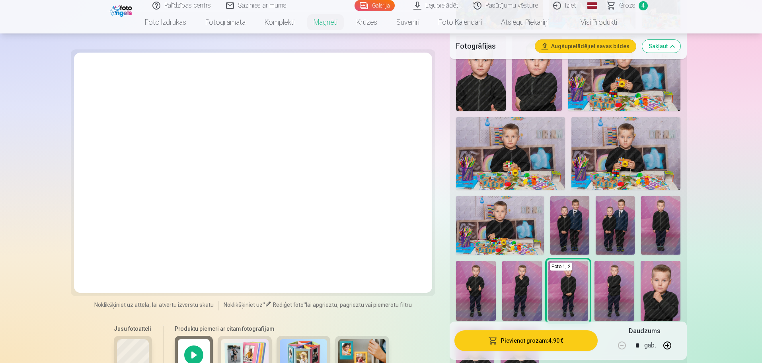
scroll to position [518, 0]
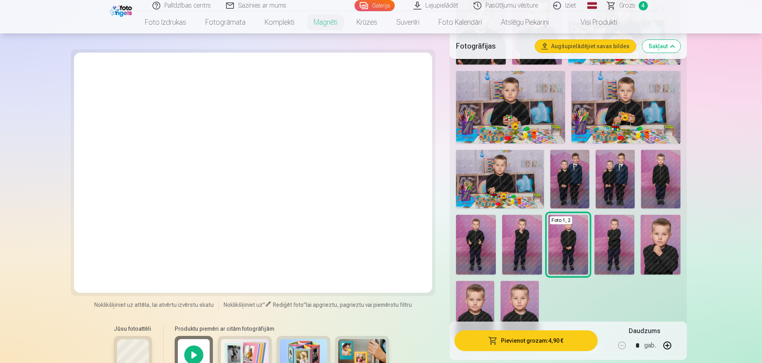
click at [321, 347] on img at bounding box center [304, 355] width 48 height 32
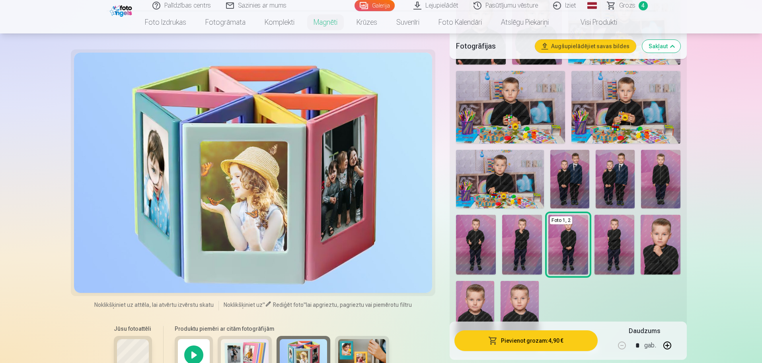
click at [366, 339] on img at bounding box center [362, 355] width 48 height 32
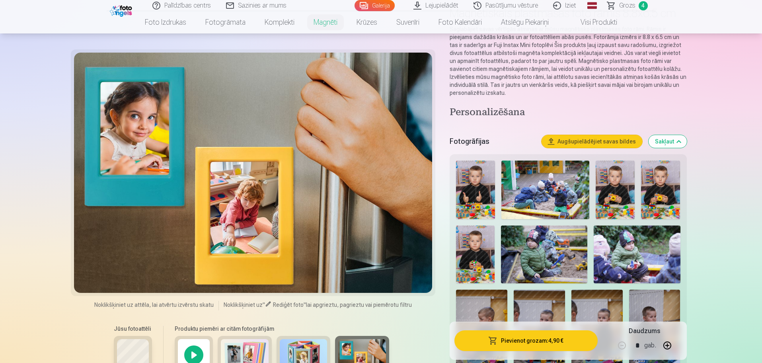
scroll to position [0, 0]
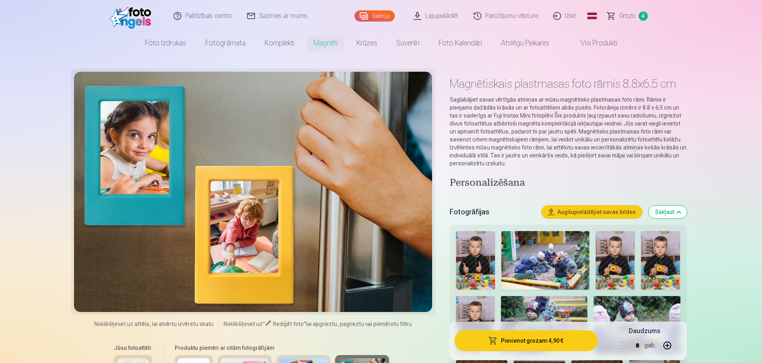
click at [636, 14] on link "Grozs 4" at bounding box center [628, 16] width 56 height 32
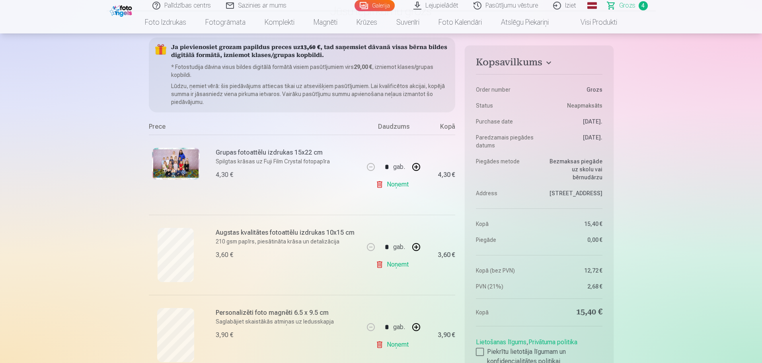
scroll to position [159, 0]
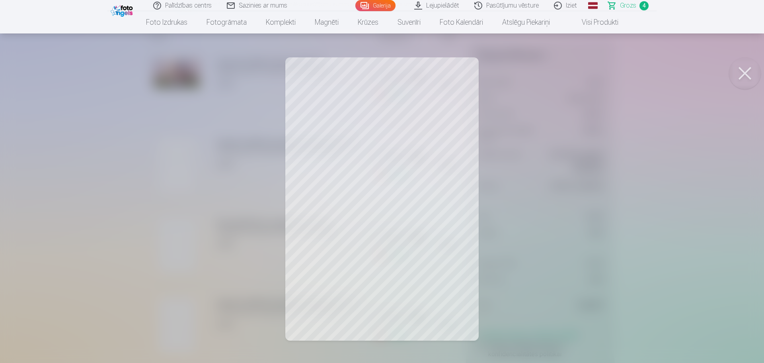
click at [739, 72] on button at bounding box center [745, 73] width 32 height 32
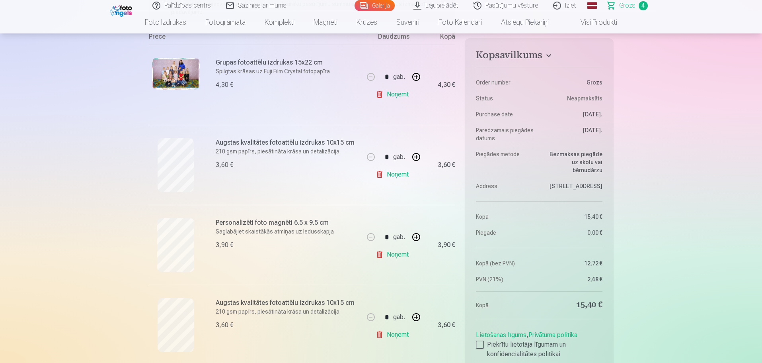
click at [156, 242] on div at bounding box center [176, 245] width 54 height 54
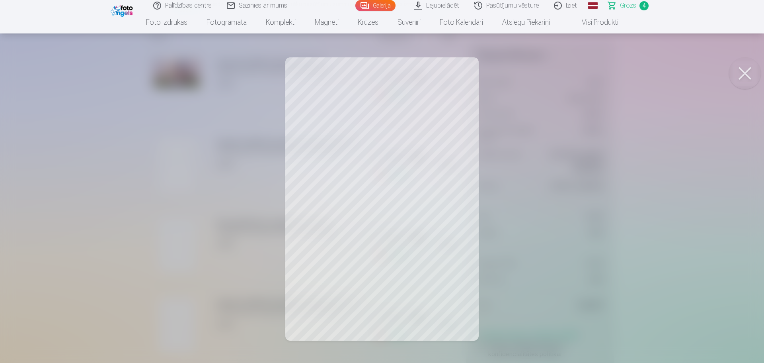
drag, startPoint x: 750, startPoint y: 73, endPoint x: 729, endPoint y: 67, distance: 22.0
click at [749, 73] on button at bounding box center [745, 73] width 32 height 32
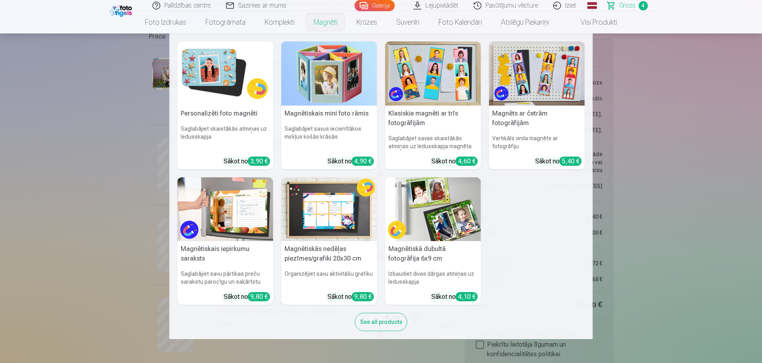
click at [231, 83] on img at bounding box center [226, 73] width 96 height 64
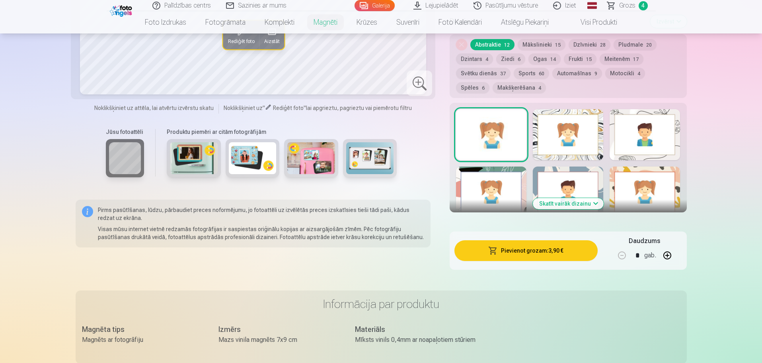
scroll to position [836, 0]
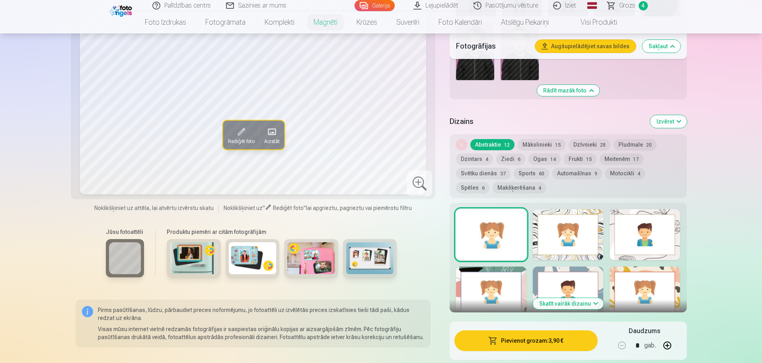
click at [581, 168] on button "Automašīnas 9" at bounding box center [578, 173] width 50 height 11
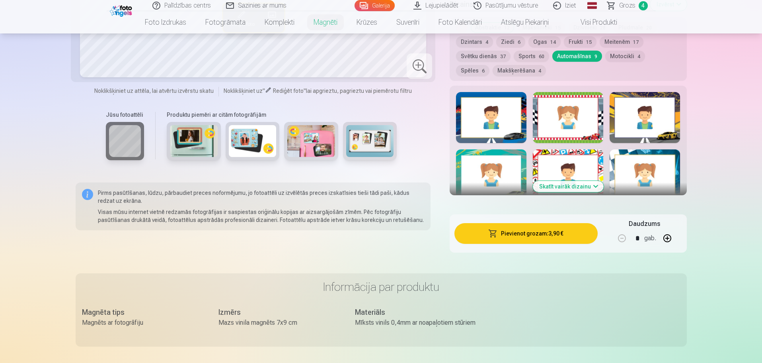
scroll to position [956, 0]
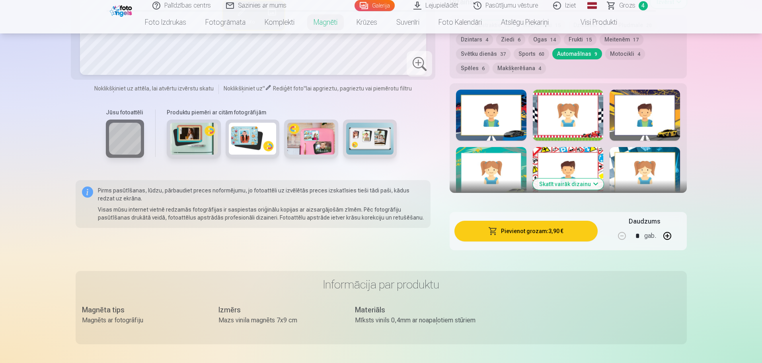
click at [560, 179] on button "Skatīt vairāk dizainu" at bounding box center [568, 183] width 71 height 11
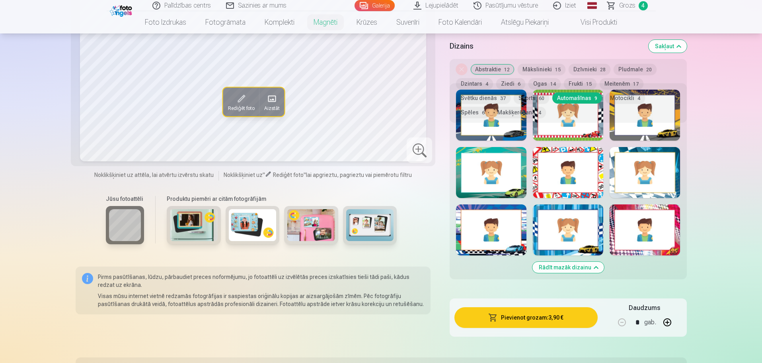
click at [515, 184] on div at bounding box center [491, 172] width 70 height 51
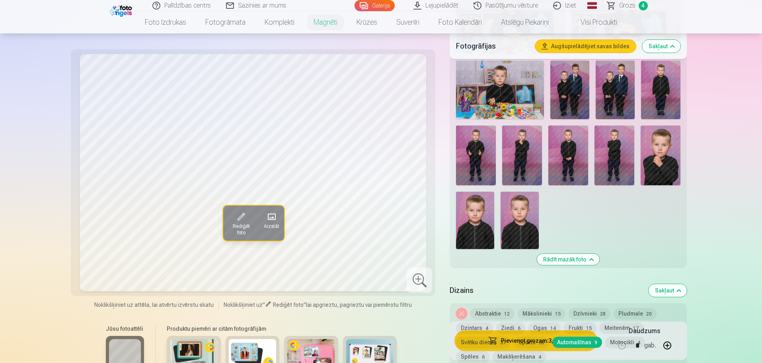
scroll to position [637, 0]
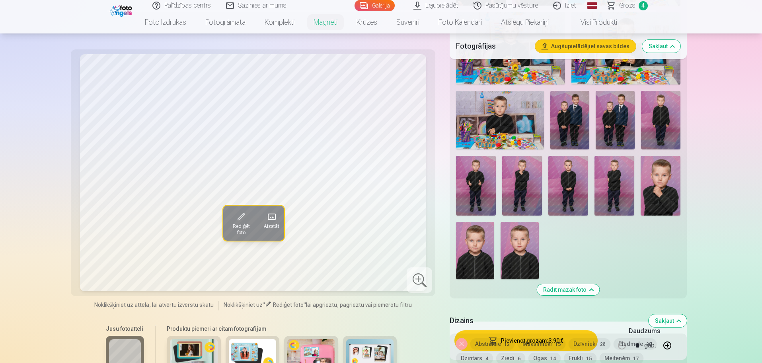
click at [607, 109] on img at bounding box center [615, 120] width 39 height 59
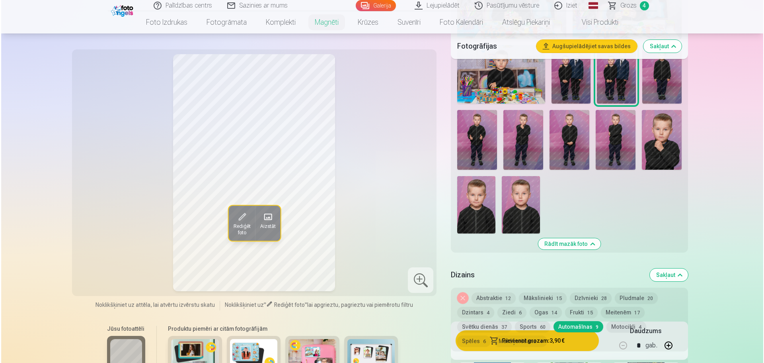
scroll to position [756, 0]
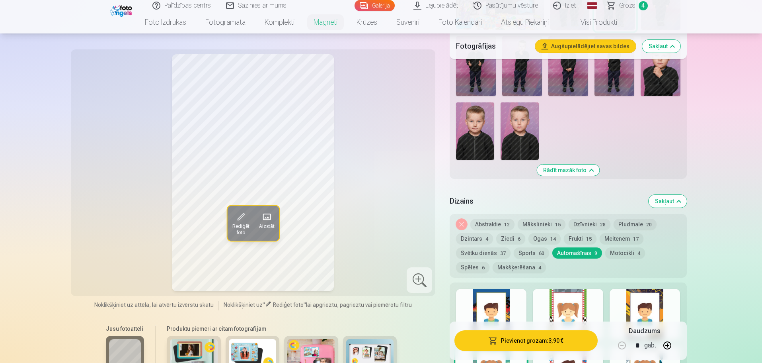
click at [549, 336] on button "Pievienot grozam : 3,90 €" at bounding box center [526, 340] width 143 height 21
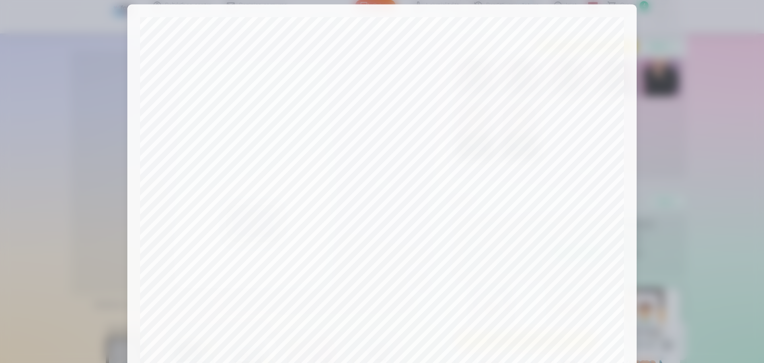
scroll to position [171, 0]
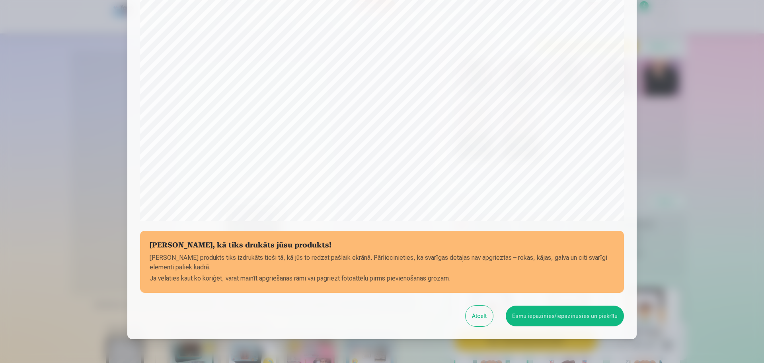
drag, startPoint x: 584, startPoint y: 320, endPoint x: 583, endPoint y: 315, distance: 4.9
click at [583, 316] on button "Esmu iepazinies/iepazinusies un piekrītu" at bounding box center [565, 315] width 118 height 21
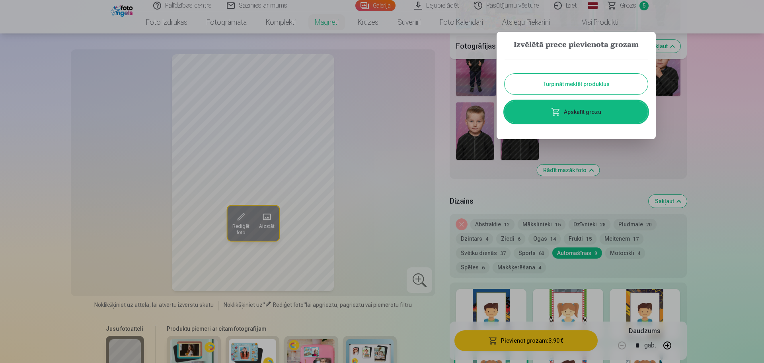
click at [582, 110] on link "Apskatīt grozu" at bounding box center [576, 112] width 143 height 22
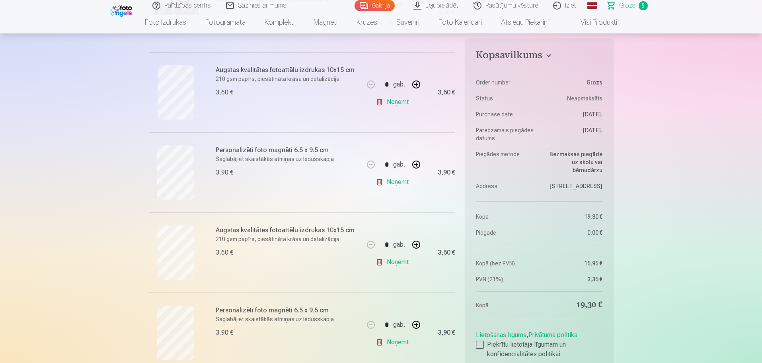
scroll to position [239, 0]
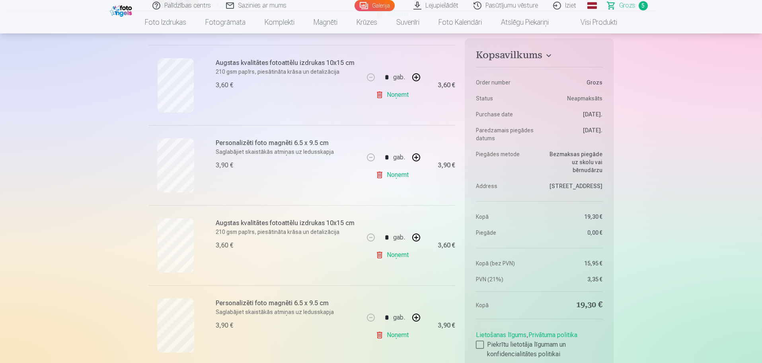
click at [397, 331] on link "Noņemt" at bounding box center [394, 335] width 36 height 16
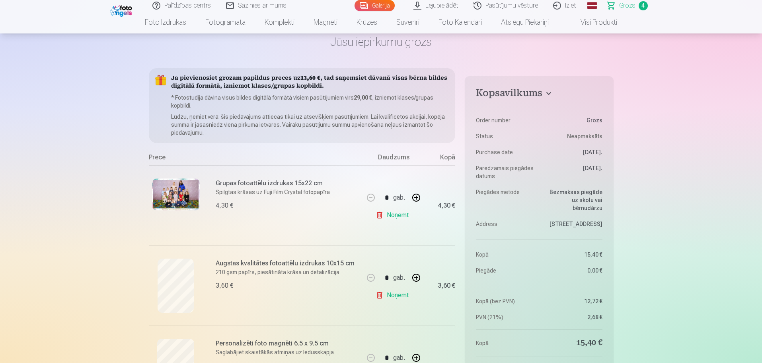
scroll to position [0, 0]
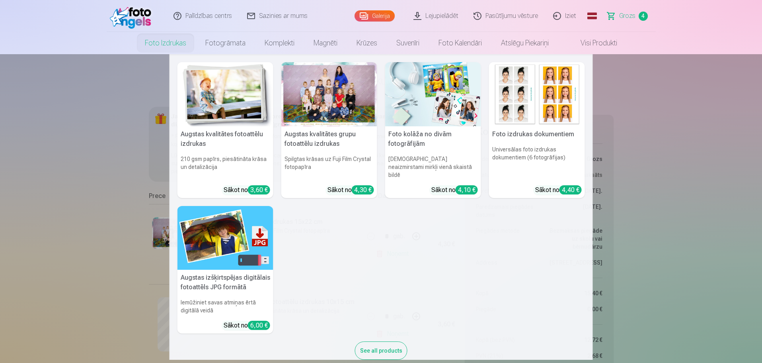
click at [340, 99] on div at bounding box center [329, 94] width 96 height 64
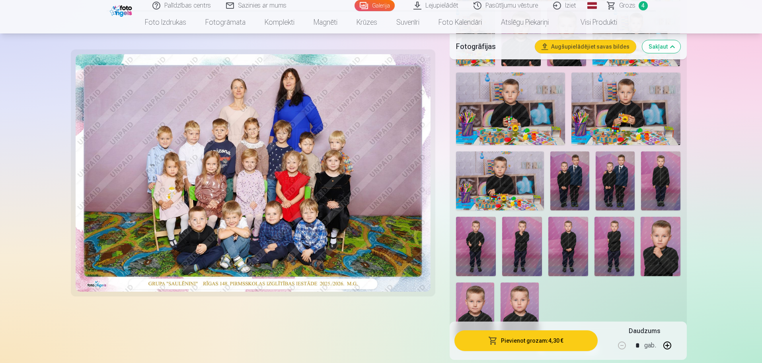
scroll to position [557, 0]
click at [623, 182] on img at bounding box center [615, 180] width 39 height 59
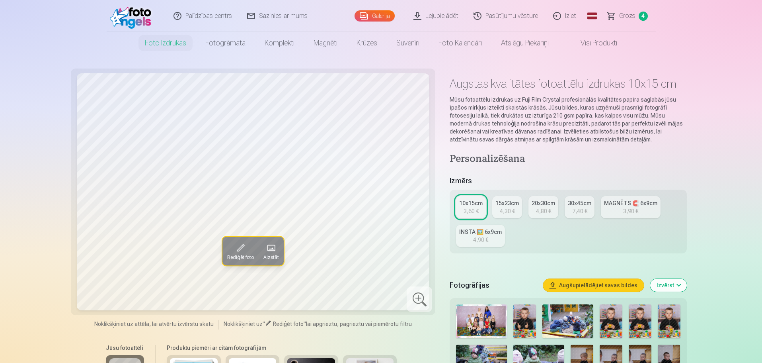
click at [590, 289] on button "Augšupielādējiet savas bildes" at bounding box center [593, 285] width 101 height 13
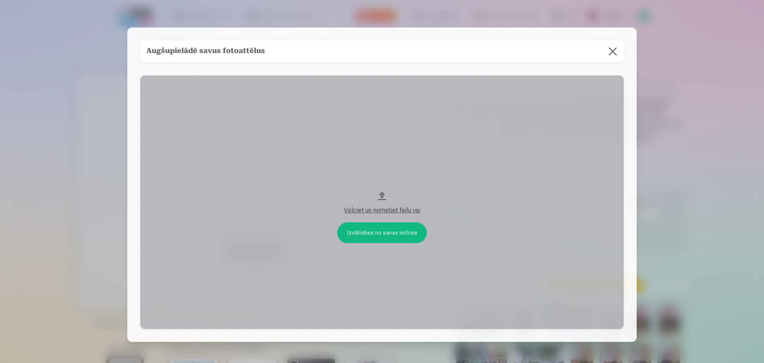
click at [609, 48] on button at bounding box center [613, 51] width 22 height 22
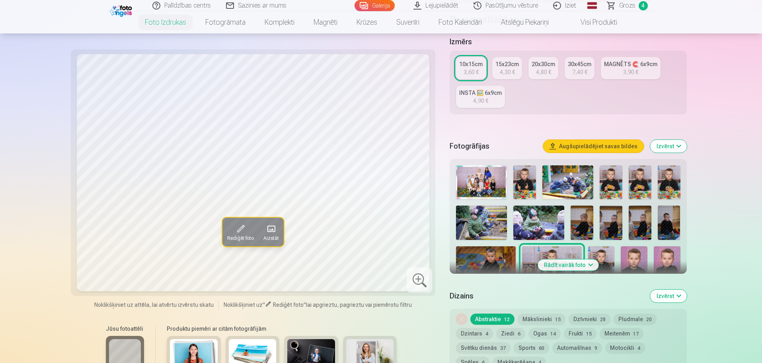
scroll to position [119, 0]
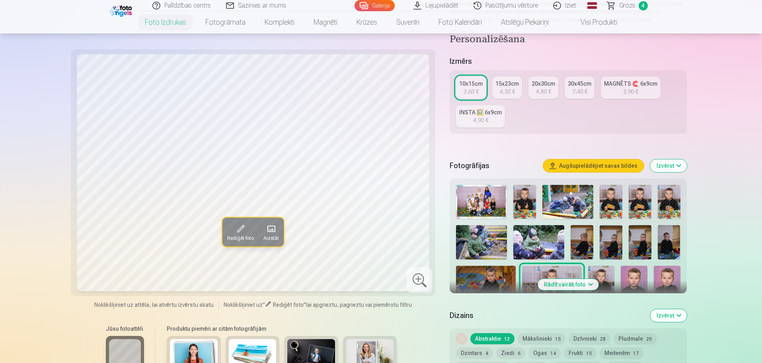
click at [569, 285] on button "Rādīt vairāk foto" at bounding box center [568, 284] width 61 height 11
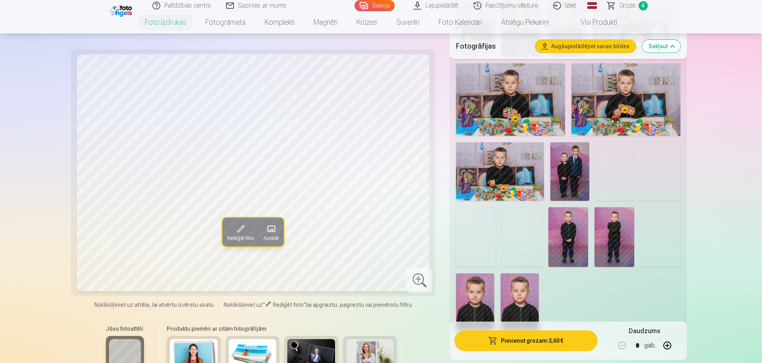
scroll to position [557, 0]
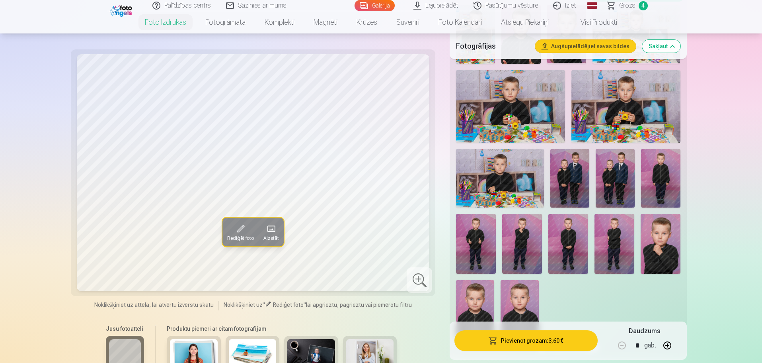
click at [613, 173] on img at bounding box center [615, 178] width 39 height 59
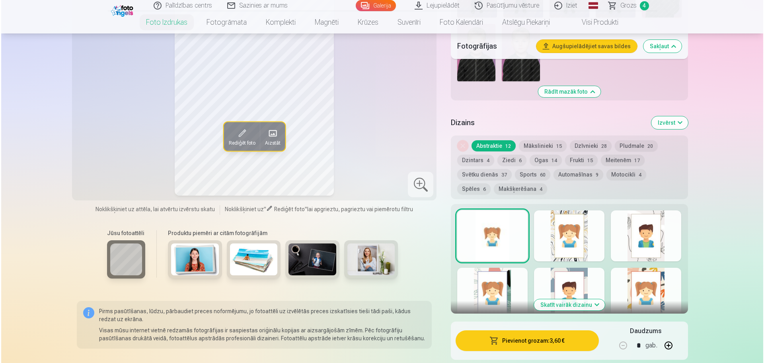
scroll to position [876, 0]
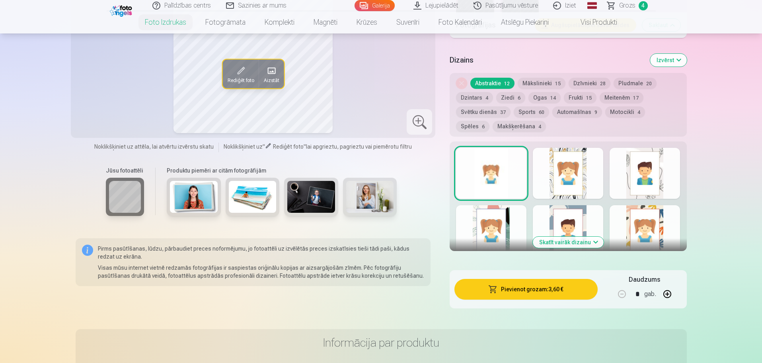
click at [520, 291] on button "Pievienot grozam : 3,60 €" at bounding box center [526, 289] width 143 height 21
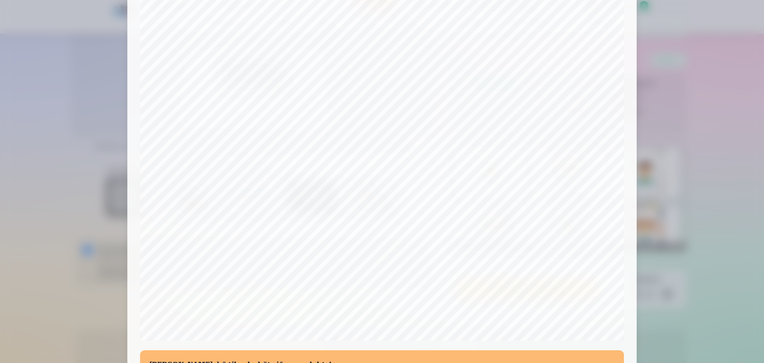
scroll to position [211, 0]
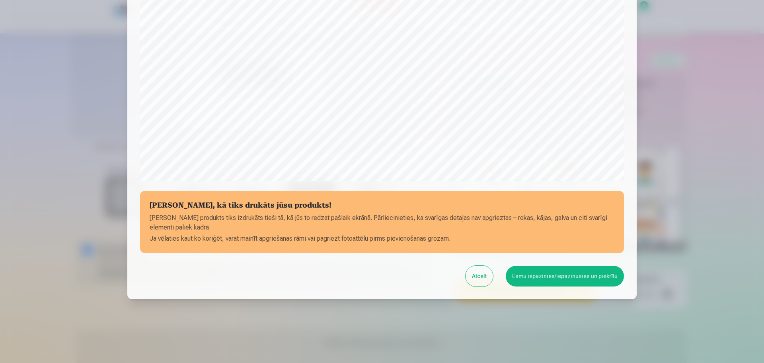
click at [561, 272] on button "Esmu iepazinies/iepazinusies un piekrītu" at bounding box center [565, 276] width 118 height 21
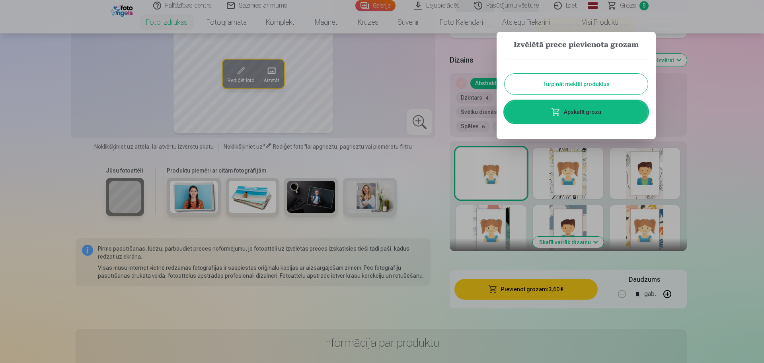
click at [577, 106] on link "Apskatīt grozu" at bounding box center [576, 112] width 143 height 22
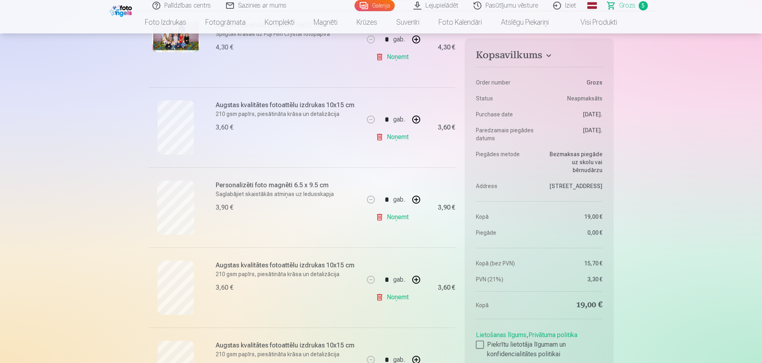
scroll to position [319, 0]
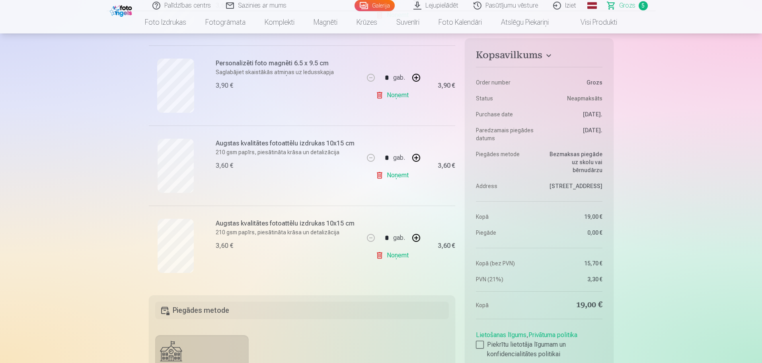
click at [417, 241] on button "button" at bounding box center [416, 237] width 19 height 19
type input "*"
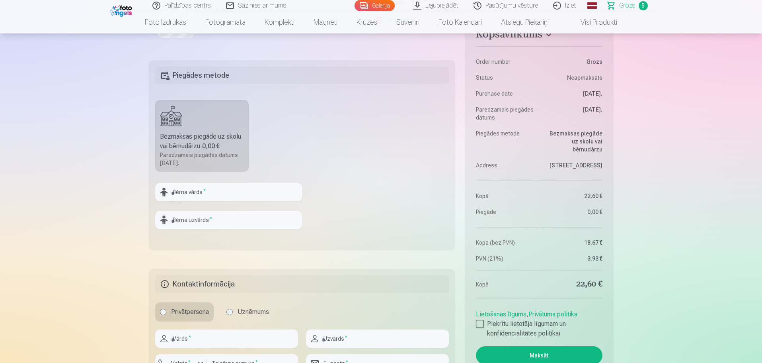
scroll to position [637, 0]
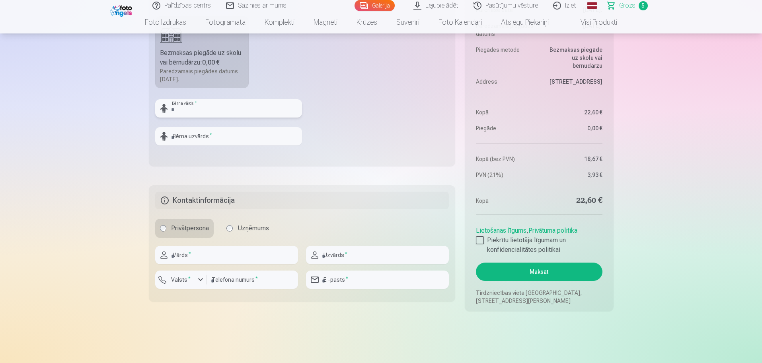
click at [211, 106] on input "text" at bounding box center [228, 108] width 147 height 18
type input "********"
type input "*******"
click at [479, 242] on div at bounding box center [480, 240] width 8 height 8
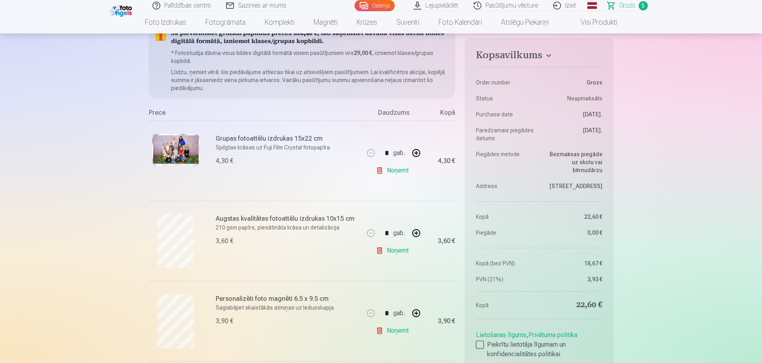
scroll to position [80, 0]
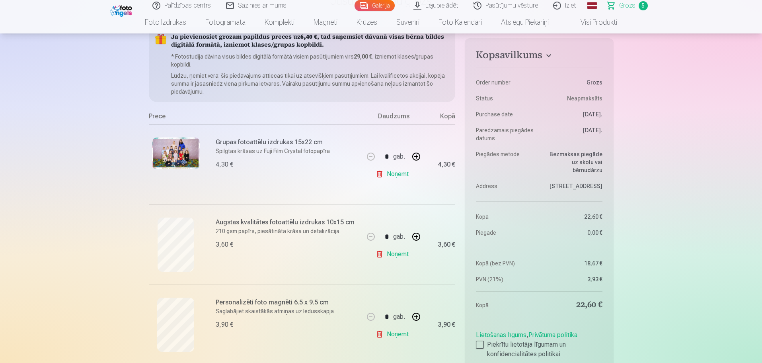
click at [391, 176] on link "Noņemt" at bounding box center [394, 174] width 36 height 16
type input "*"
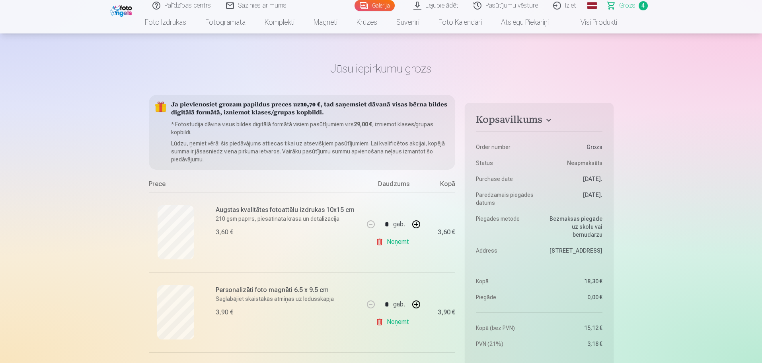
scroll to position [0, 0]
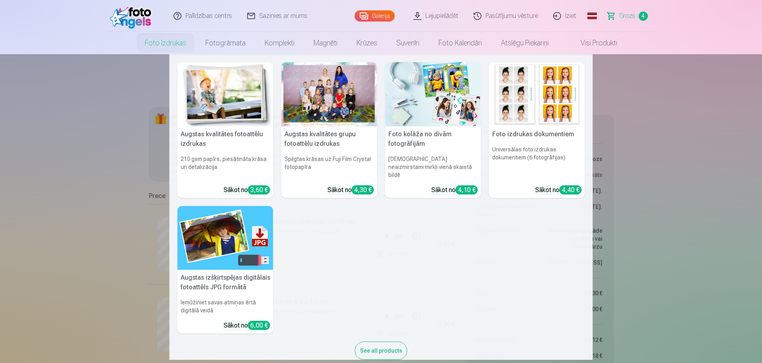
click at [325, 92] on div at bounding box center [329, 94] width 96 height 64
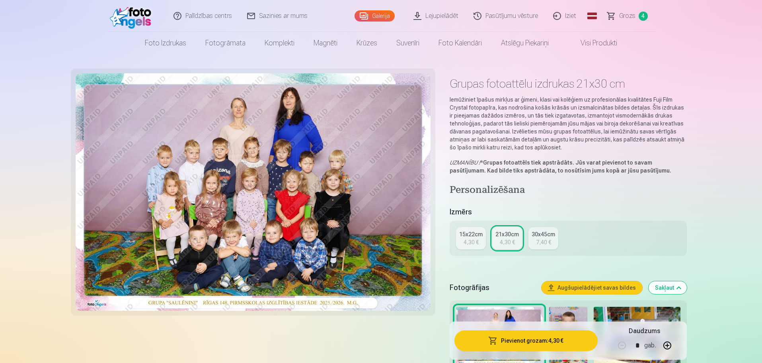
click at [467, 238] on div "4,30 €" at bounding box center [471, 242] width 15 height 8
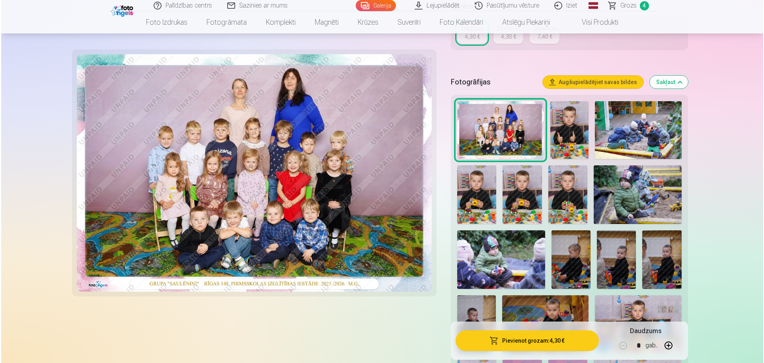
scroll to position [199, 0]
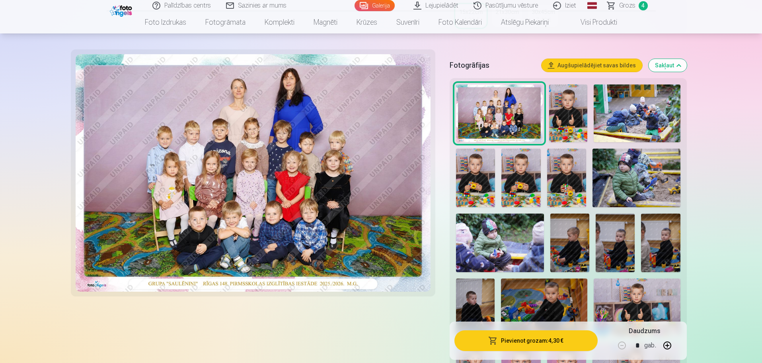
click at [511, 336] on button "Pievienot grozam : 4,30 €" at bounding box center [526, 340] width 143 height 21
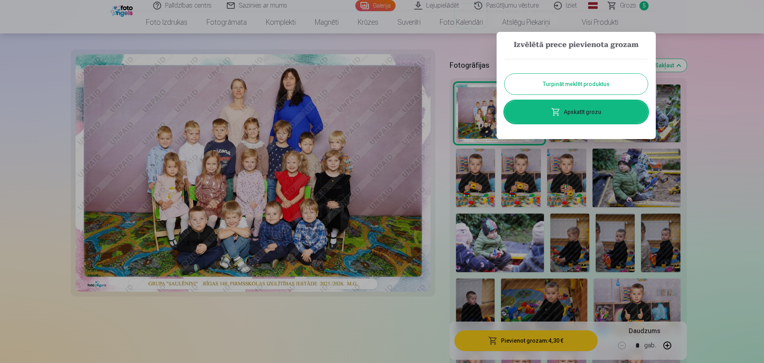
click at [593, 118] on link "Apskatīt grozu" at bounding box center [576, 112] width 143 height 22
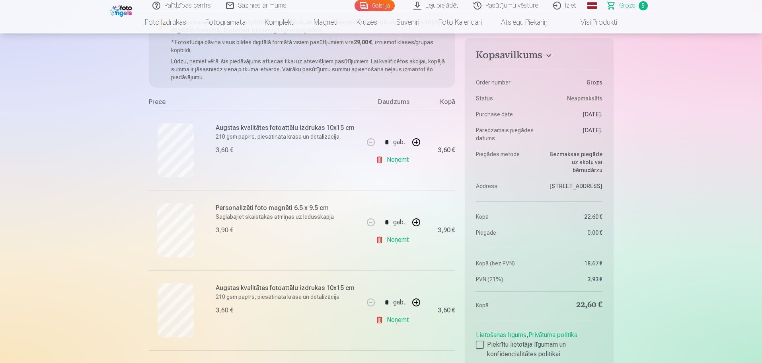
scroll to position [80, 0]
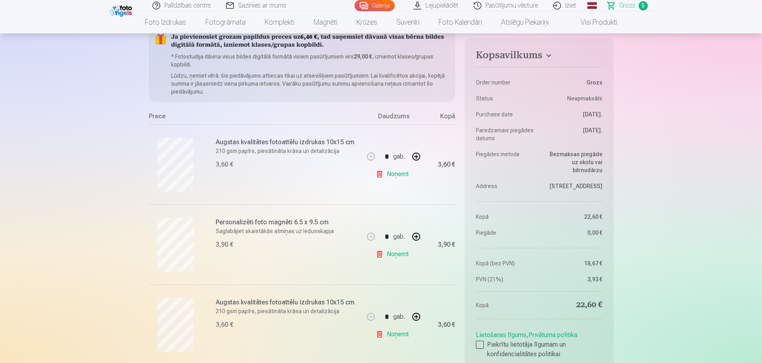
click at [414, 231] on button "button" at bounding box center [416, 236] width 19 height 19
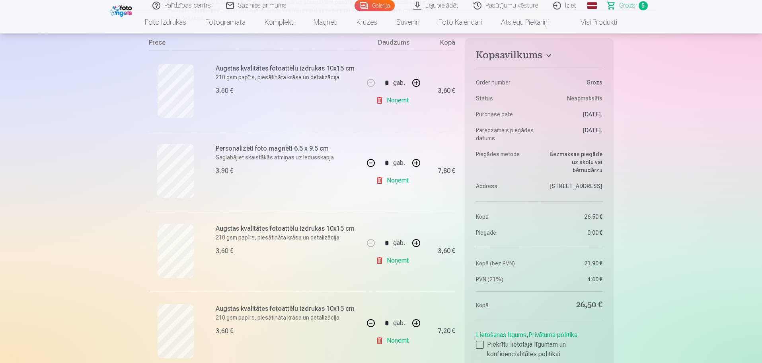
scroll to position [159, 0]
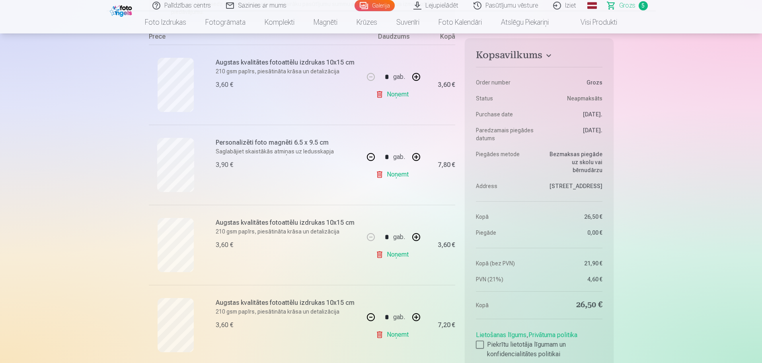
click at [373, 158] on button "button" at bounding box center [371, 156] width 19 height 19
type input "*"
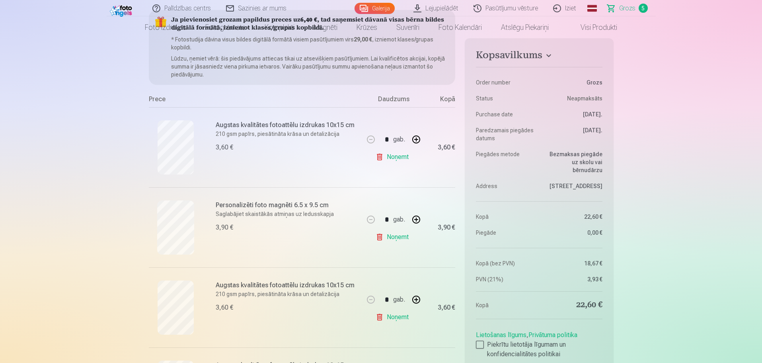
scroll to position [0, 0]
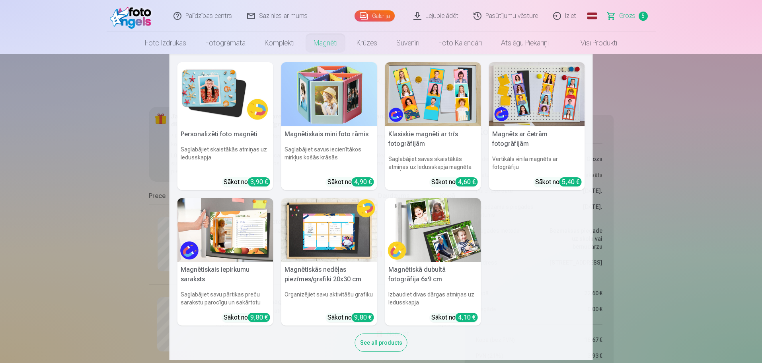
click at [220, 99] on img at bounding box center [226, 94] width 96 height 64
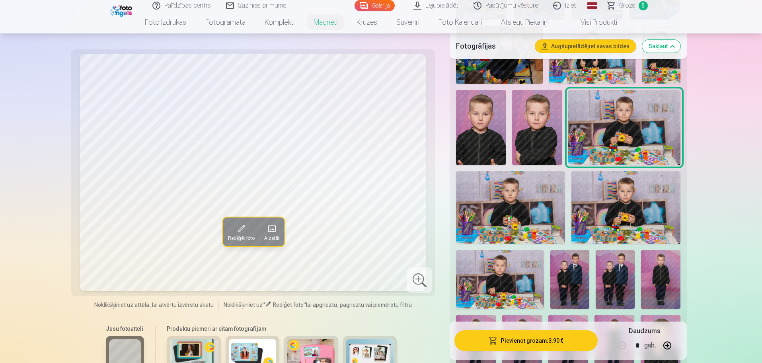
scroll to position [557, 0]
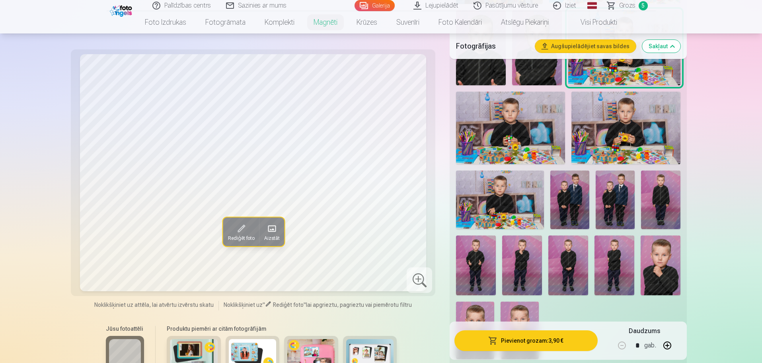
click at [614, 192] on img at bounding box center [615, 199] width 39 height 59
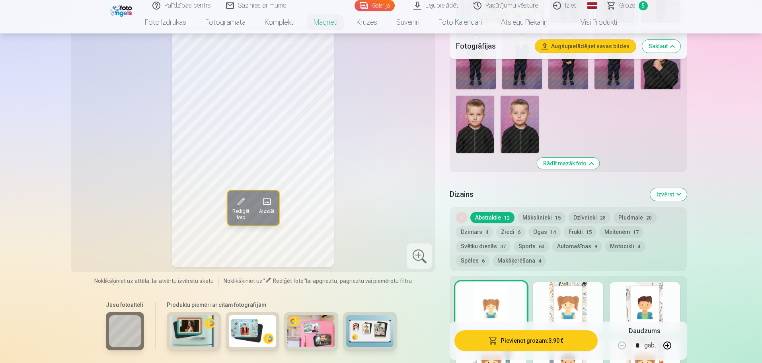
scroll to position [836, 0]
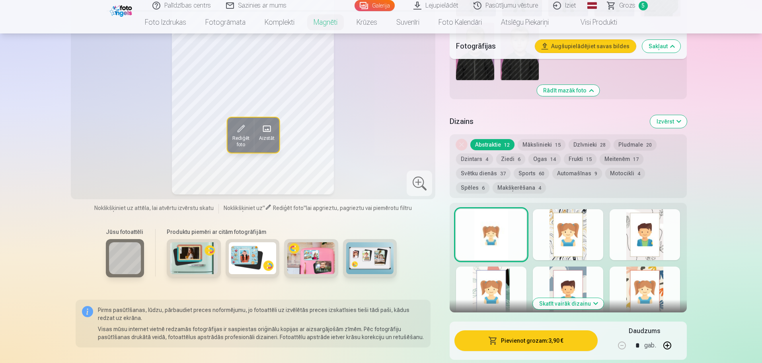
click at [559, 168] on button "Automašīnas 9" at bounding box center [578, 173] width 50 height 11
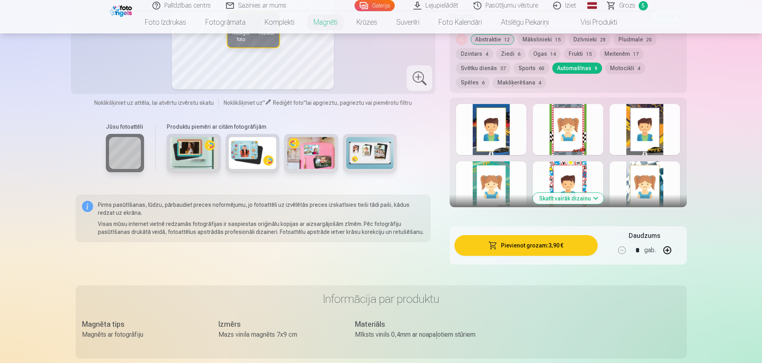
scroll to position [956, 0]
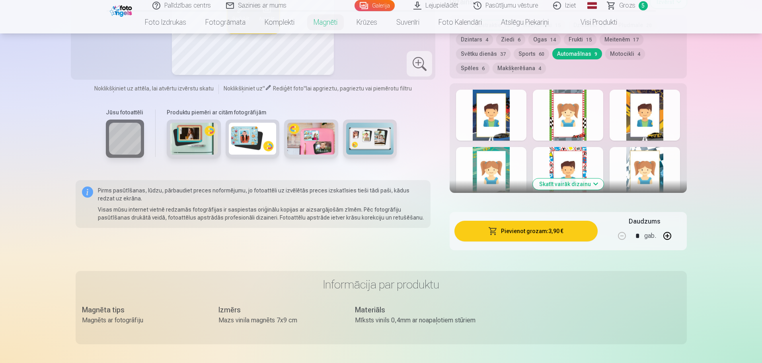
click at [584, 178] on button "Skatīt vairāk dizainu" at bounding box center [568, 183] width 71 height 11
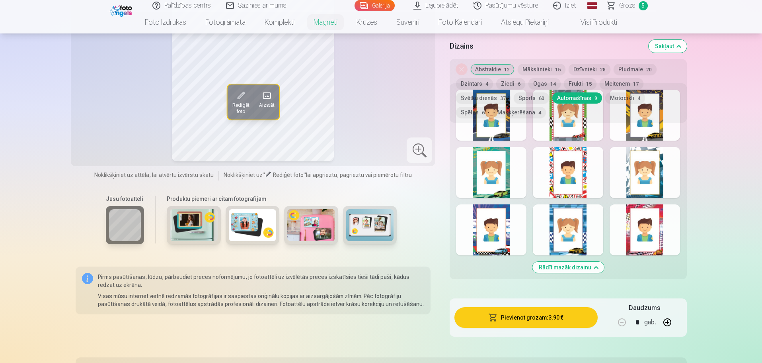
click at [491, 148] on div at bounding box center [491, 172] width 70 height 51
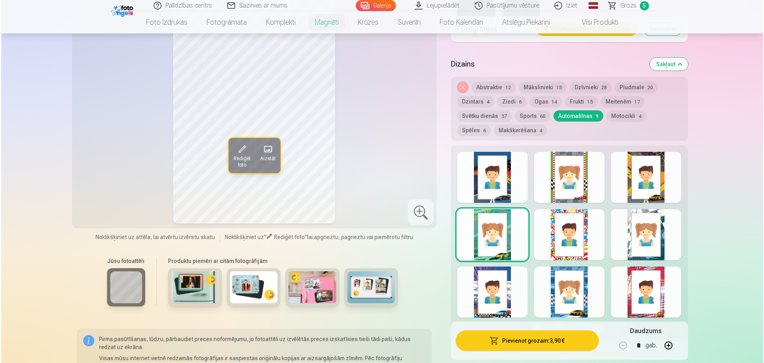
scroll to position [995, 0]
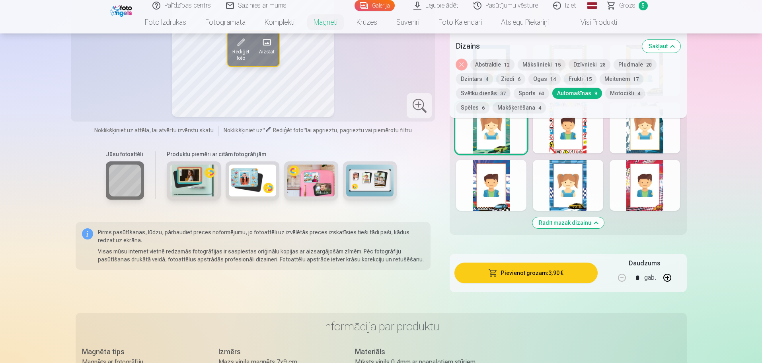
click at [506, 262] on button "Pievienot grozam : 3,90 €" at bounding box center [526, 272] width 143 height 21
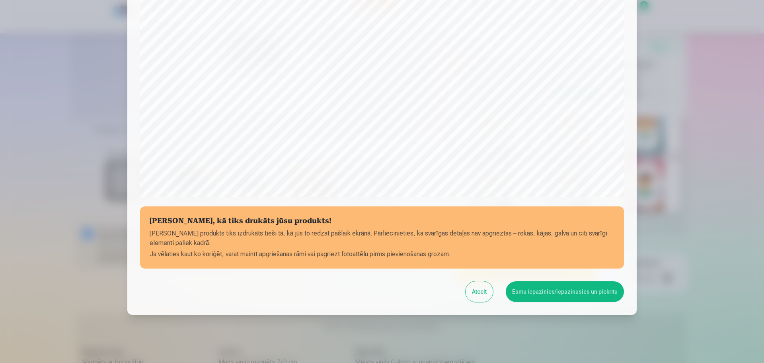
scroll to position [211, 0]
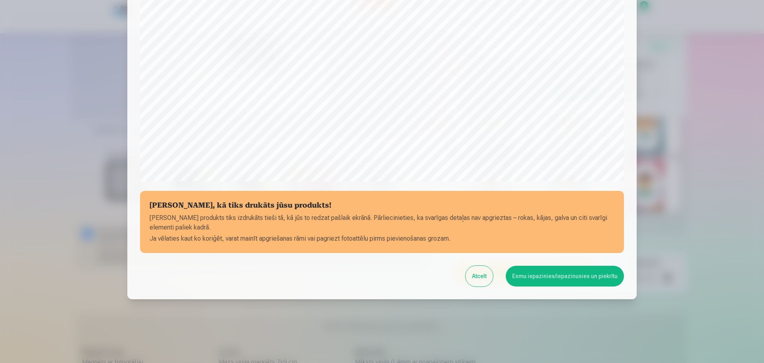
click at [539, 276] on button "Esmu iepazinies/iepazinusies un piekrītu" at bounding box center [565, 276] width 118 height 21
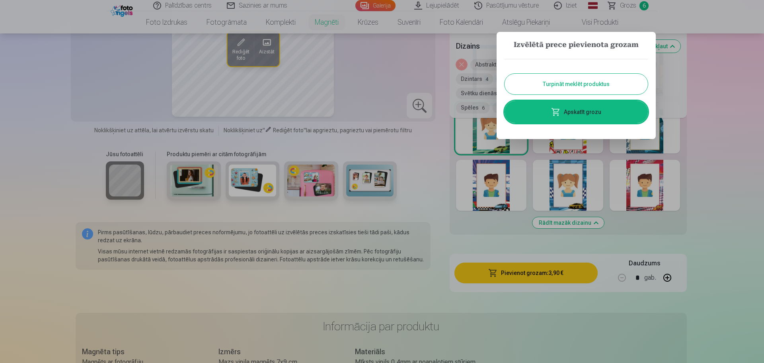
click at [587, 112] on link "Apskatīt grozu" at bounding box center [576, 112] width 143 height 22
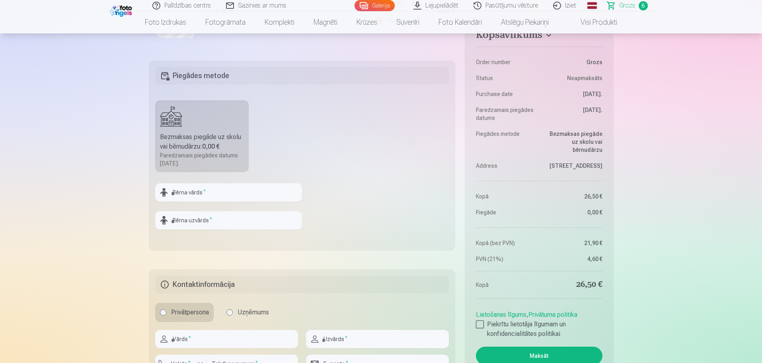
scroll to position [637, 0]
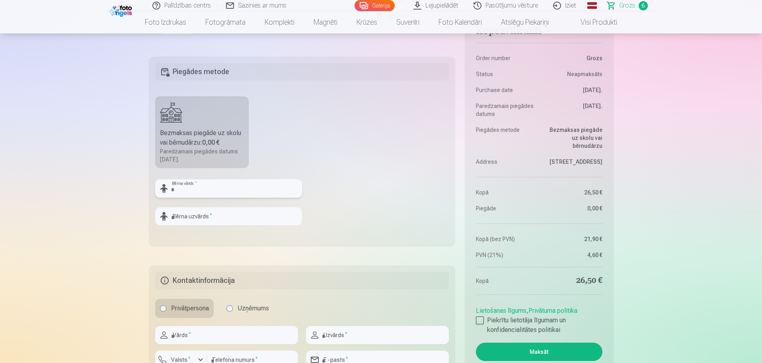
click at [214, 195] on input "text" at bounding box center [228, 188] width 147 height 18
type input "********"
click at [202, 218] on input "text" at bounding box center [228, 216] width 147 height 18
type input "*******"
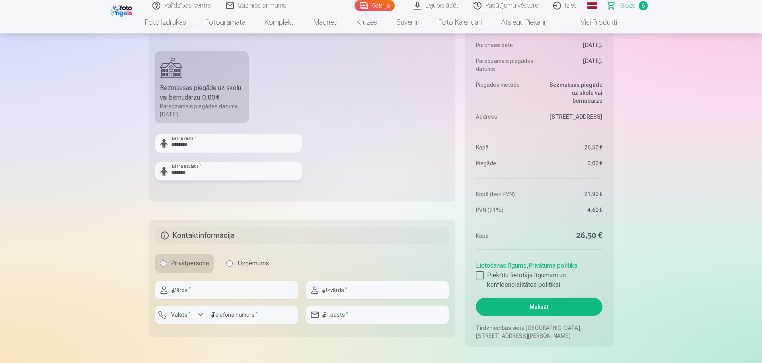
scroll to position [717, 0]
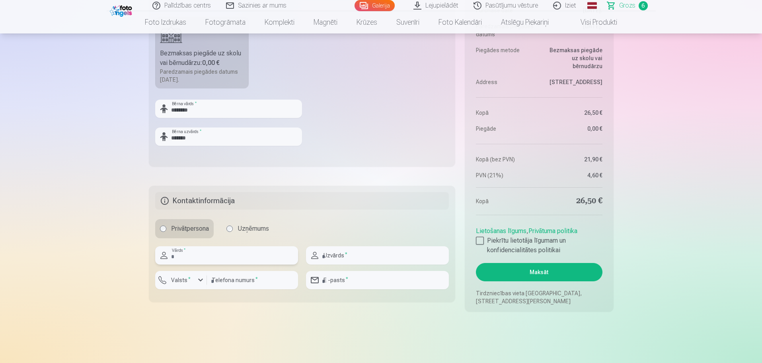
click at [229, 250] on input "text" at bounding box center [226, 255] width 143 height 18
type input "********"
click at [364, 247] on input "text" at bounding box center [377, 255] width 143 height 18
type input "*******"
click at [226, 278] on input "number" at bounding box center [252, 280] width 91 height 18
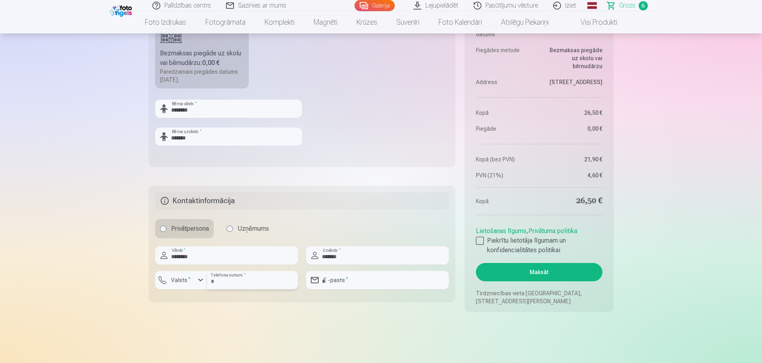
type input "********"
click at [366, 279] on input "email" at bounding box center [377, 280] width 143 height 18
type input "**********"
click at [480, 233] on link "Lietošanas līgums" at bounding box center [501, 231] width 51 height 8
drag, startPoint x: 477, startPoint y: 242, endPoint x: 483, endPoint y: 244, distance: 5.5
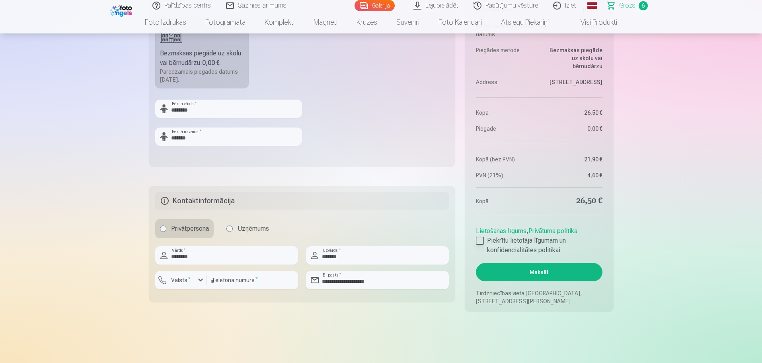
click at [477, 242] on div at bounding box center [480, 241] width 8 height 8
click at [512, 266] on button "Maksāt" at bounding box center [539, 272] width 126 height 18
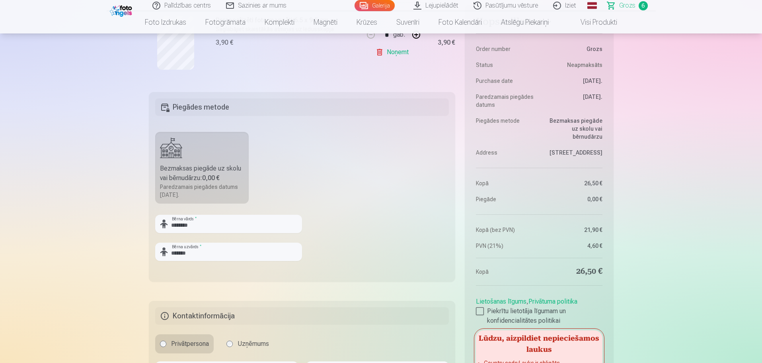
scroll to position [677, 0]
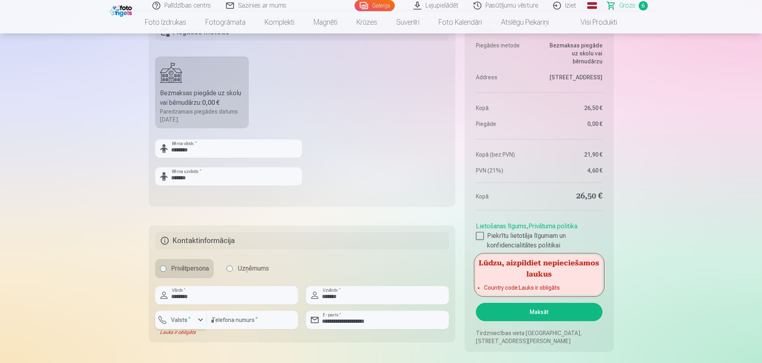
click at [192, 320] on label "Valsts *" at bounding box center [181, 320] width 26 height 8
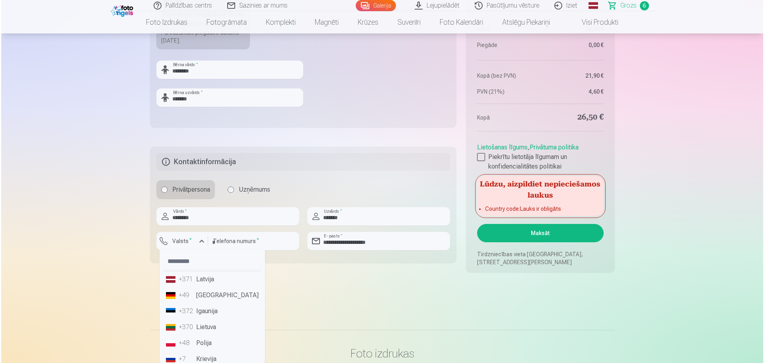
scroll to position [756, 0]
click at [197, 281] on li "+371 Latvija" at bounding box center [211, 278] width 99 height 16
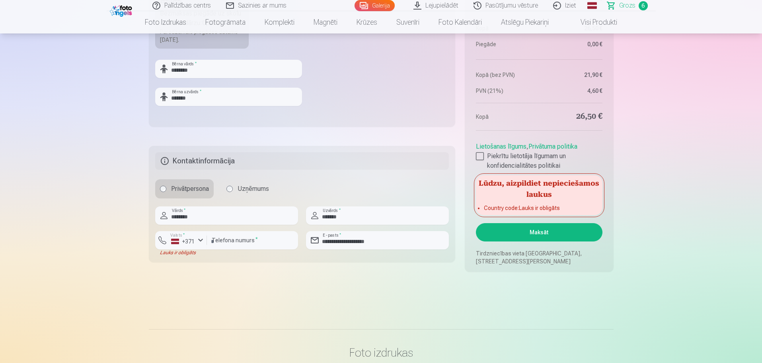
click at [561, 230] on button "Maksāt" at bounding box center [539, 232] width 126 height 18
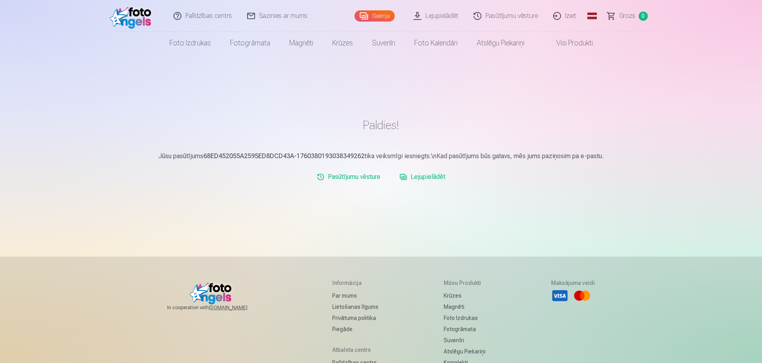
click at [556, 12] on link "Iziet" at bounding box center [565, 16] width 38 height 32
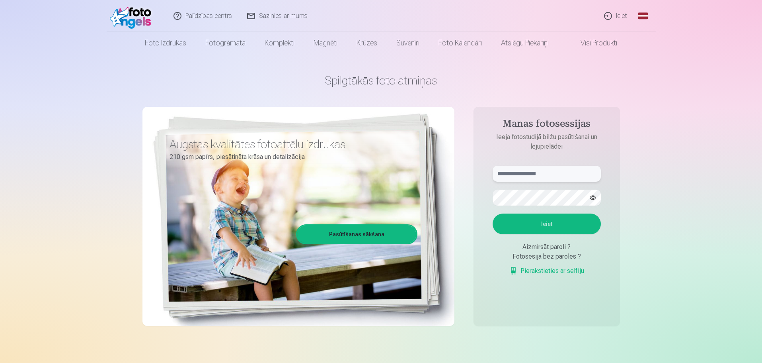
click at [552, 180] on input "text" at bounding box center [547, 174] width 108 height 16
type input "**********"
click at [542, 227] on button "Ieiet" at bounding box center [547, 223] width 108 height 21
